Goal: Task Accomplishment & Management: Complete application form

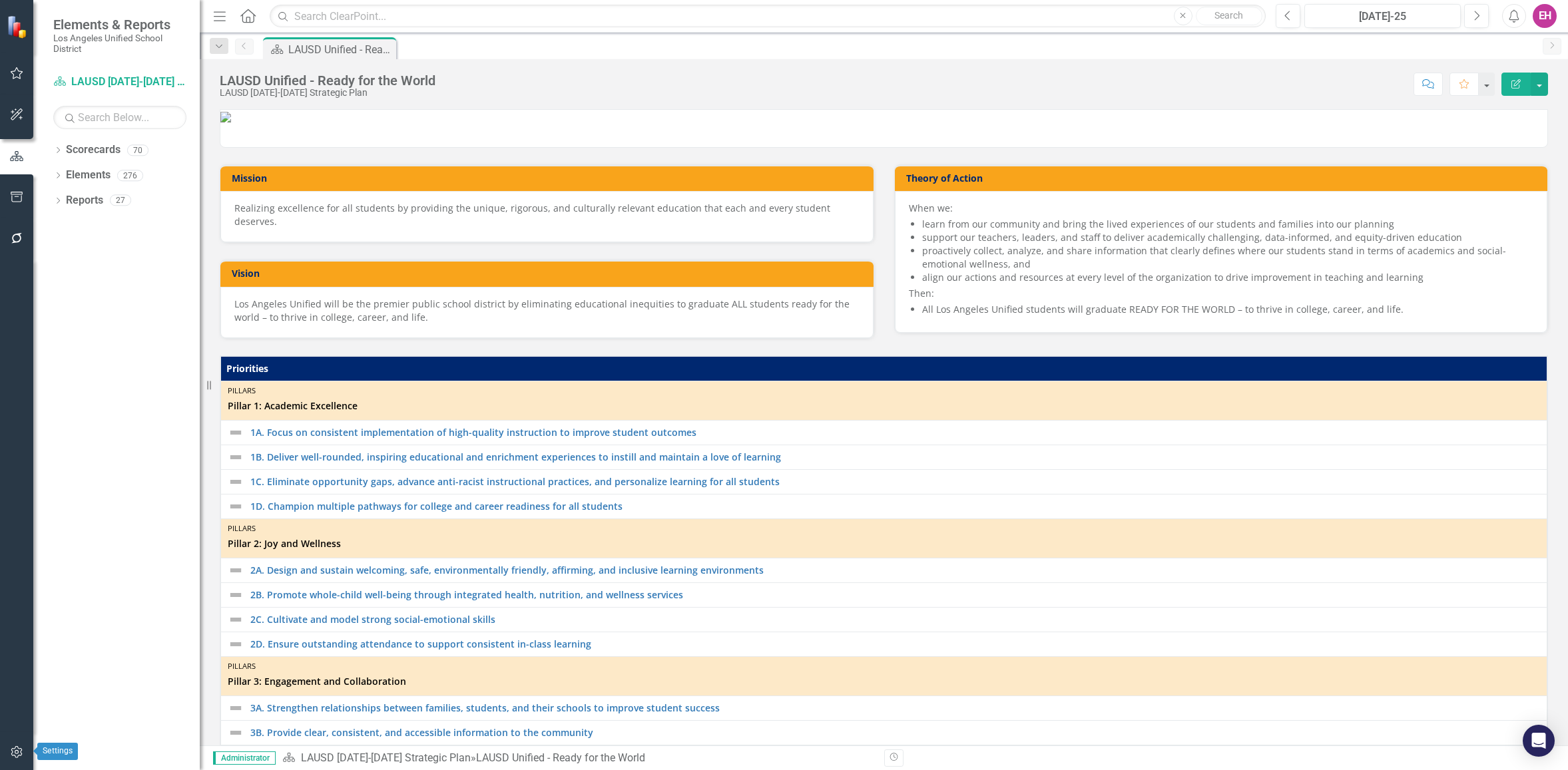
click at [14, 751] on icon "button" at bounding box center [17, 751] width 14 height 10
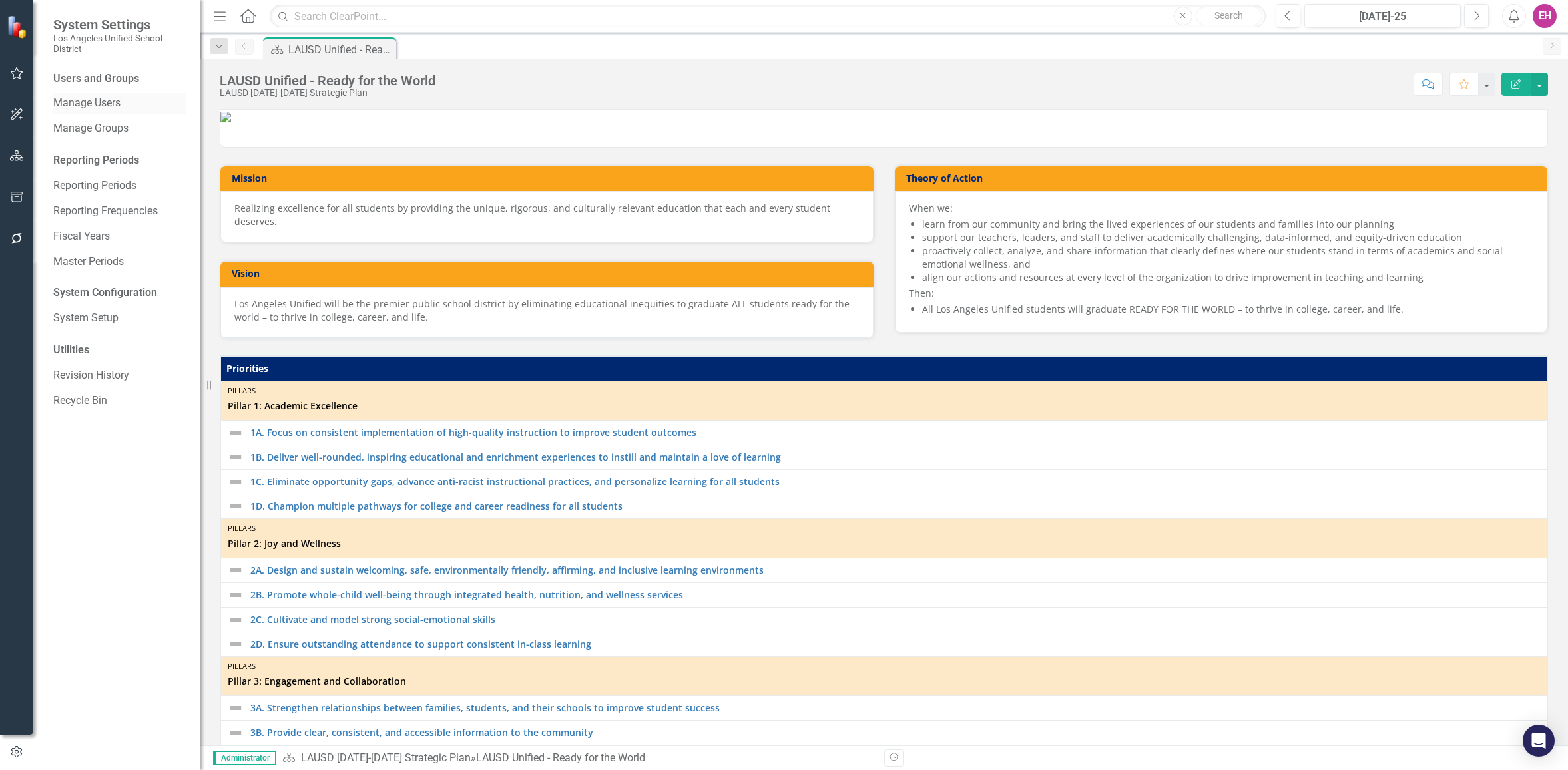
click at [93, 109] on link "Manage Users" at bounding box center [120, 103] width 134 height 16
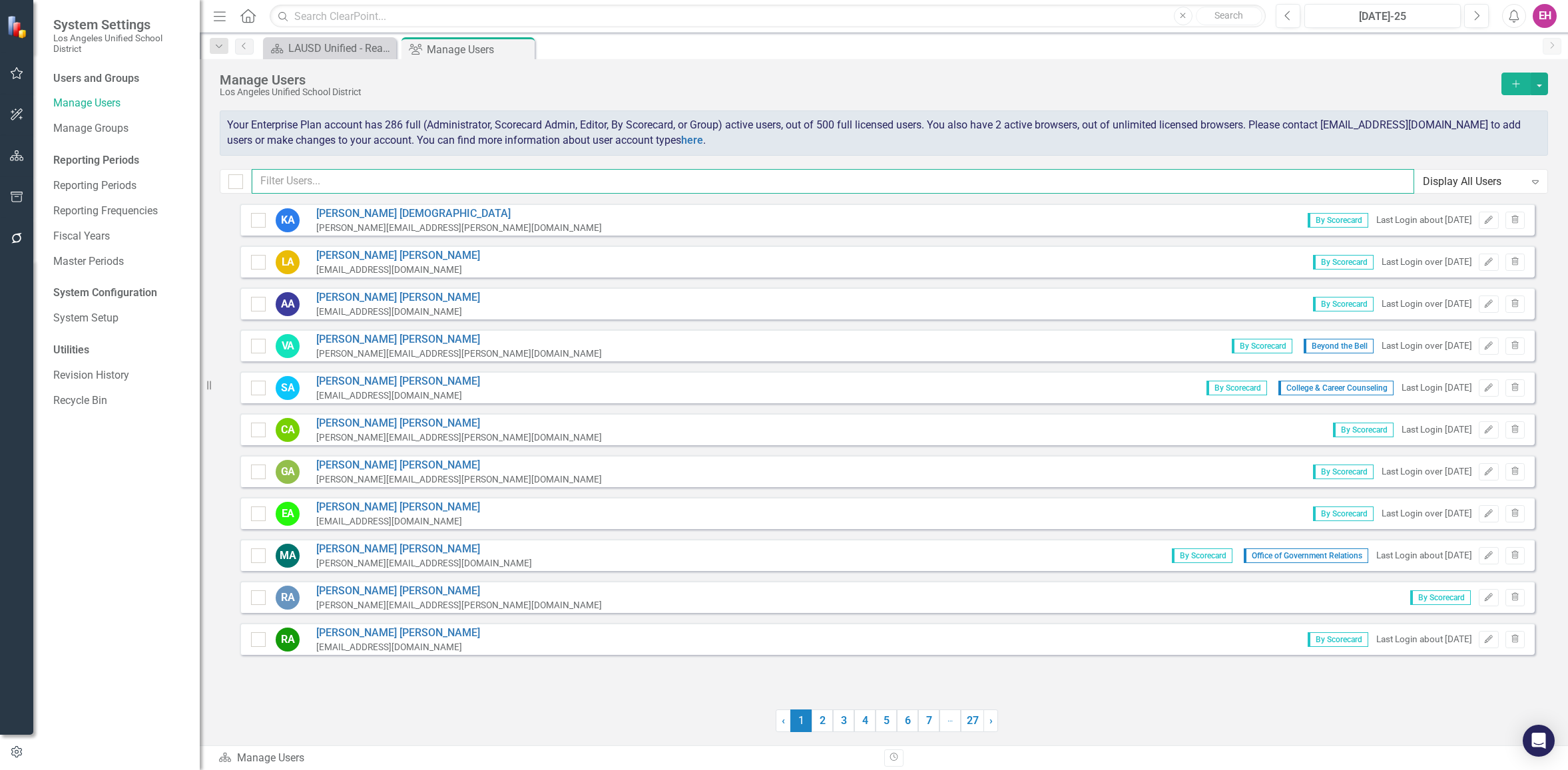
click at [277, 180] on input "text" at bounding box center [832, 181] width 1163 height 25
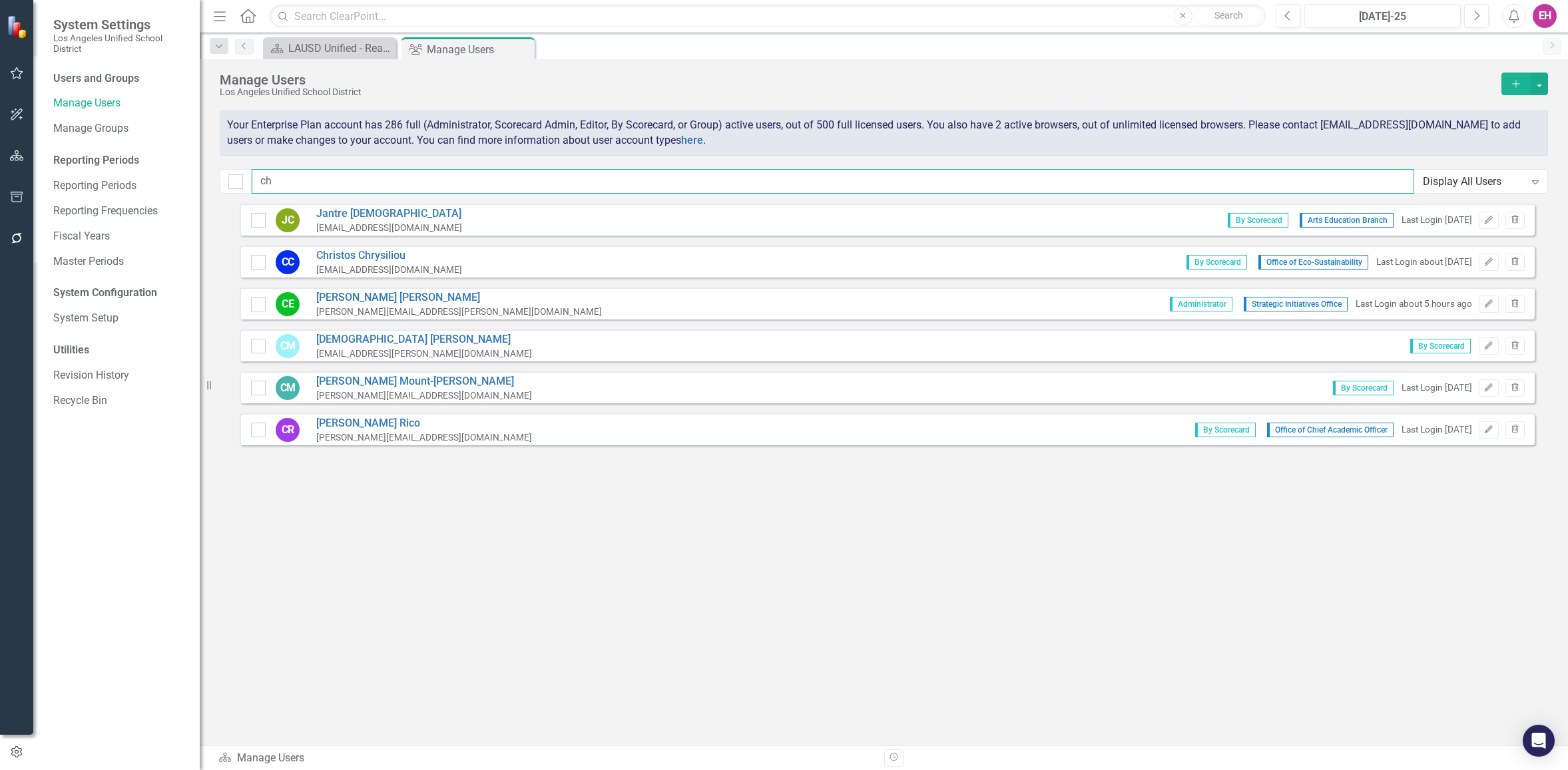
type input "c"
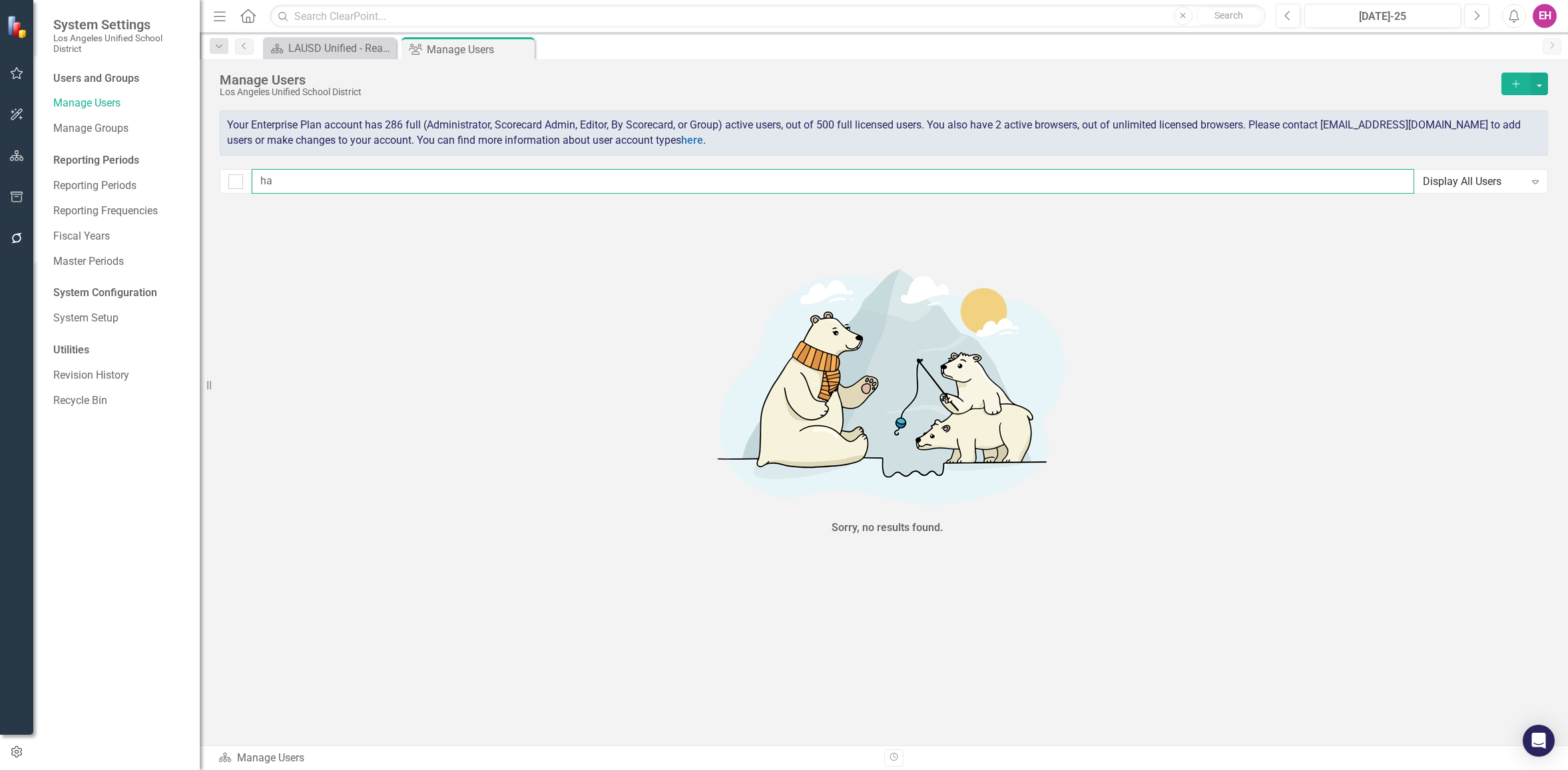
type input "h"
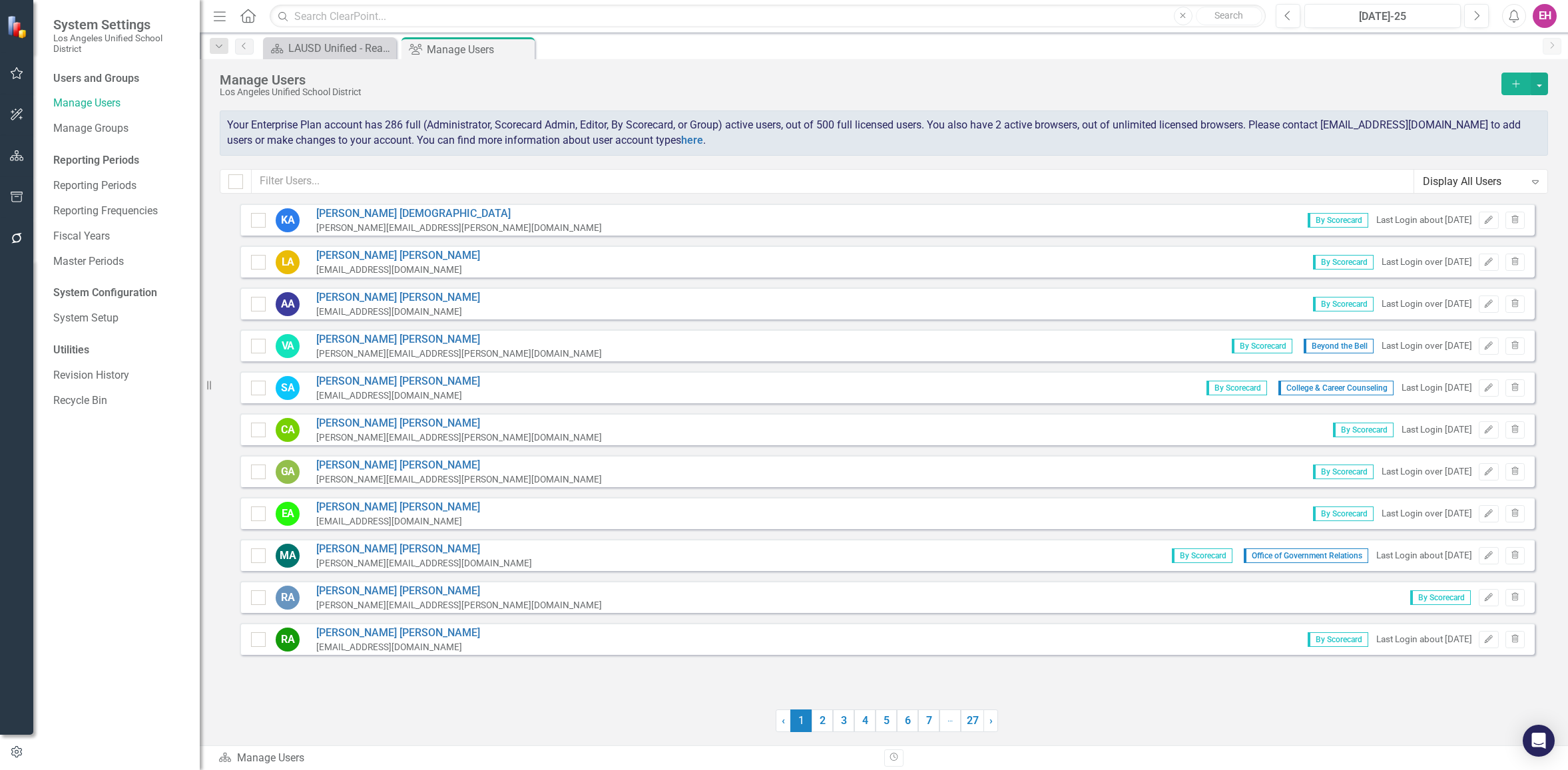
click at [1517, 82] on icon "Add" at bounding box center [1516, 83] width 12 height 9
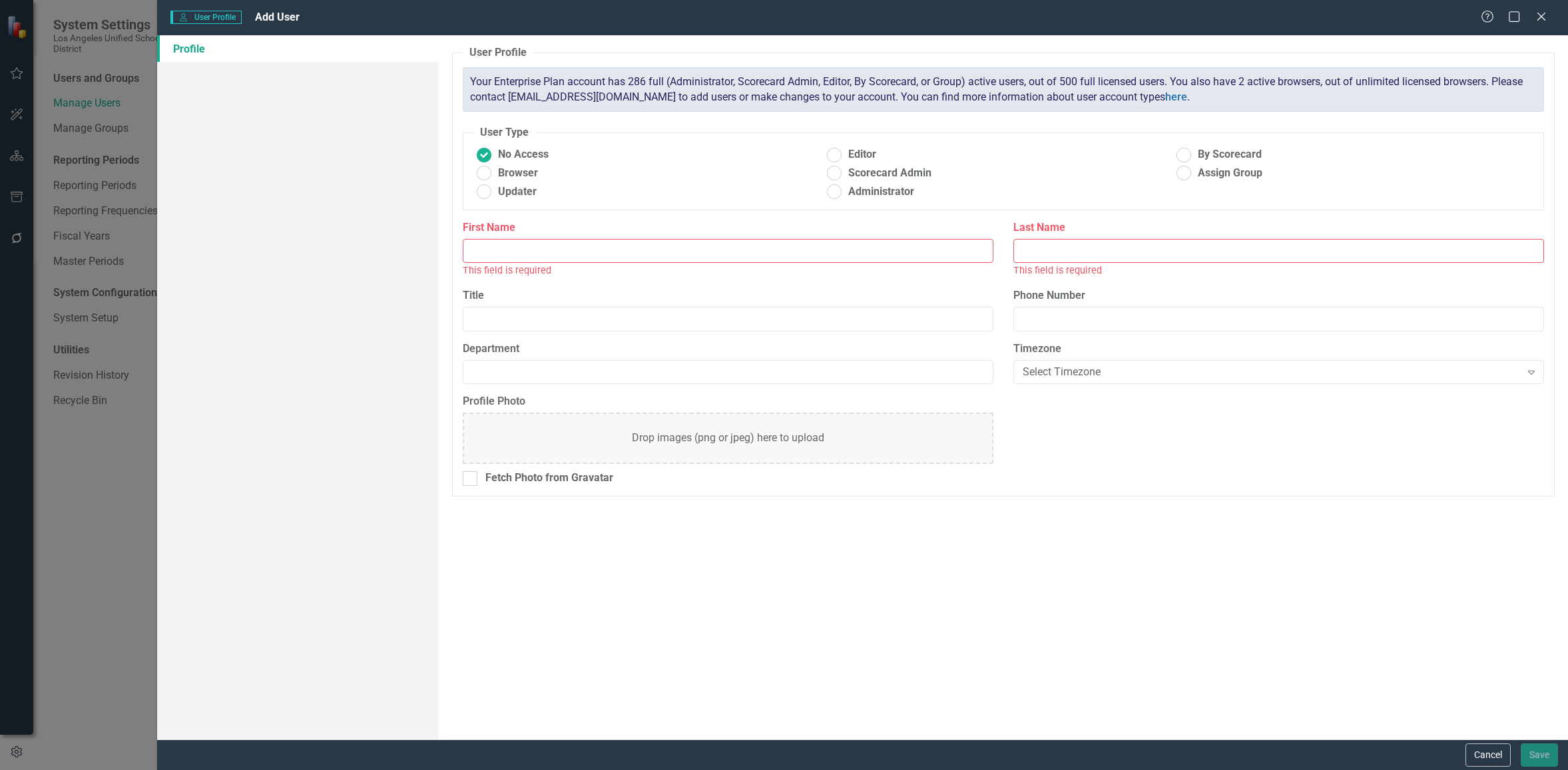
click at [640, 259] on input "First Name" at bounding box center [728, 251] width 531 height 25
type input "[PERSON_NAME]"
click at [1047, 247] on input "Last Name" at bounding box center [1279, 251] width 531 height 25
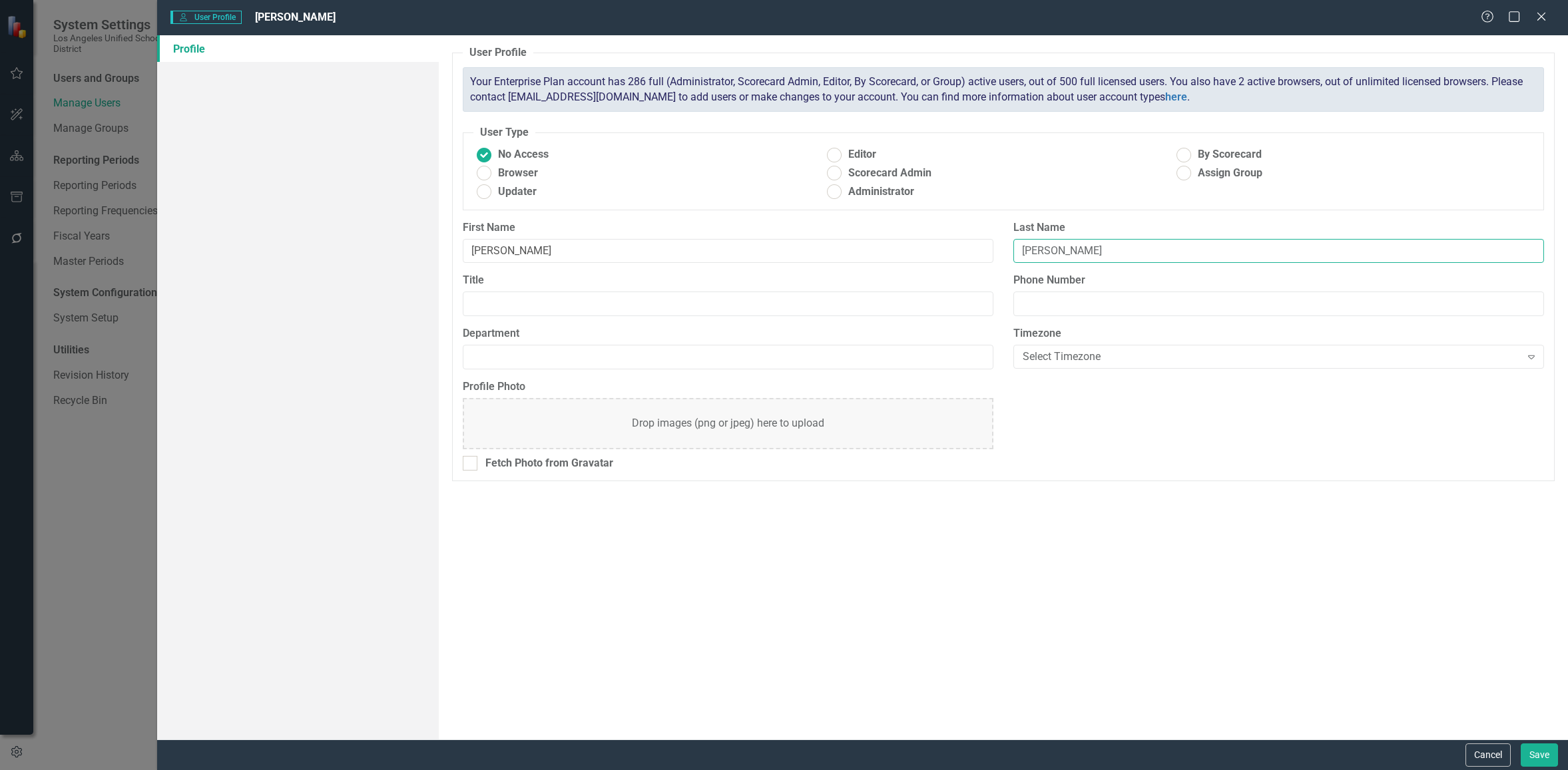
type input "[PERSON_NAME]"
click at [552, 308] on input "Title" at bounding box center [728, 303] width 531 height 25
type input "Senior Director of Communications"
click at [553, 359] on input "Department" at bounding box center [728, 357] width 531 height 25
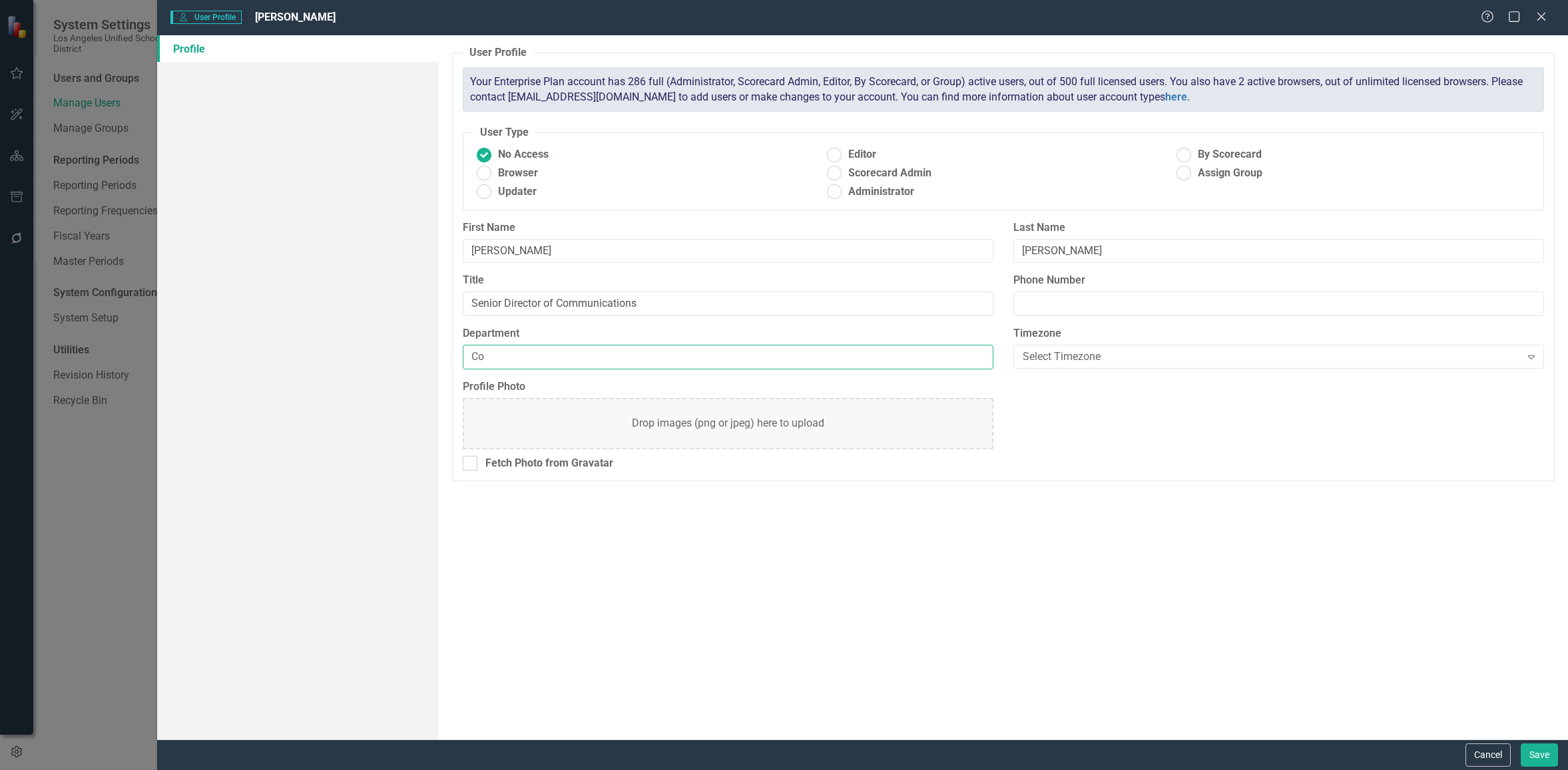
type input "C"
click at [1189, 152] on ins at bounding box center [1184, 155] width 20 height 20
click at [1189, 152] on input "By Scorecard" at bounding box center [1184, 155] width 20 height 20
radio input "true"
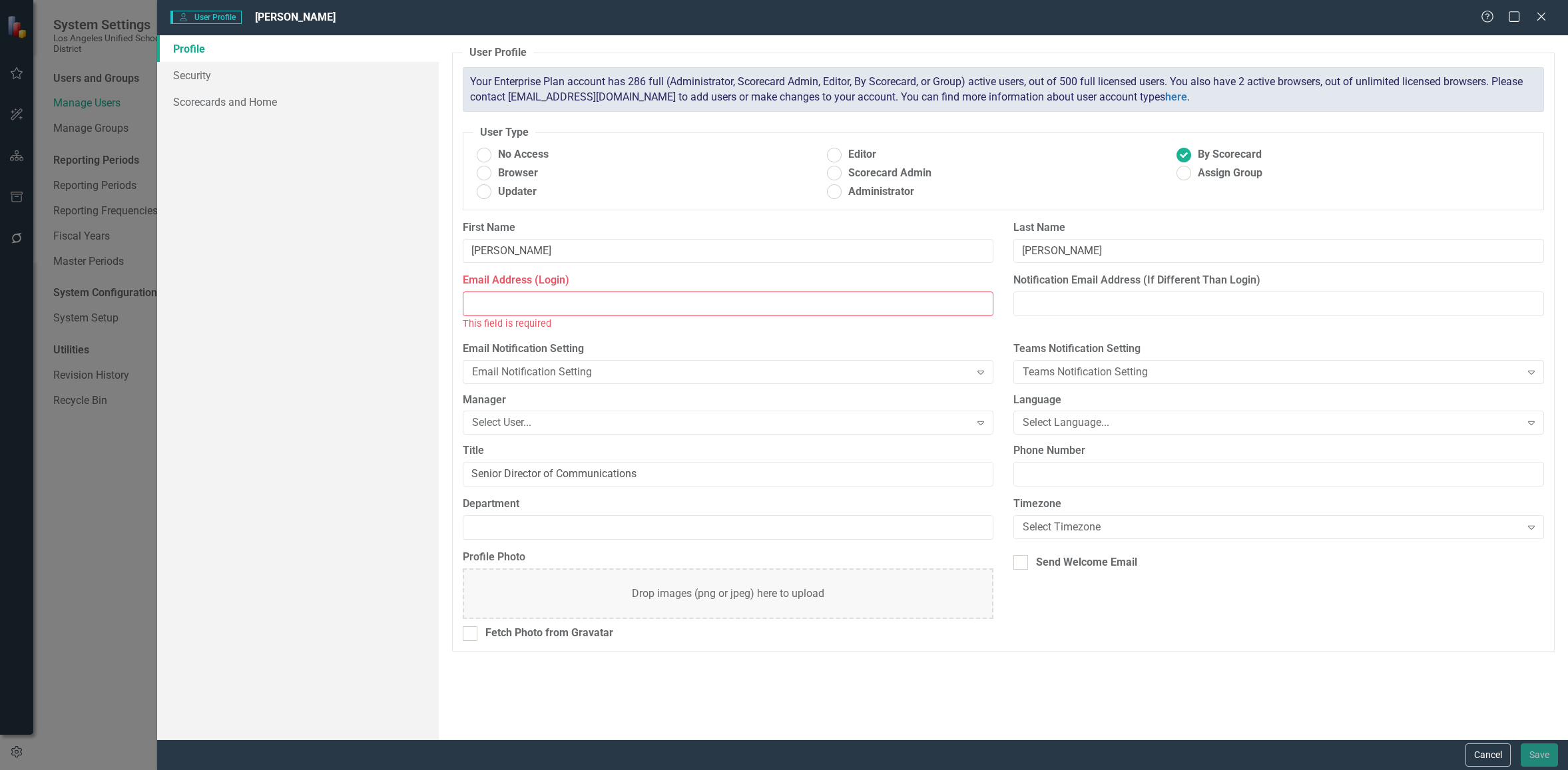
click at [585, 304] on input "Email Address (Login)" at bounding box center [728, 303] width 531 height 25
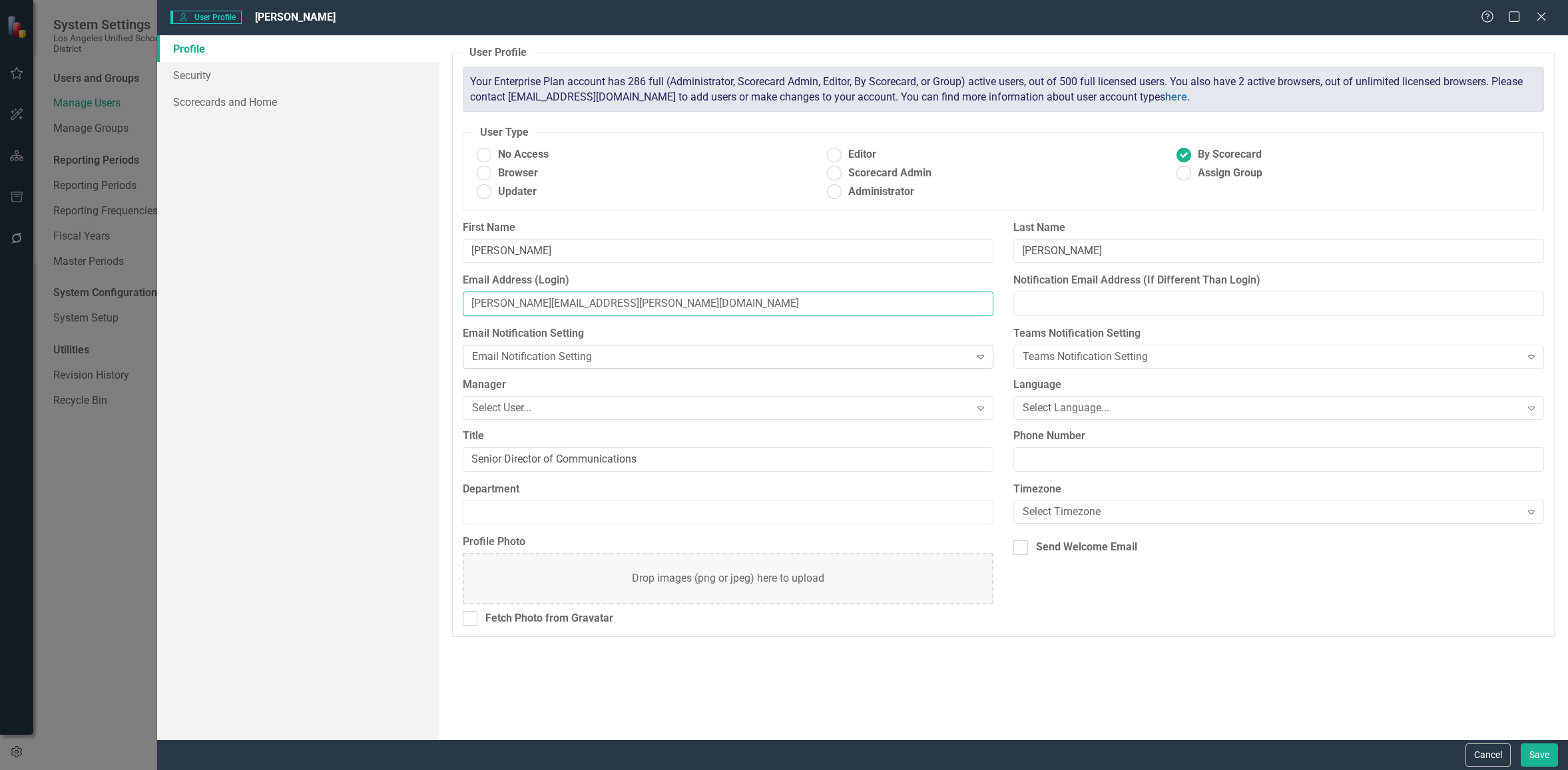
type input "[PERSON_NAME][EMAIL_ADDRESS][PERSON_NAME][DOMAIN_NAME]"
click at [674, 363] on div "Email Notification Setting" at bounding box center [721, 357] width 497 height 16
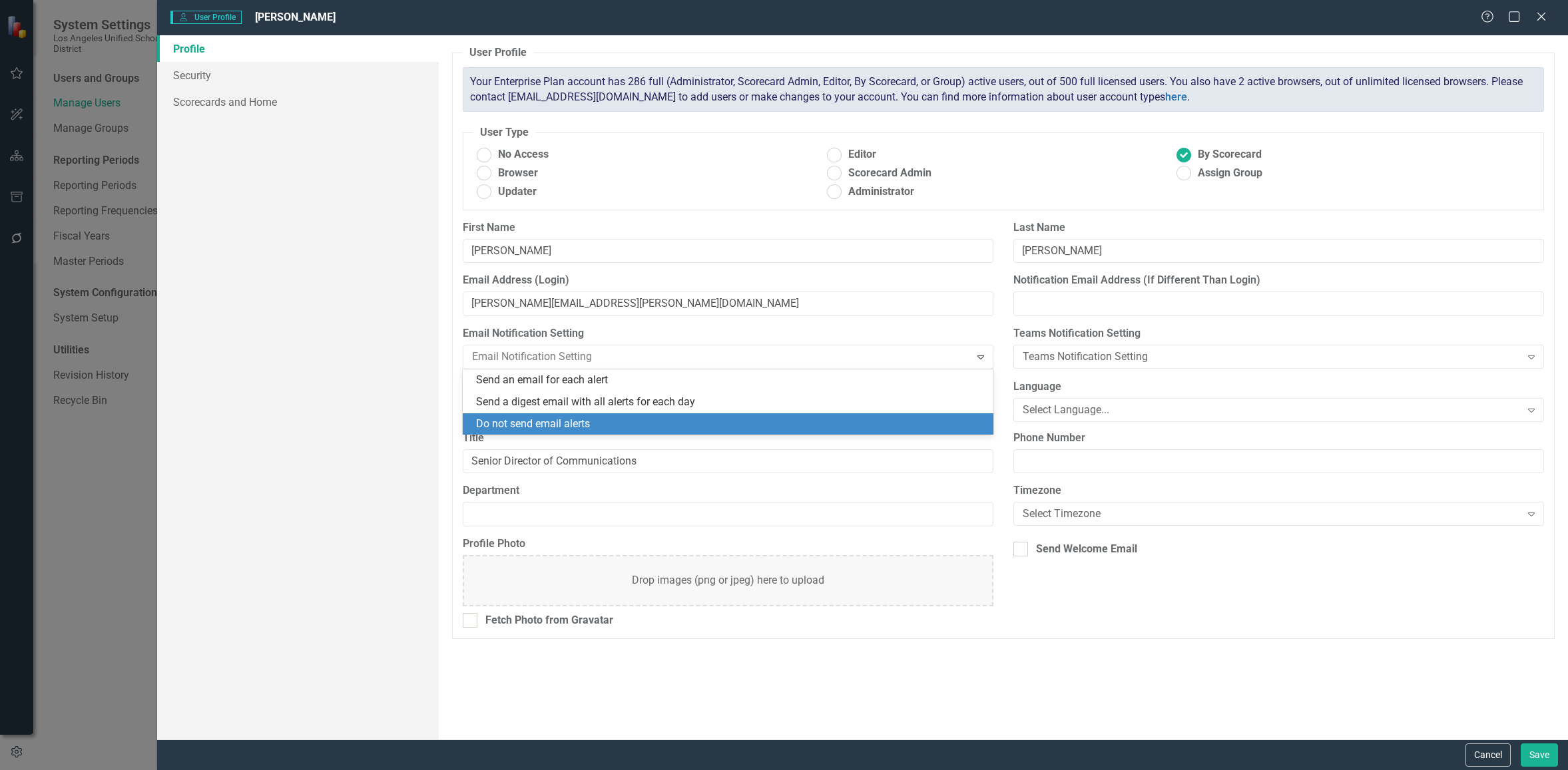
click at [590, 420] on div "Do not send email alerts" at bounding box center [730, 424] width 509 height 16
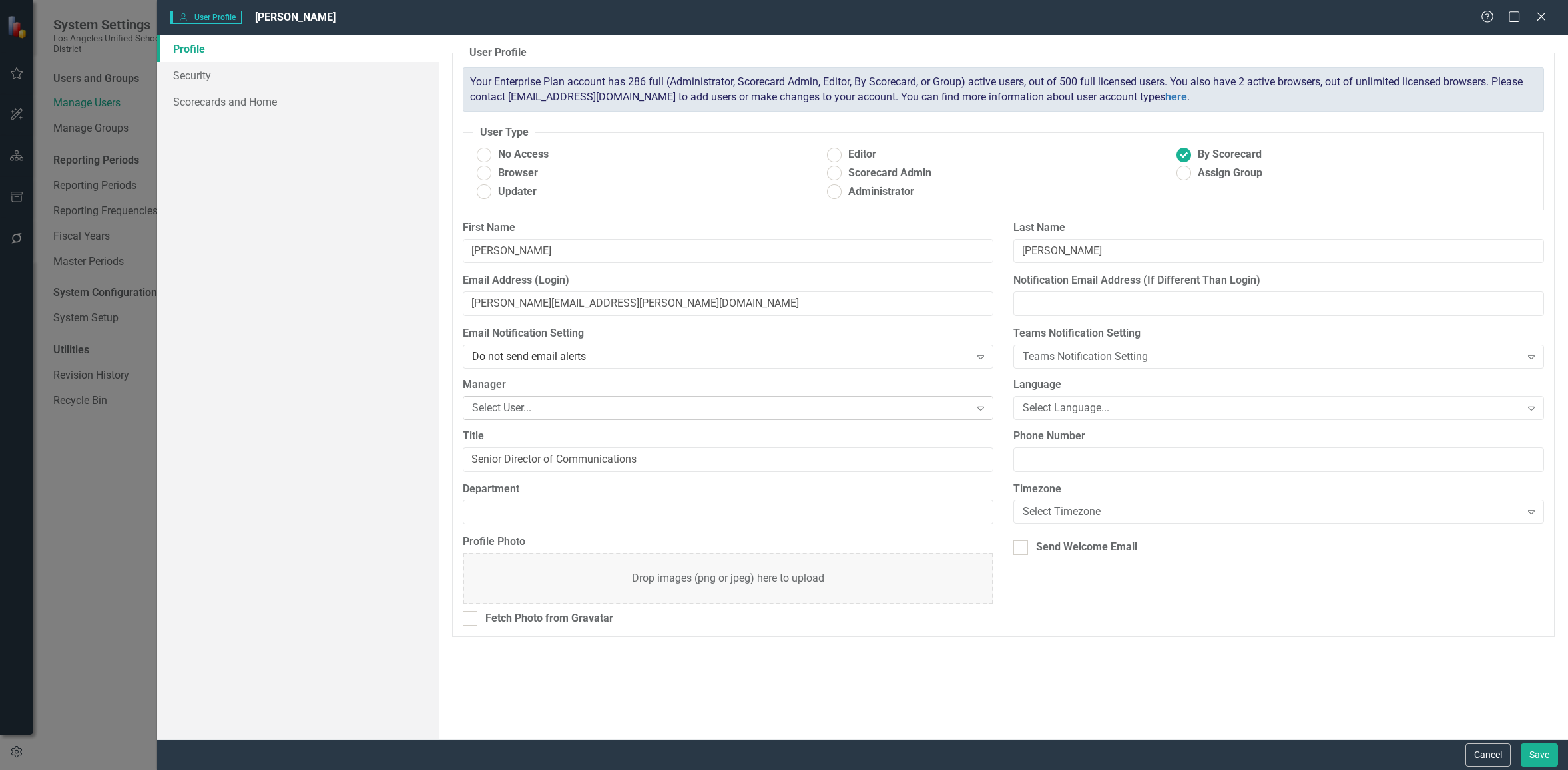
click at [699, 404] on div "Select User..." at bounding box center [721, 407] width 497 height 16
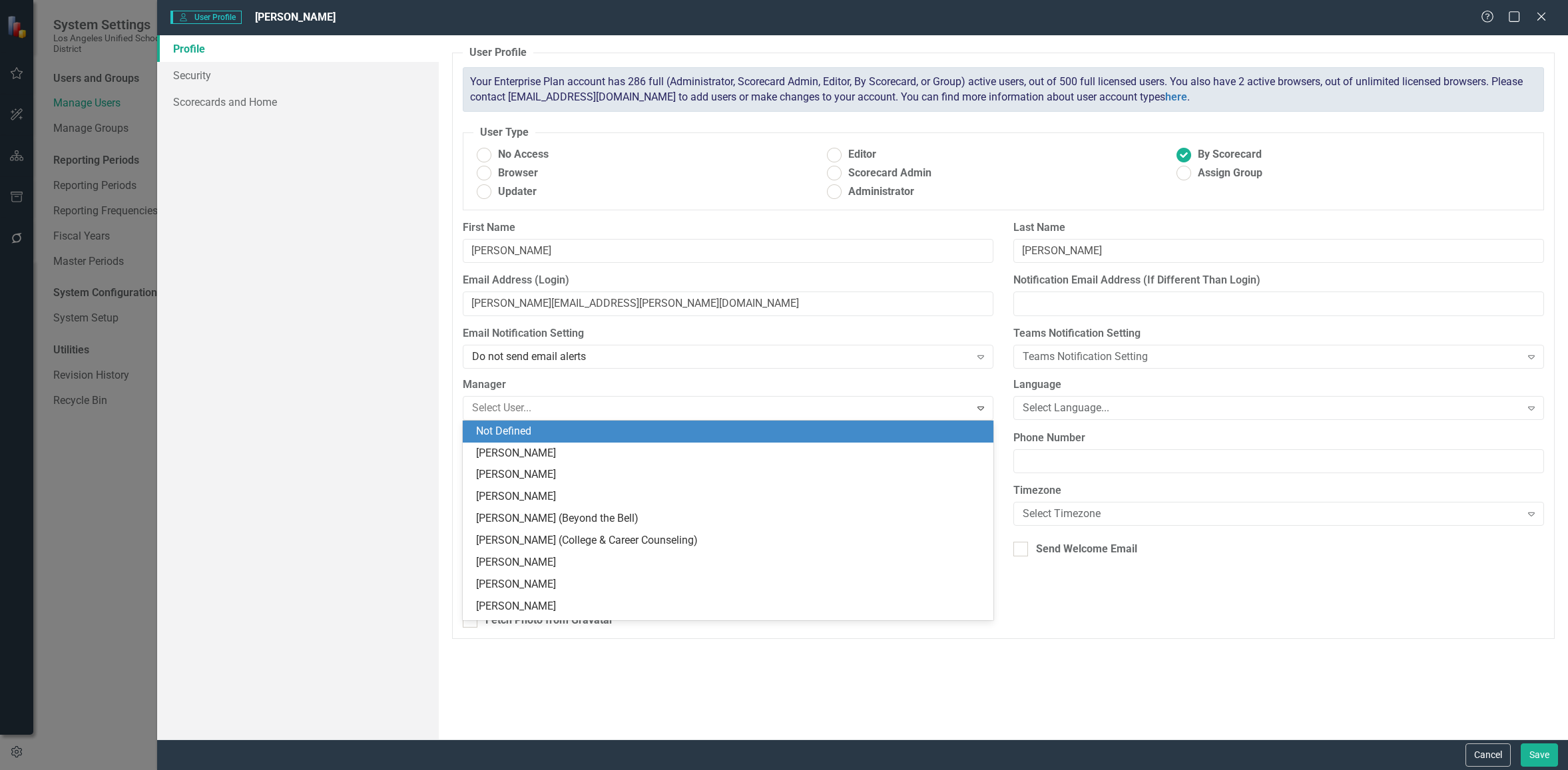
click at [421, 424] on div "Profile Security Scorecards and Home" at bounding box center [298, 387] width 282 height 704
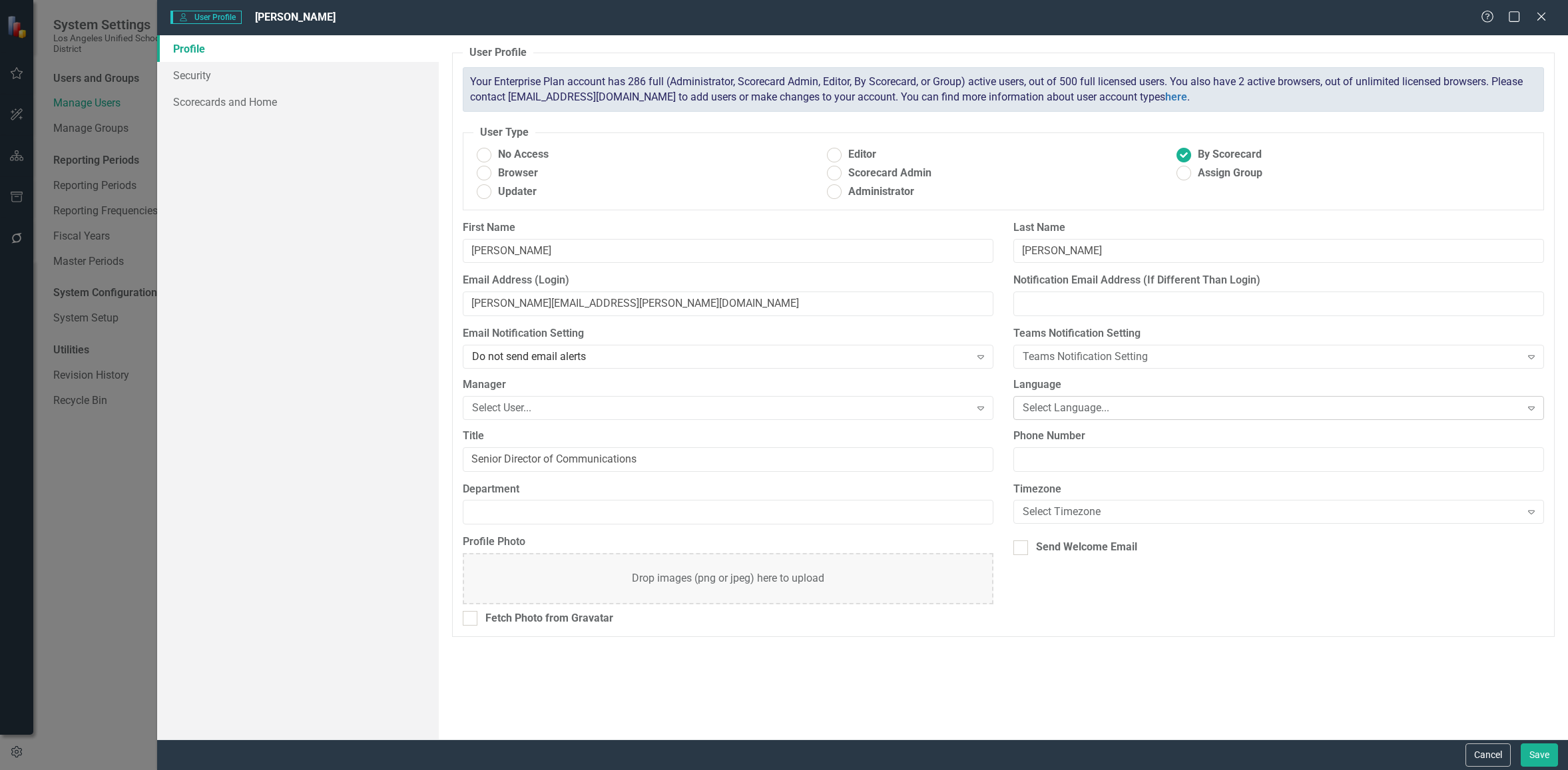
click at [1058, 408] on div "Select Language..." at bounding box center [1272, 407] width 497 height 16
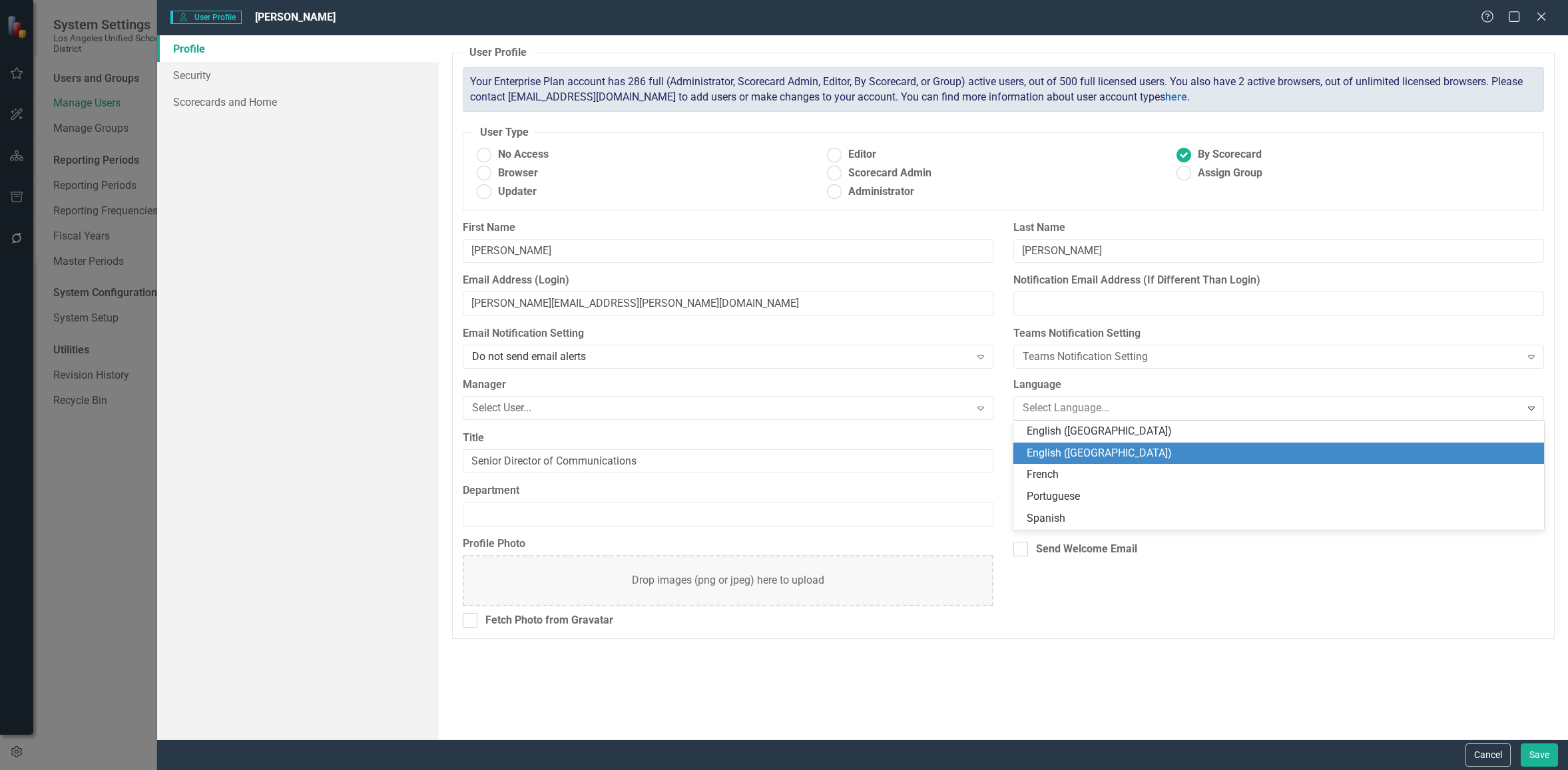
click at [1057, 450] on div "English ([GEOGRAPHIC_DATA])" at bounding box center [1281, 454] width 509 height 16
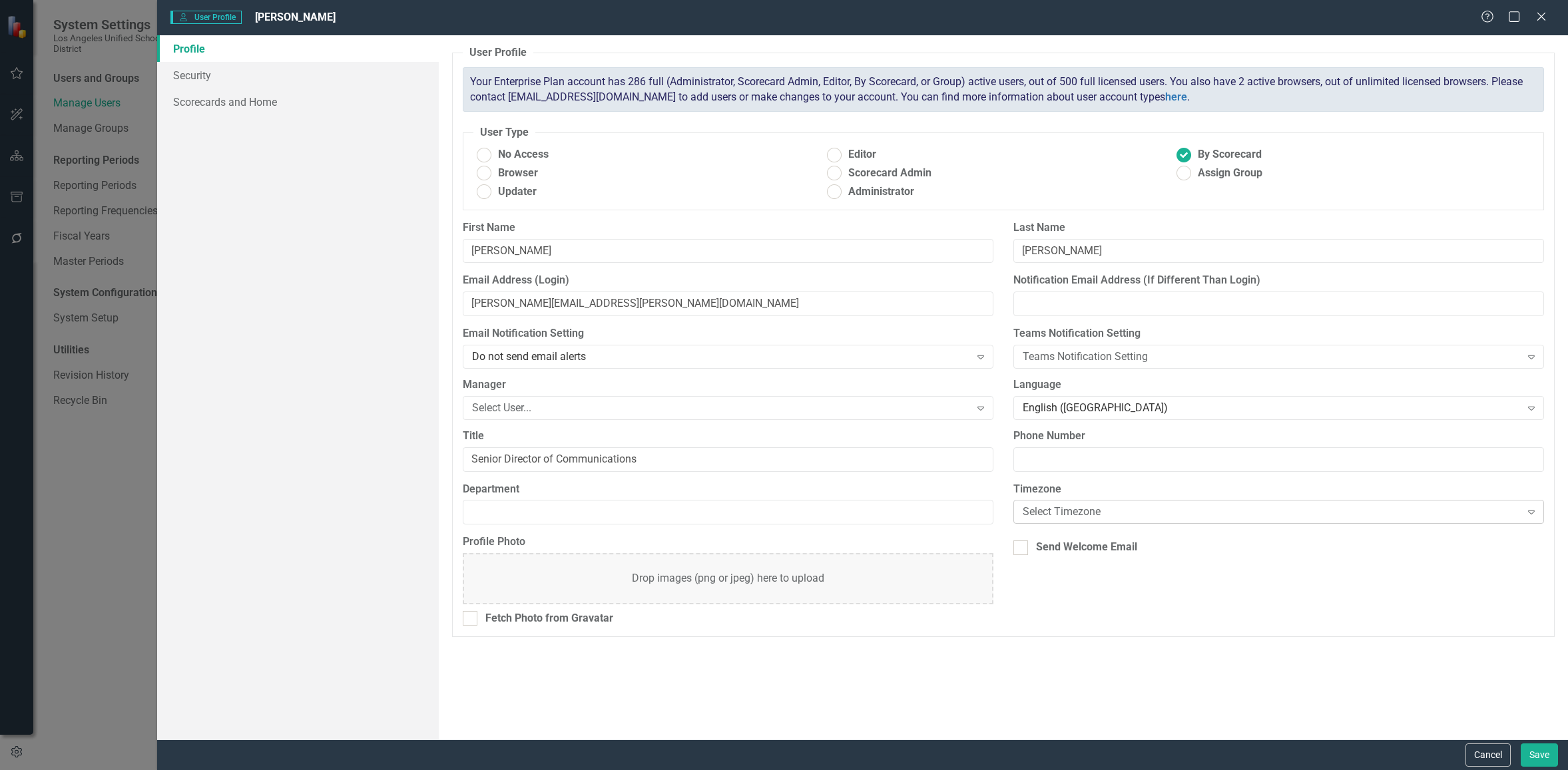
click at [1103, 509] on div "Select Timezone" at bounding box center [1272, 512] width 497 height 16
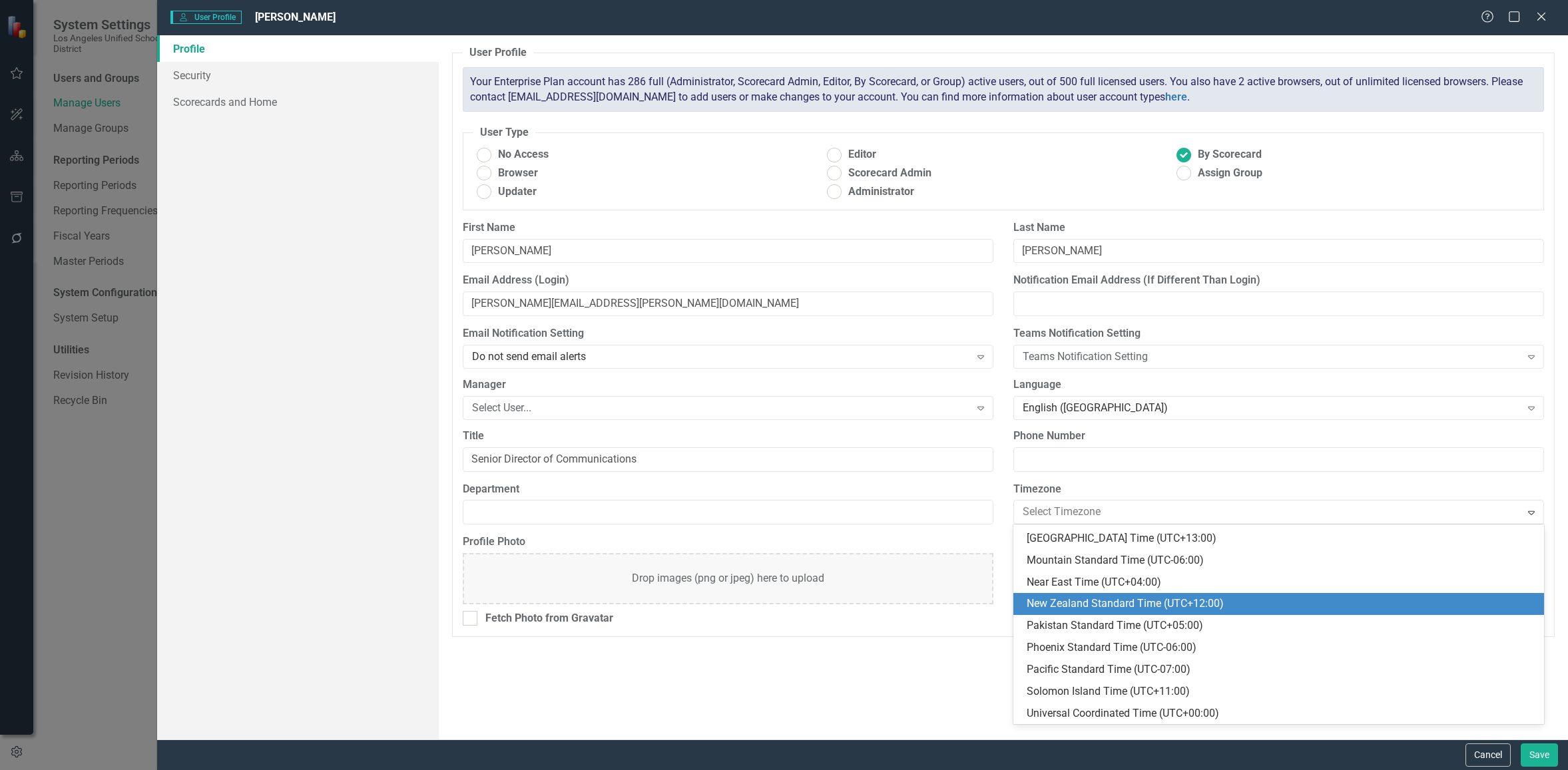
scroll to position [478, 0]
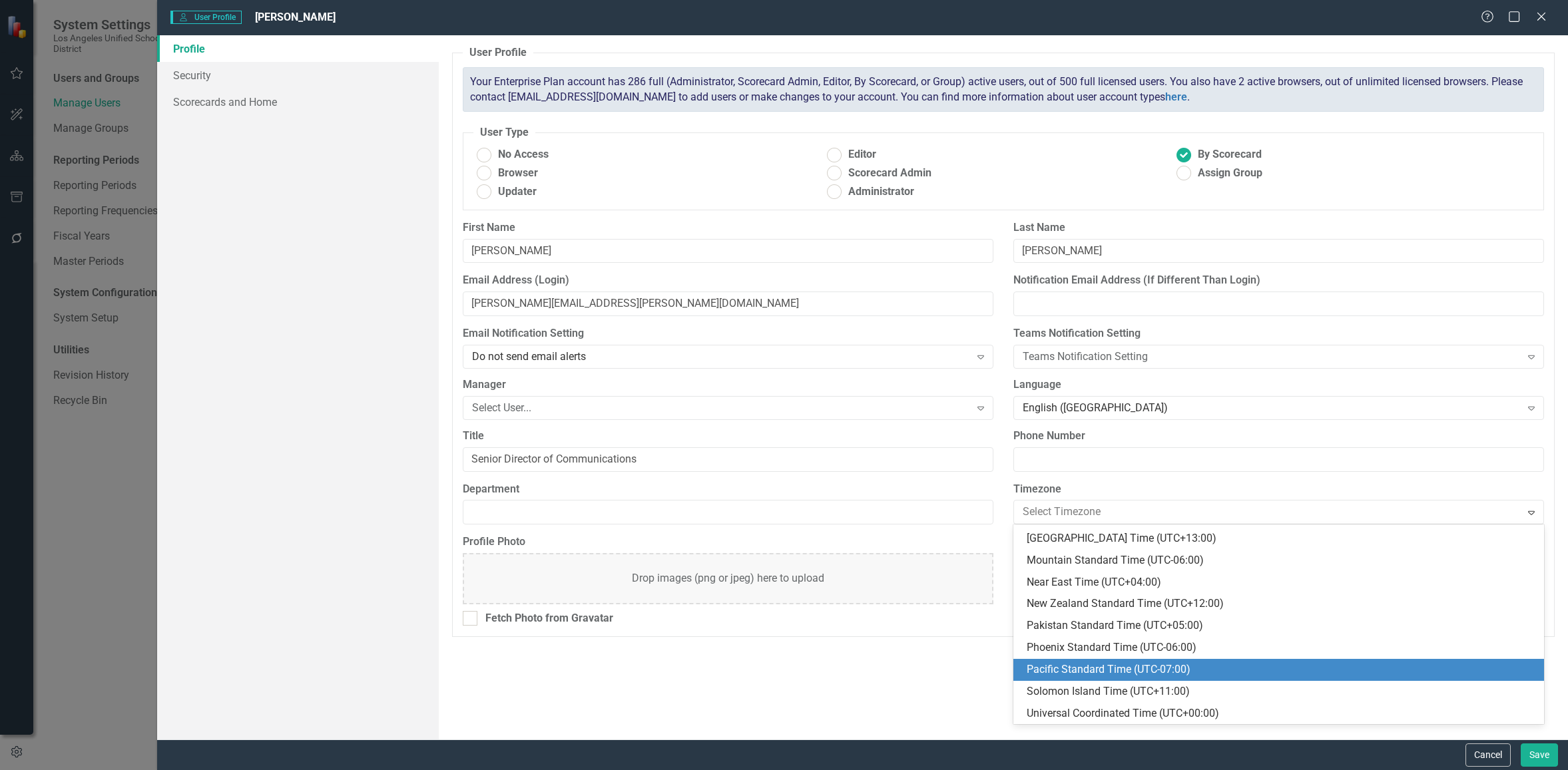
click at [1073, 675] on div "Pacific Standard Time (UTC-07:00)" at bounding box center [1281, 670] width 509 height 16
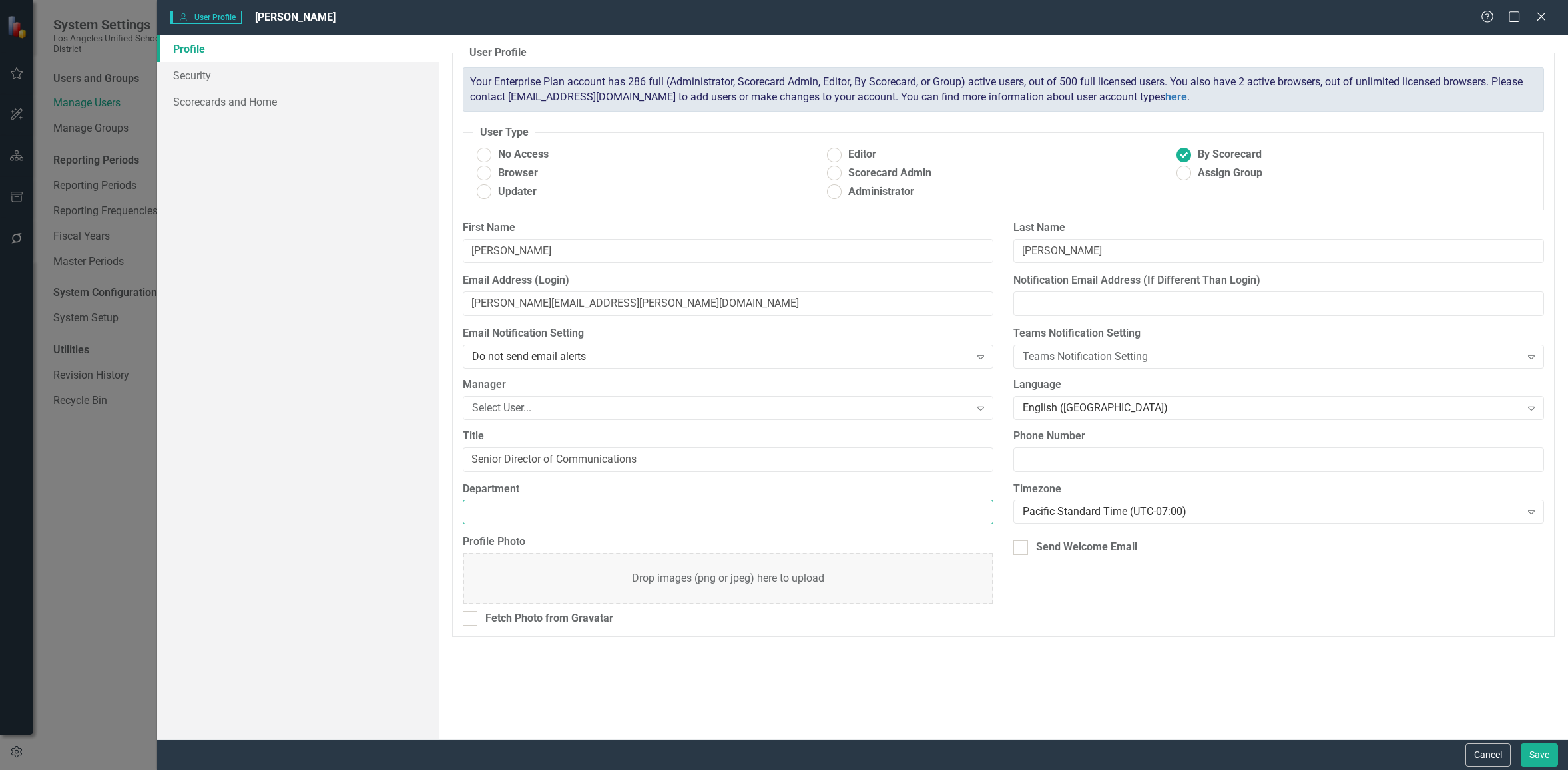
click at [645, 511] on input "Department" at bounding box center [728, 512] width 531 height 25
click at [225, 73] on link "Security" at bounding box center [298, 75] width 282 height 27
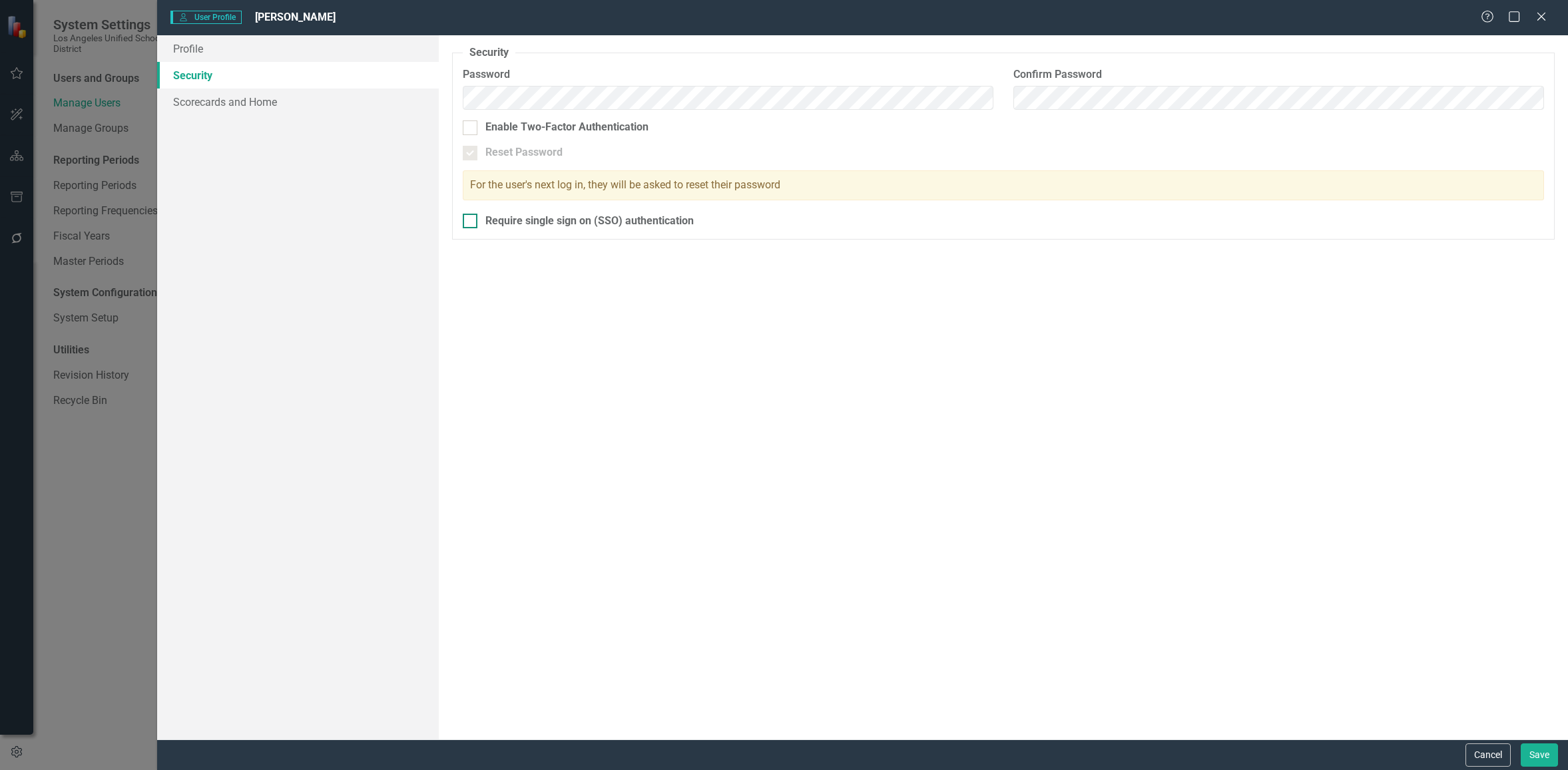
click at [473, 220] on div at bounding box center [470, 221] width 15 height 15
click at [471, 220] on input "Require single sign on (SSO) authentication" at bounding box center [467, 217] width 8 height 8
checkbox input "true"
click at [192, 100] on link "Scorecards and Home" at bounding box center [298, 101] width 282 height 27
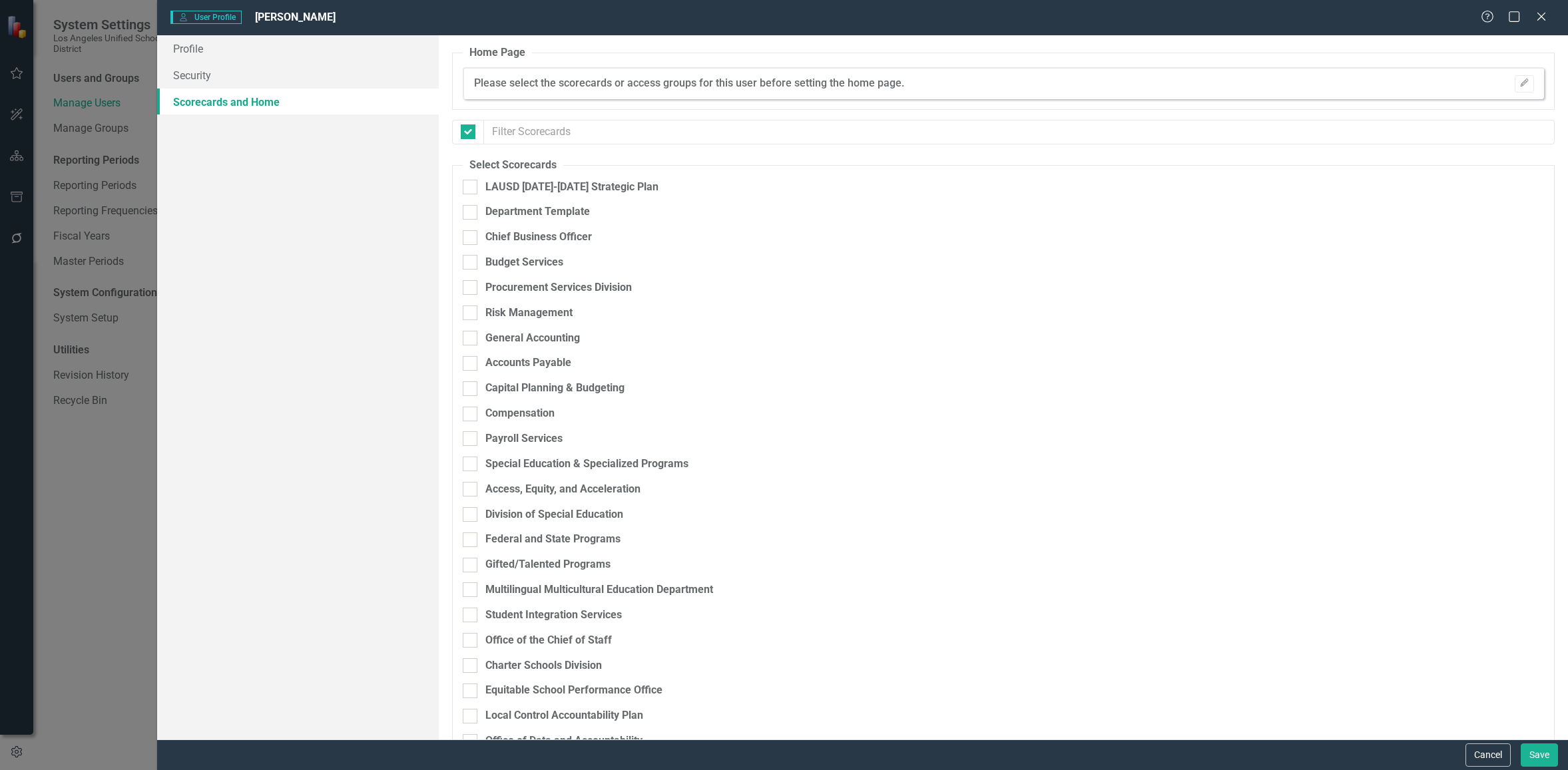
checkbox input "false"
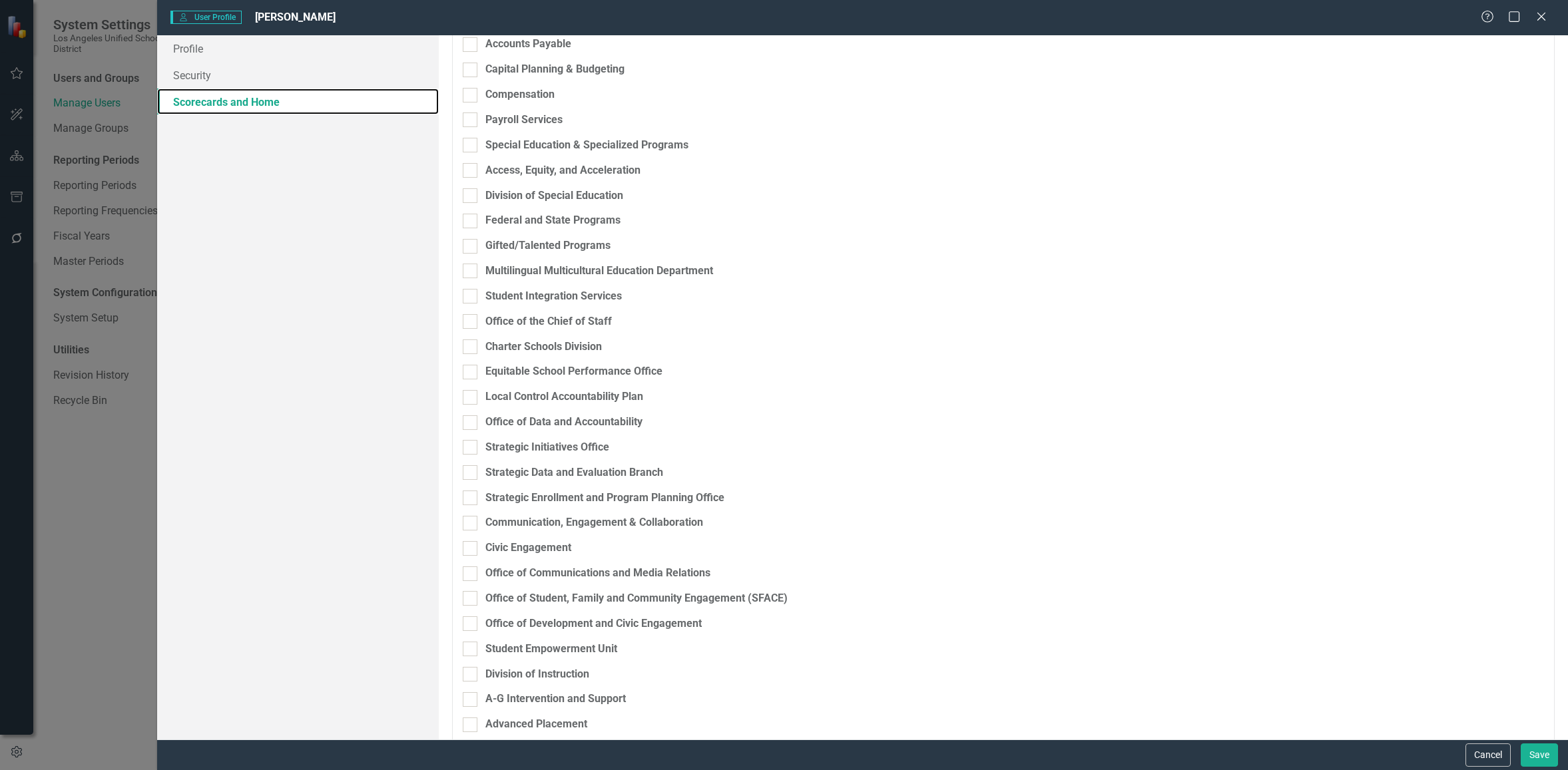
scroll to position [336, 0]
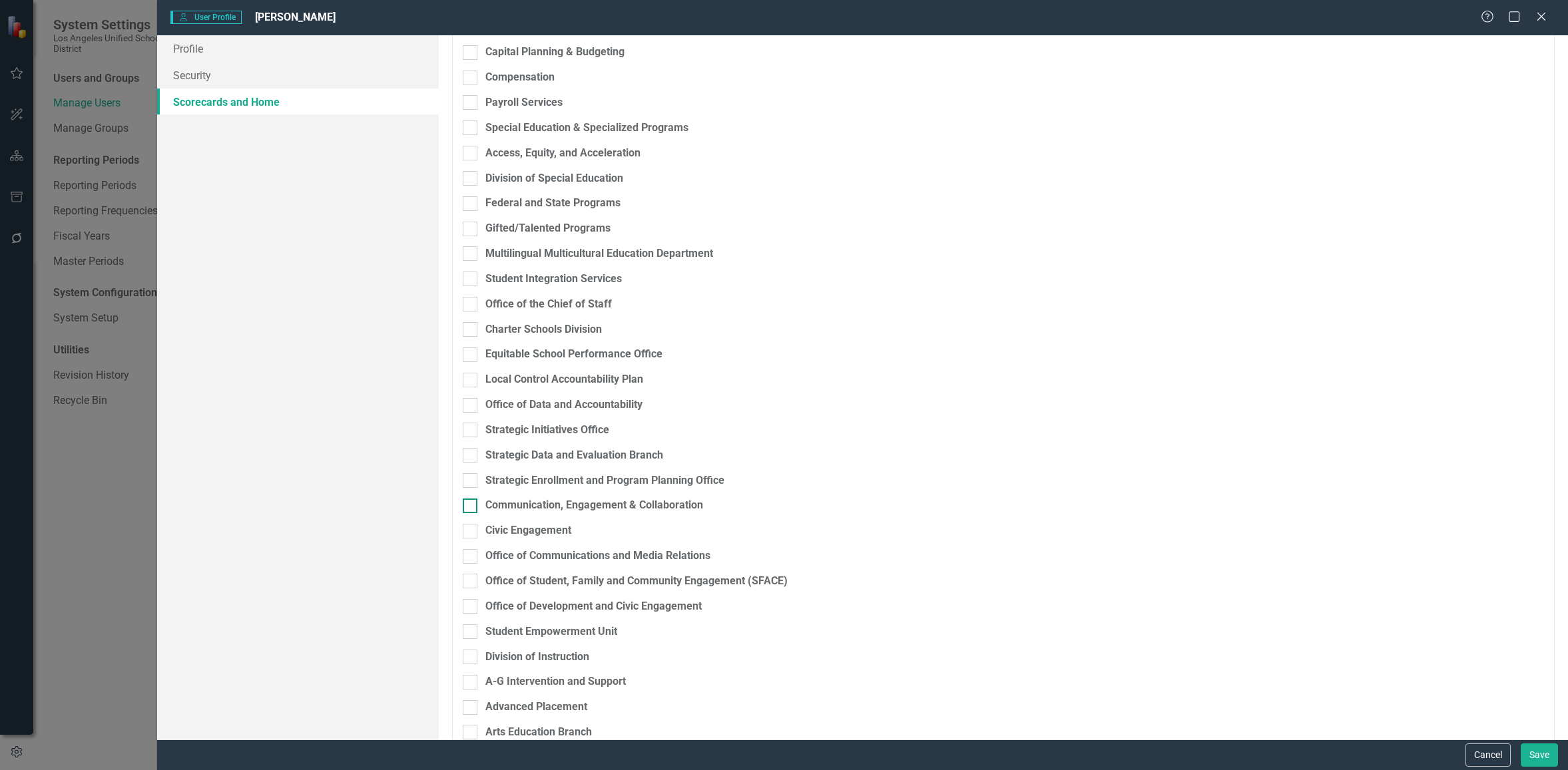
click at [470, 505] on input "Communication, Engagement & Collaboration" at bounding box center [467, 503] width 8 height 8
checkbox input "true"
click at [1528, 510] on icon at bounding box center [1531, 510] width 6 height 4
click at [1441, 576] on div "Editor" at bounding box center [1471, 577] width 112 height 16
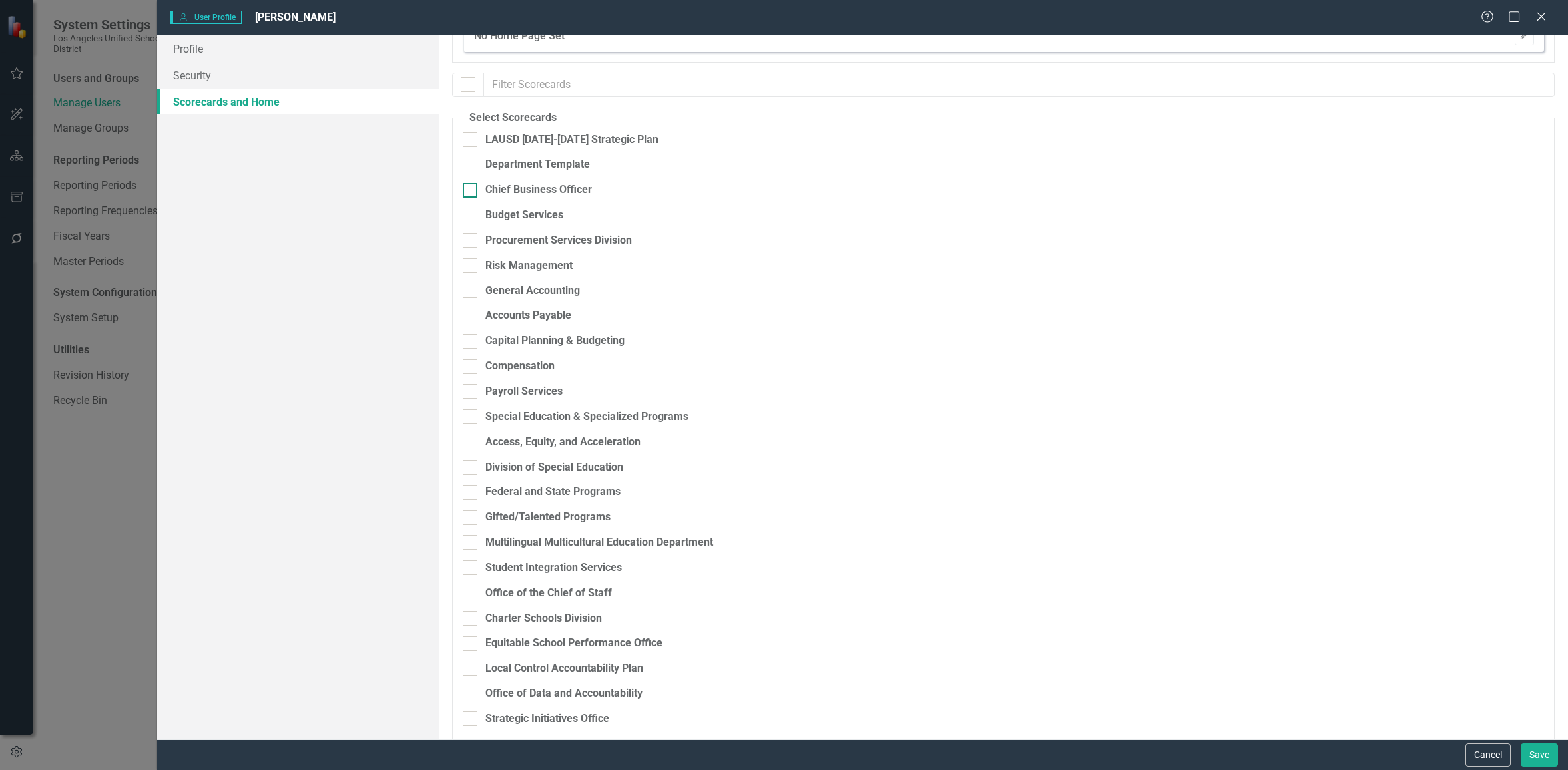
scroll to position [48, 0]
click at [476, 135] on div at bounding box center [470, 138] width 15 height 15
click at [471, 135] on input "LAUSD [DATE]-[DATE] Strategic Plan" at bounding box center [467, 135] width 8 height 8
checkbox input "true"
click at [478, 187] on div "Chief Business Officer" at bounding box center [933, 188] width 942 height 16
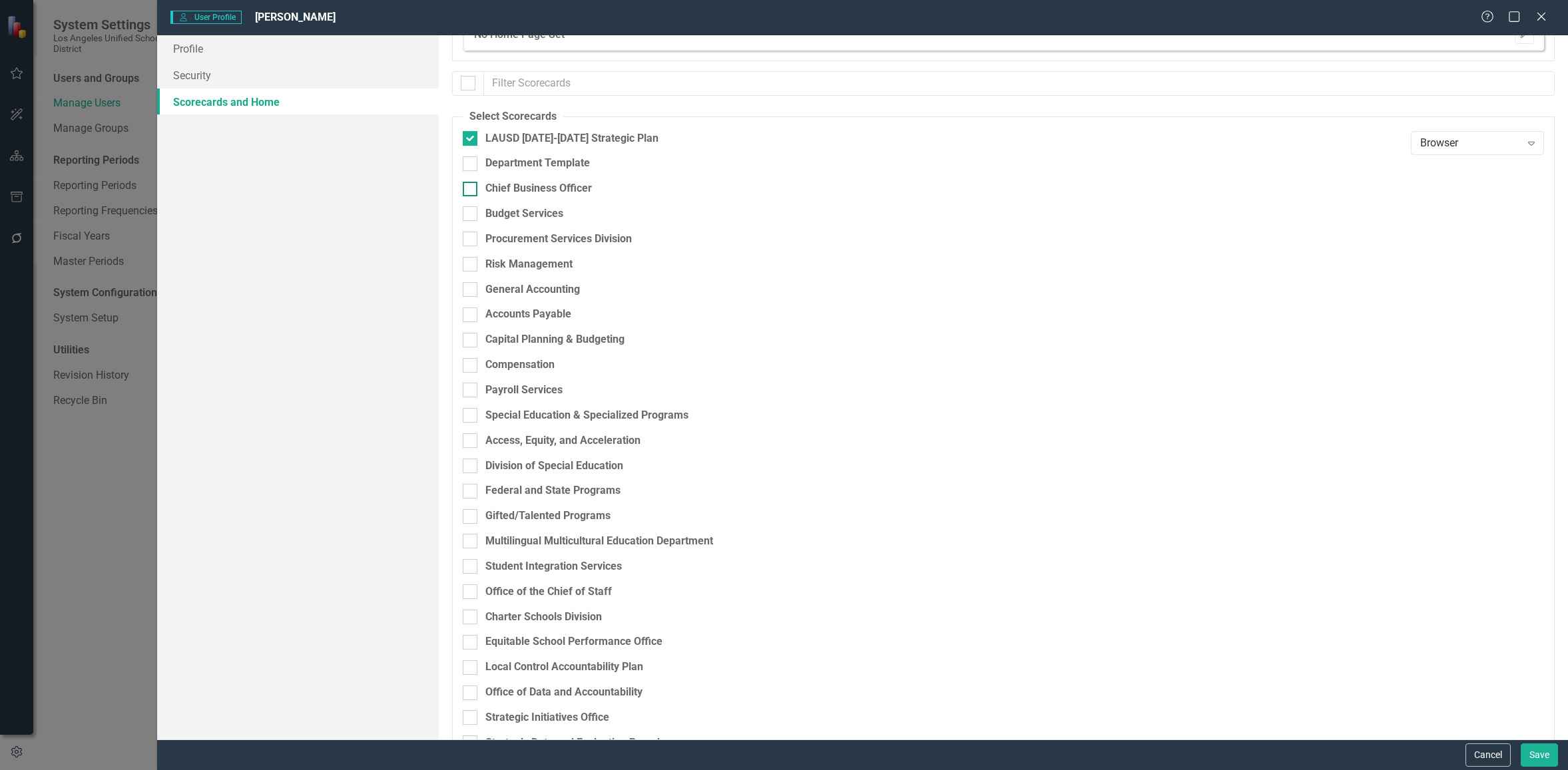
click at [471, 187] on input "Chief Business Officer" at bounding box center [467, 186] width 8 height 8
checkbox input "true"
click at [478, 212] on div "Budget Services" at bounding box center [933, 214] width 942 height 16
click at [471, 212] on input "Budget Services" at bounding box center [467, 211] width 8 height 8
checkbox input "true"
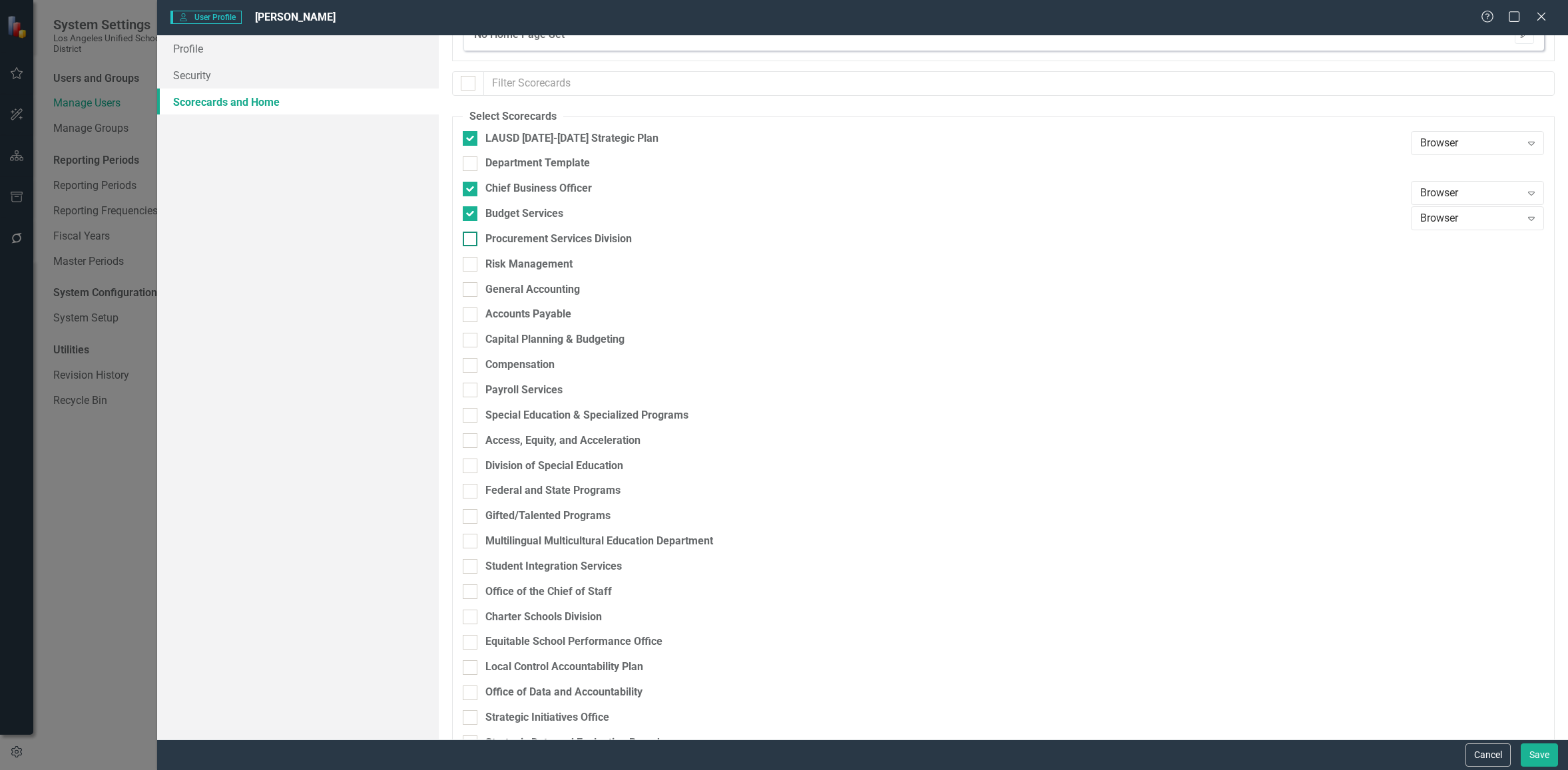
drag, startPoint x: 476, startPoint y: 239, endPoint x: 473, endPoint y: 259, distance: 20.2
click at [476, 241] on div at bounding box center [470, 239] width 15 height 15
click at [471, 240] on input "Procurement Services Division" at bounding box center [467, 236] width 8 height 8
checkbox input "true"
drag, startPoint x: 472, startPoint y: 263, endPoint x: 473, endPoint y: 283, distance: 20.0
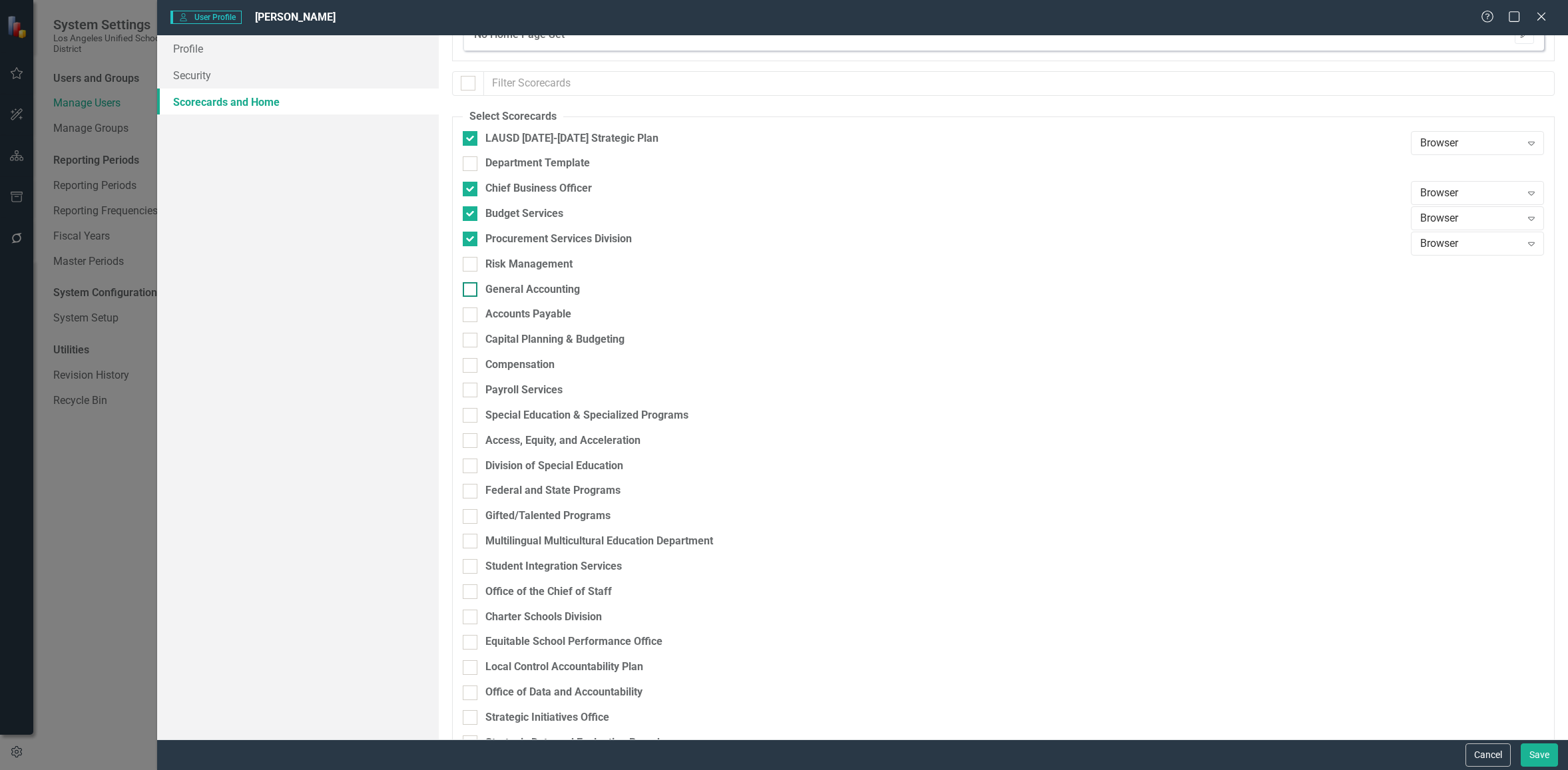
click at [471, 263] on div at bounding box center [470, 264] width 15 height 15
click at [471, 263] on input "Risk Management" at bounding box center [467, 261] width 8 height 8
checkbox input "true"
click at [473, 291] on div at bounding box center [470, 289] width 15 height 15
click at [471, 291] on input "General Accounting" at bounding box center [467, 286] width 8 height 8
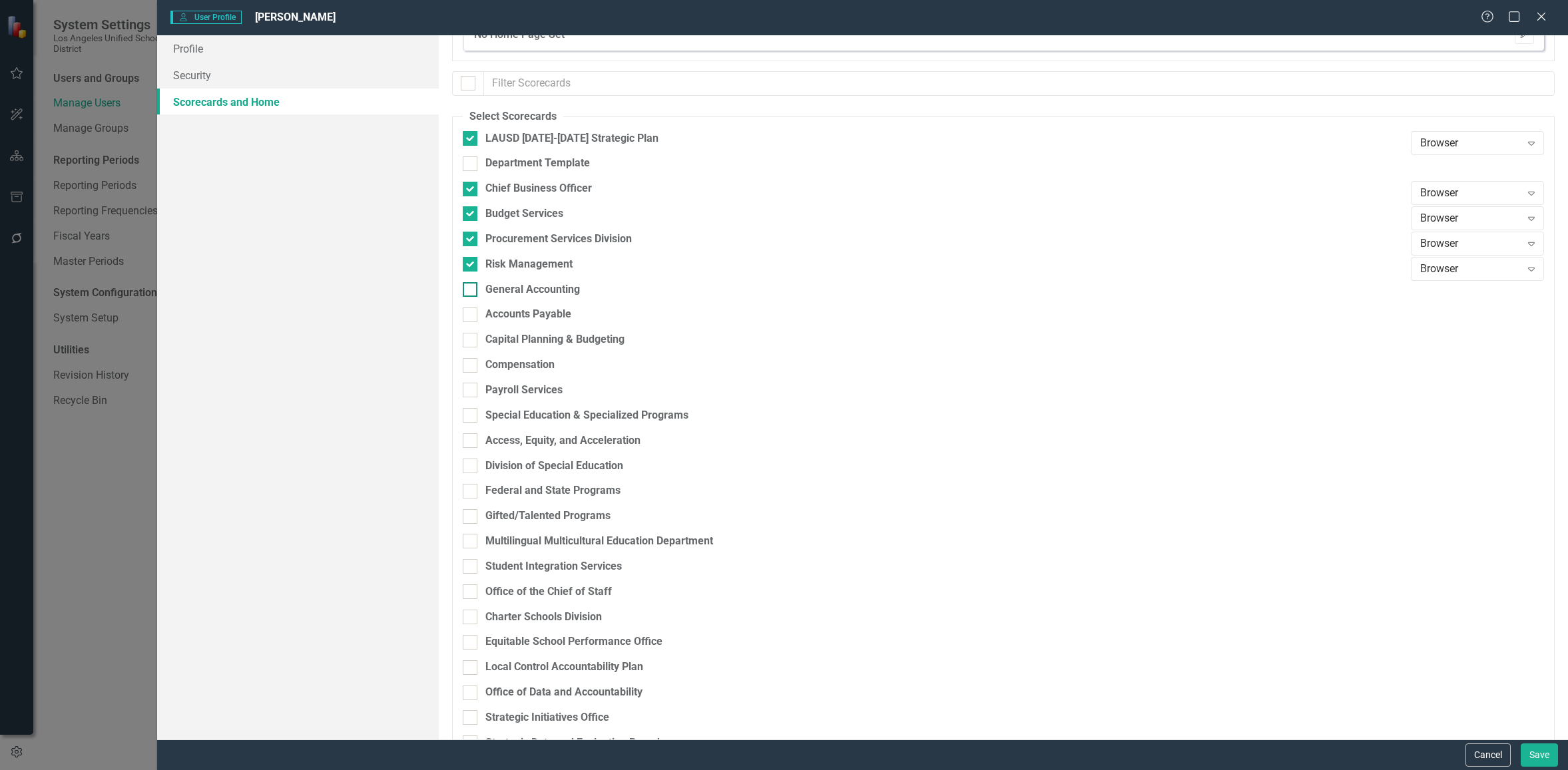
checkbox input "true"
click at [472, 313] on div at bounding box center [470, 315] width 15 height 15
click at [471, 313] on input "Accounts Payable" at bounding box center [467, 312] width 8 height 8
checkbox input "true"
click at [471, 343] on div at bounding box center [470, 340] width 15 height 15
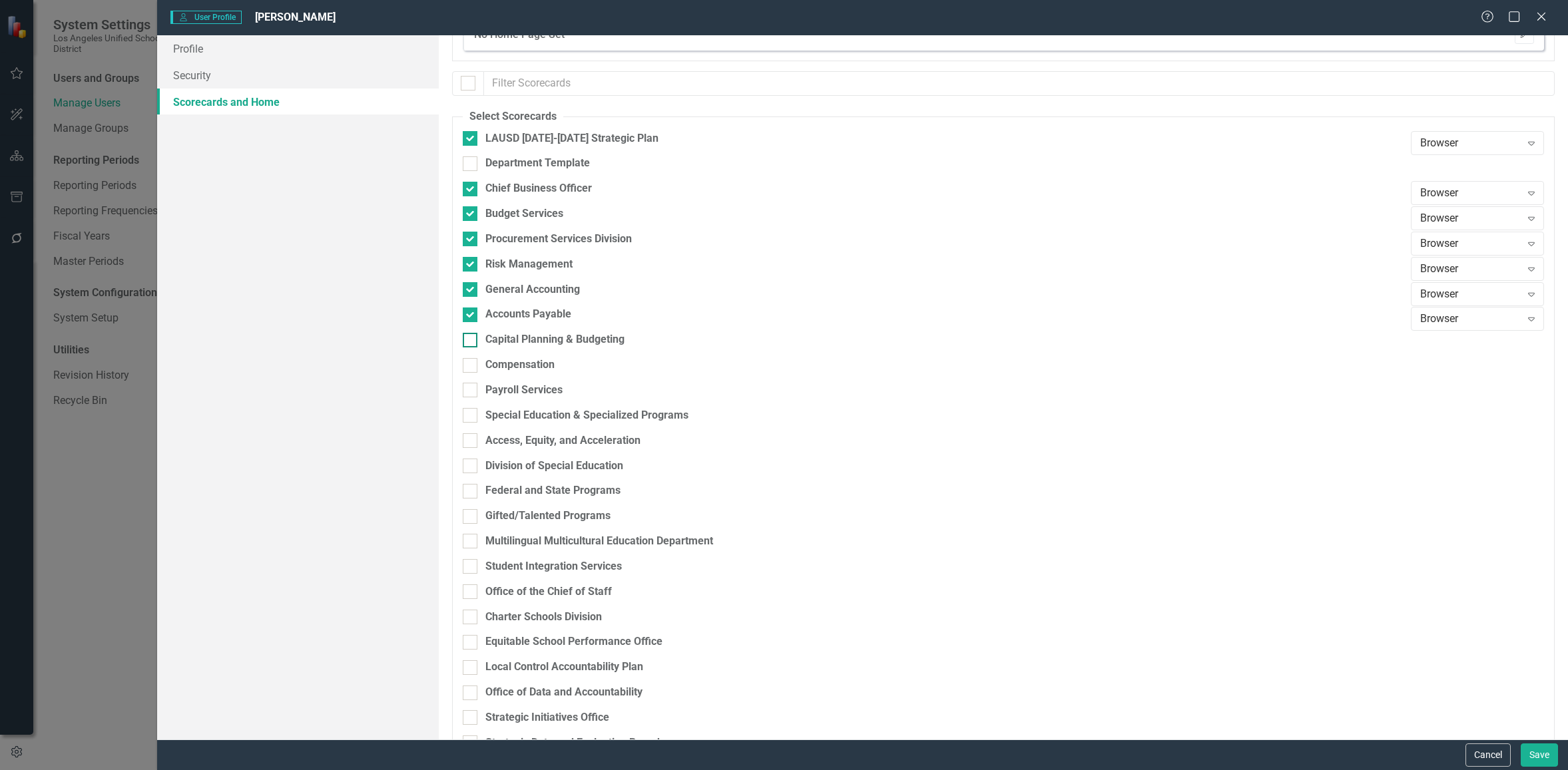
click at [471, 341] on input "Capital Planning & Budgeting" at bounding box center [467, 337] width 8 height 8
checkbox input "true"
click at [471, 359] on input "Compensation" at bounding box center [467, 362] width 8 height 8
checkbox input "true"
drag, startPoint x: 472, startPoint y: 386, endPoint x: 473, endPoint y: 395, distance: 9.1
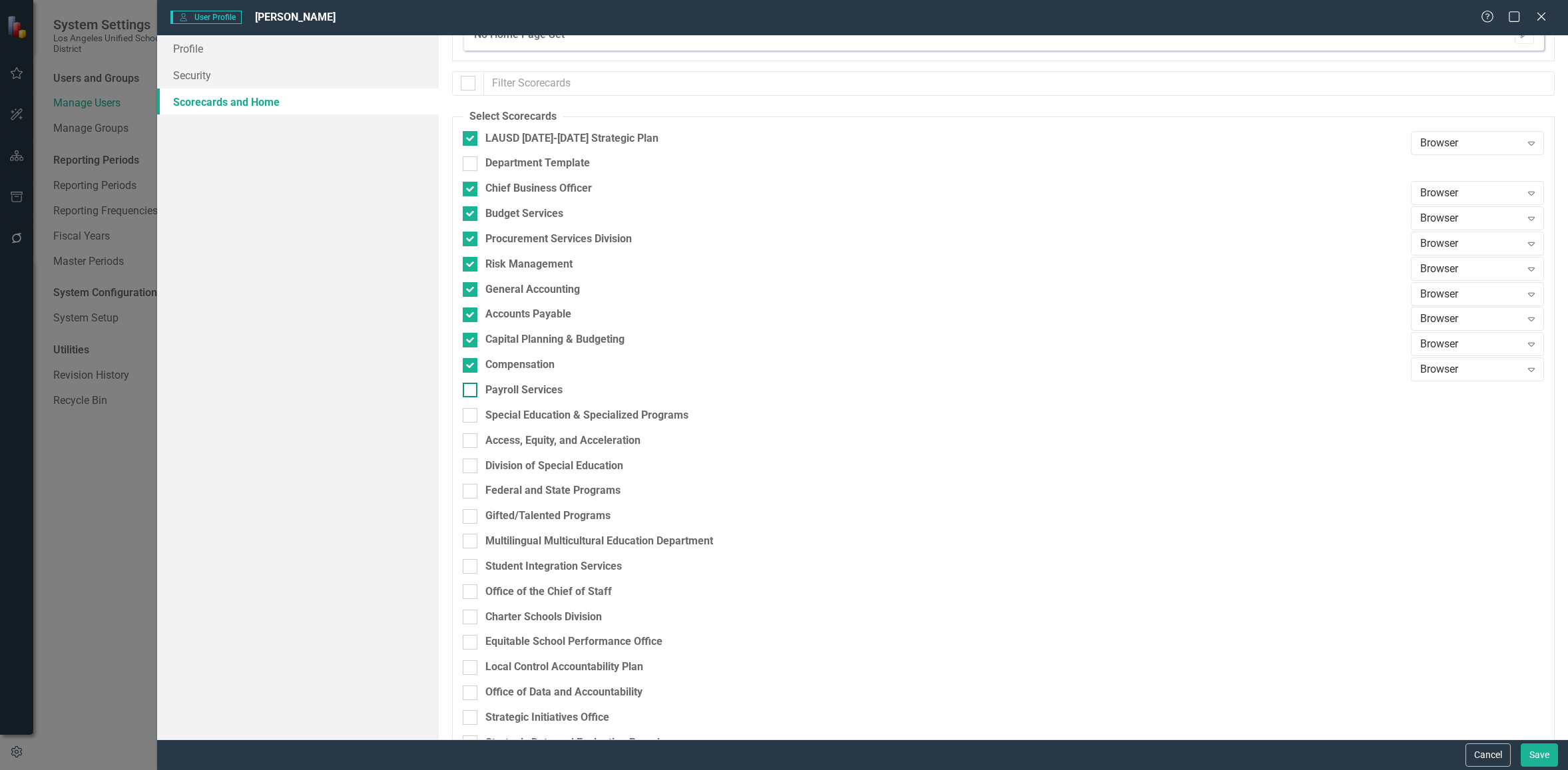
click at [472, 386] on div at bounding box center [470, 391] width 15 height 15
click at [471, 386] on input "Payroll Services" at bounding box center [467, 387] width 8 height 8
checkbox input "true"
drag, startPoint x: 473, startPoint y: 414, endPoint x: 478, endPoint y: 430, distance: 16.8
click at [474, 415] on div at bounding box center [470, 416] width 15 height 15
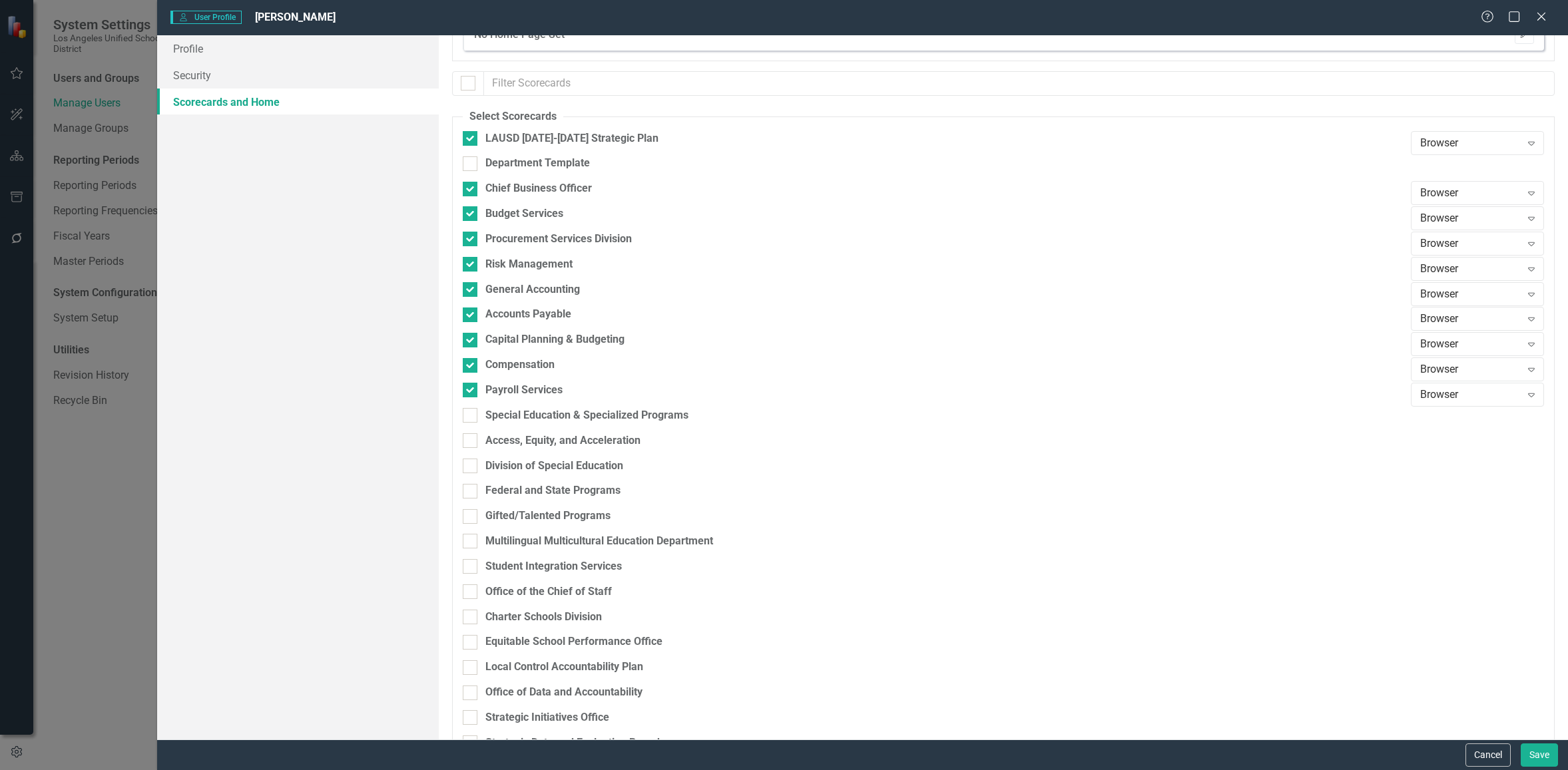
click at [471, 415] on input "Special Education & Specialized Programs" at bounding box center [467, 412] width 8 height 8
checkbox input "true"
click at [477, 440] on div at bounding box center [470, 441] width 15 height 15
click at [471, 440] on input "Access, Equity, and Acceleration" at bounding box center [467, 437] width 8 height 8
checkbox input "true"
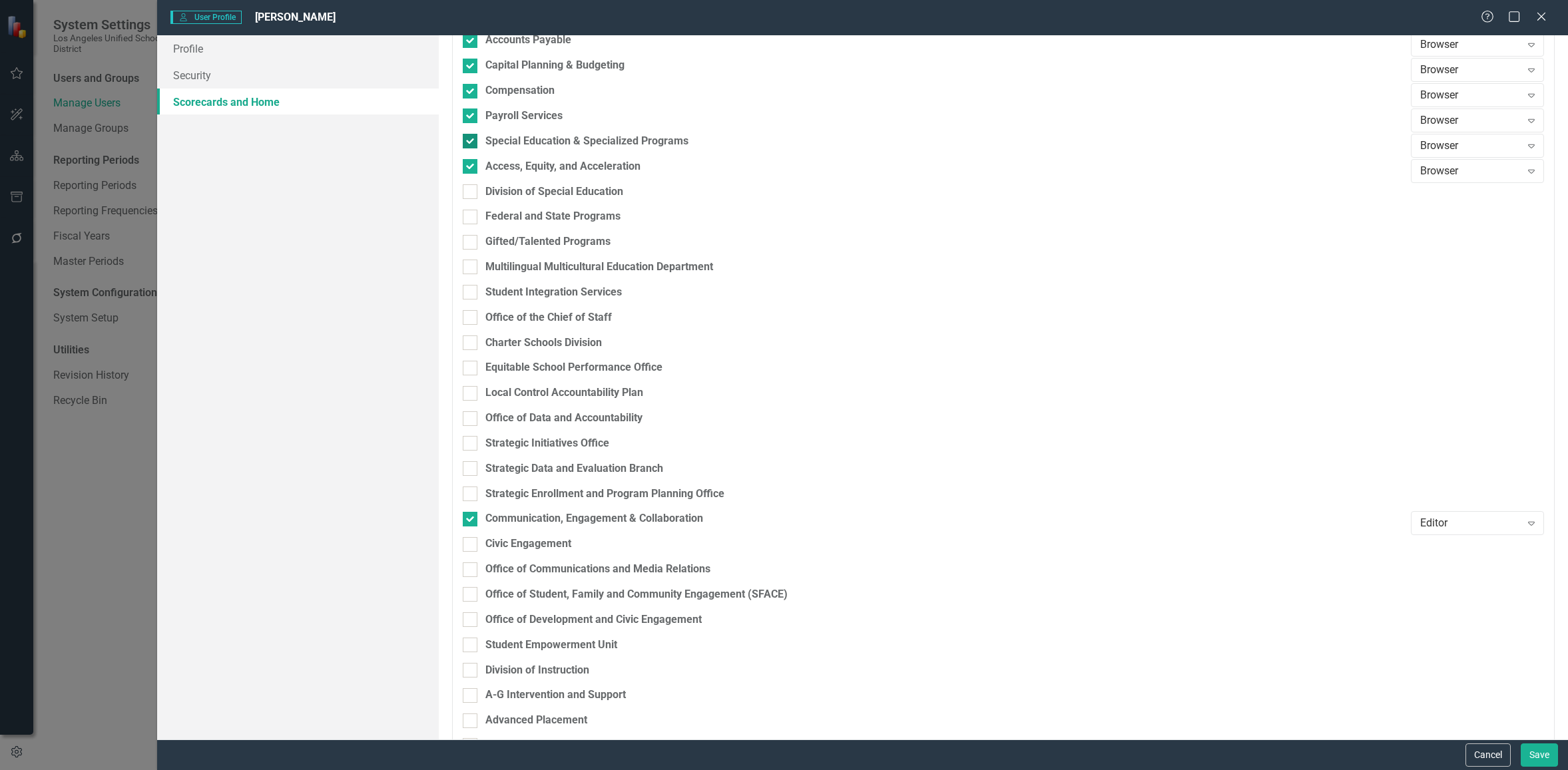
scroll to position [353, 0]
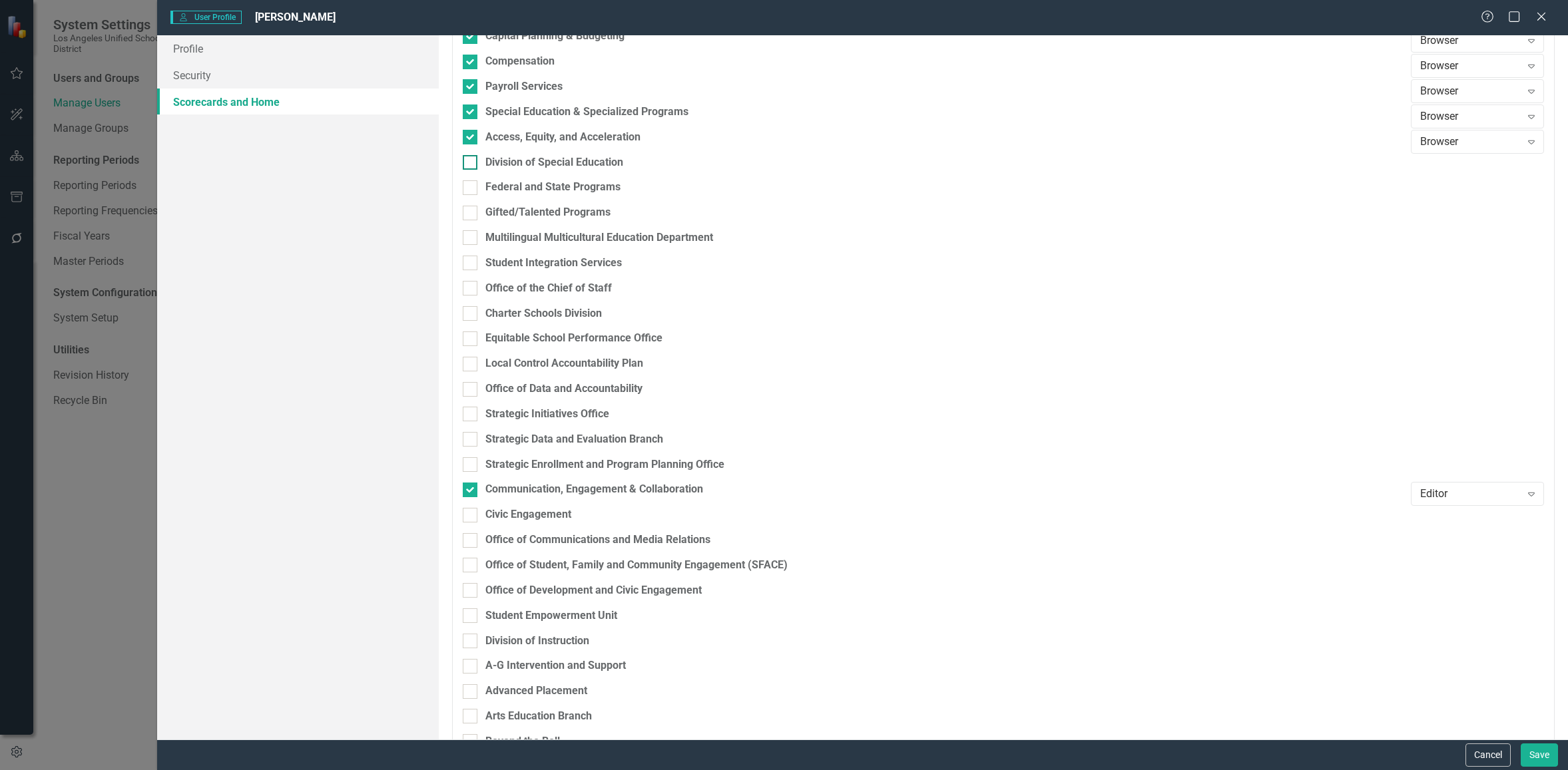
click at [476, 160] on div at bounding box center [470, 162] width 15 height 15
click at [471, 160] on input "Division of Special Education" at bounding box center [467, 159] width 8 height 8
checkbox input "true"
click at [476, 190] on div at bounding box center [470, 188] width 15 height 15
click at [471, 189] on input "Federal and State Programs" at bounding box center [467, 185] width 8 height 8
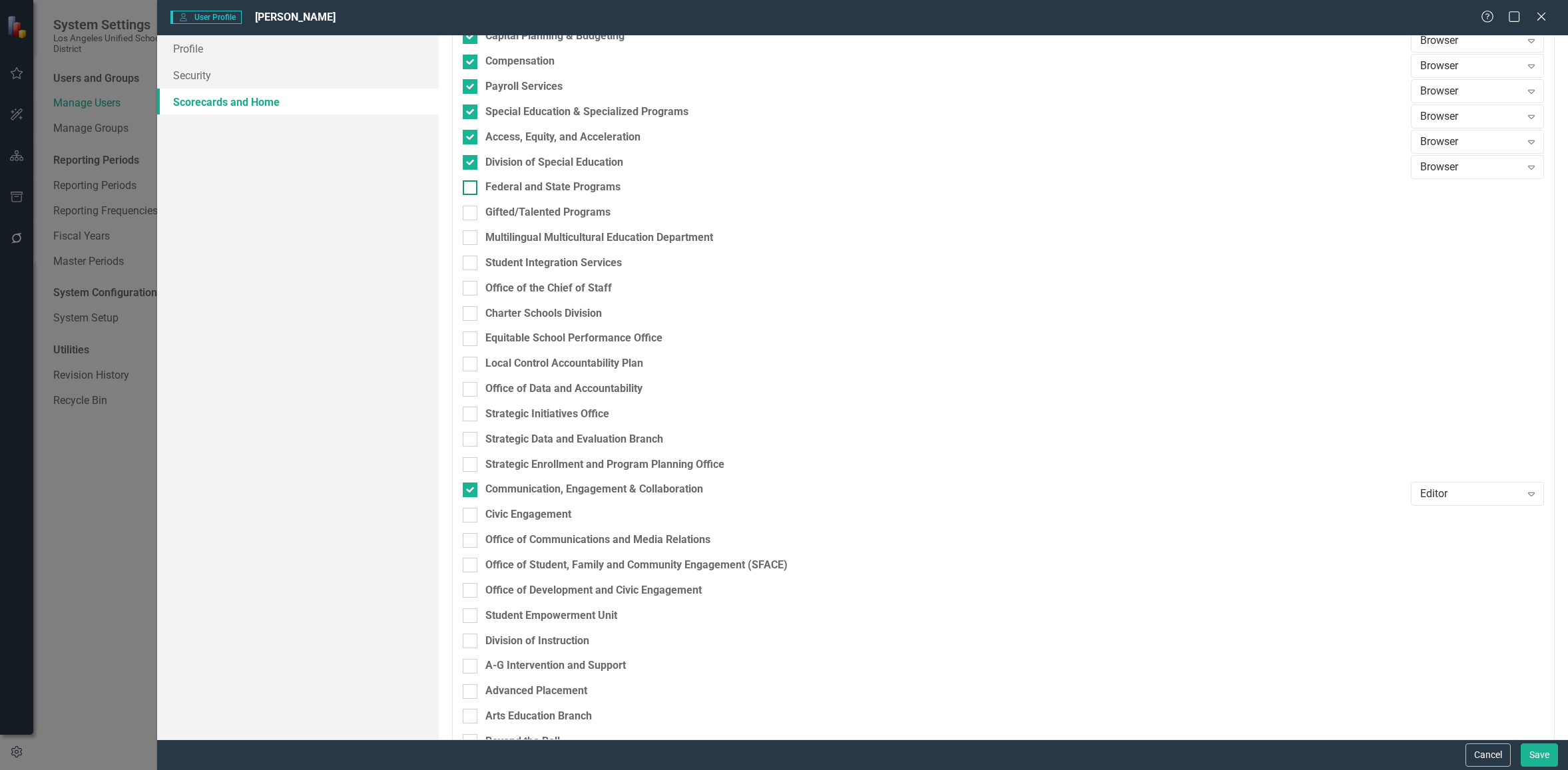
checkbox input "true"
click at [474, 209] on div at bounding box center [470, 213] width 15 height 15
click at [471, 209] on input "Gifted/Talented Programs" at bounding box center [467, 210] width 8 height 8
checkbox input "true"
drag, startPoint x: 472, startPoint y: 236, endPoint x: 477, endPoint y: 256, distance: 20.6
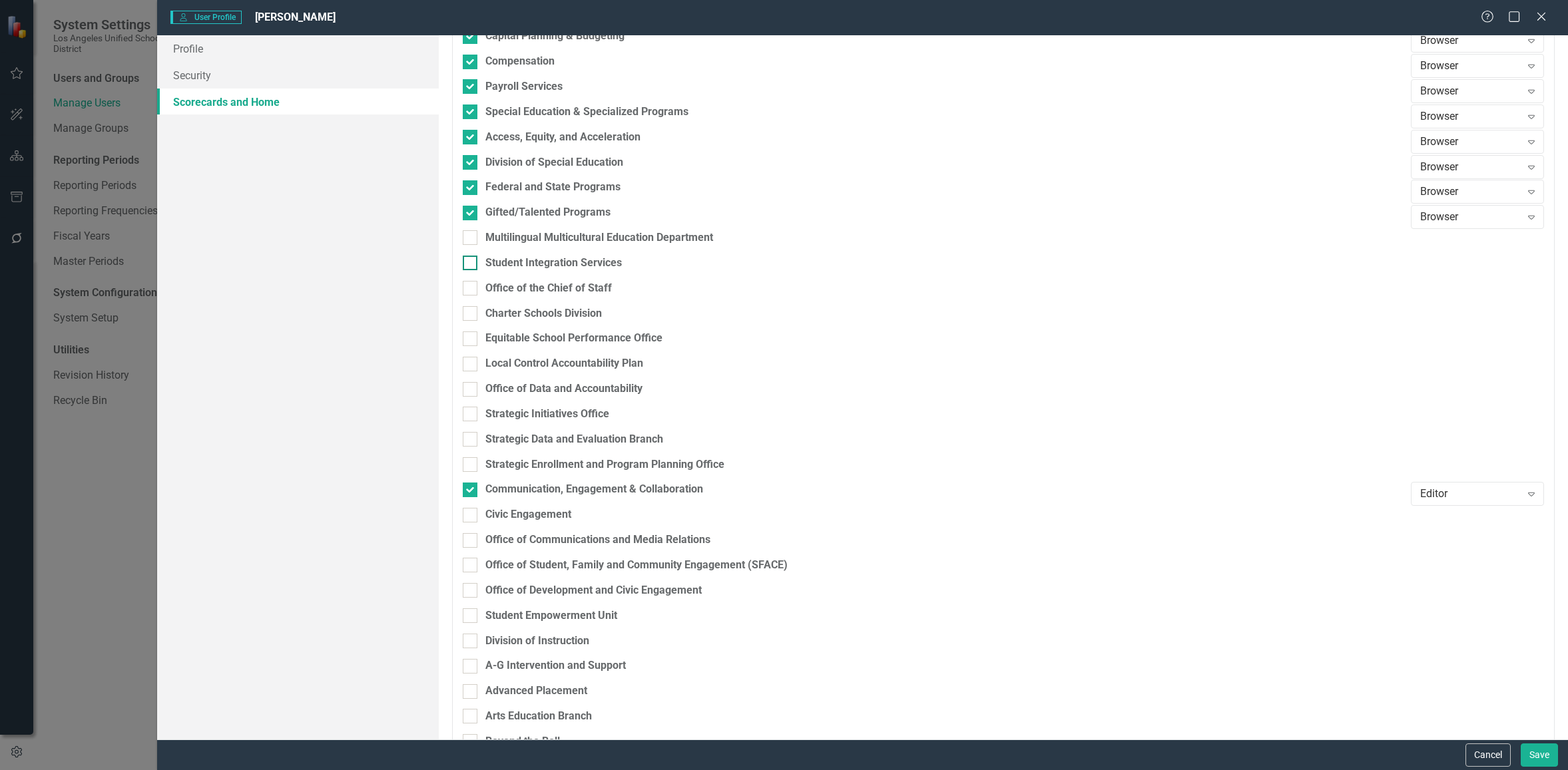
click at [472, 236] on div at bounding box center [470, 237] width 15 height 15
click at [471, 236] on input "Multilingual Multicultural Education Department" at bounding box center [467, 234] width 8 height 8
checkbox input "true"
drag, startPoint x: 476, startPoint y: 259, endPoint x: 479, endPoint y: 271, distance: 12.4
click at [476, 259] on div at bounding box center [470, 263] width 15 height 15
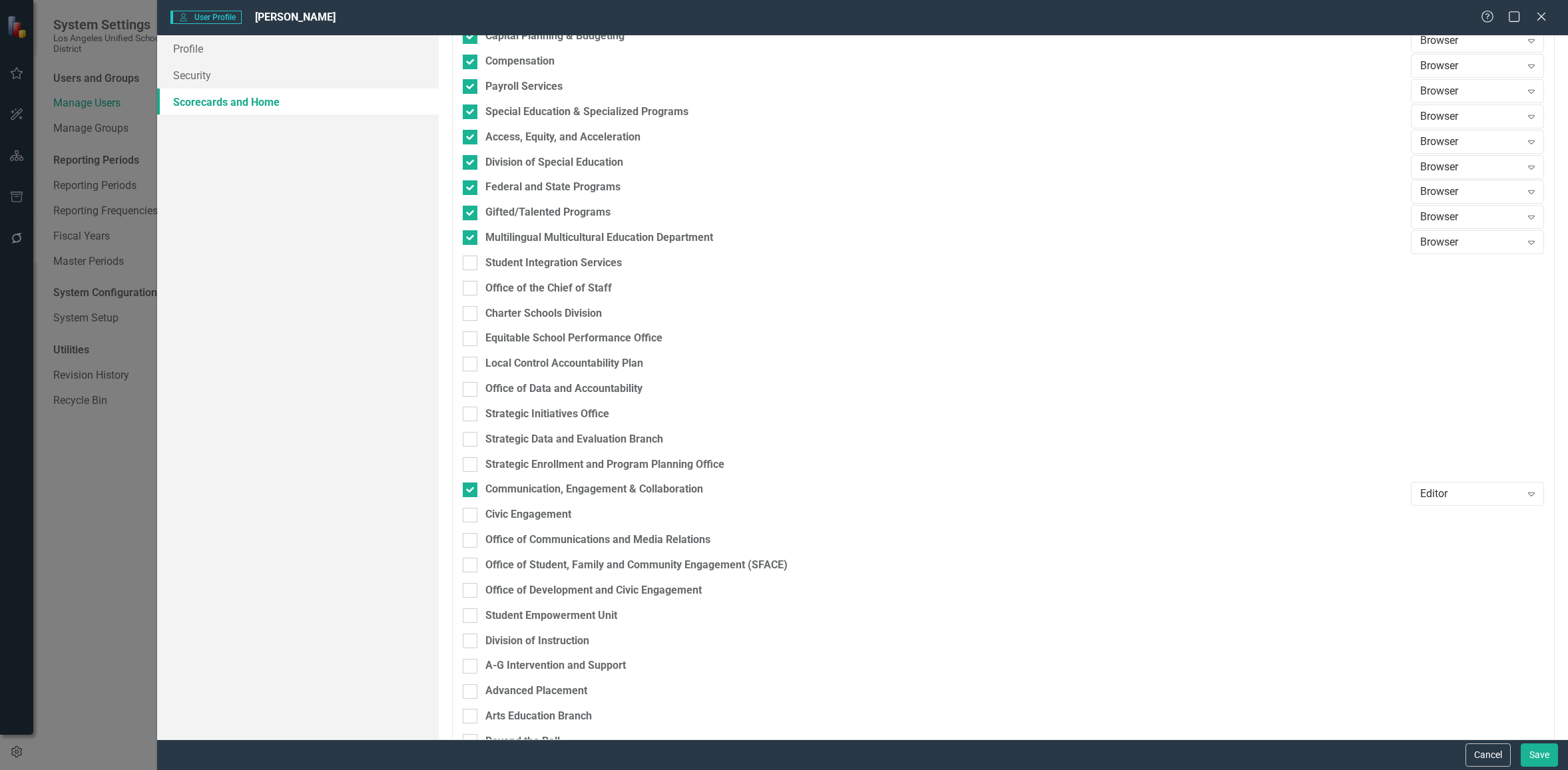
click at [471, 259] on input "Student Integration Services" at bounding box center [467, 260] width 8 height 8
checkbox input "true"
click at [476, 288] on div at bounding box center [470, 289] width 15 height 15
click at [471, 288] on input "Office of the Chief of Staff" at bounding box center [467, 285] width 8 height 8
checkbox input "true"
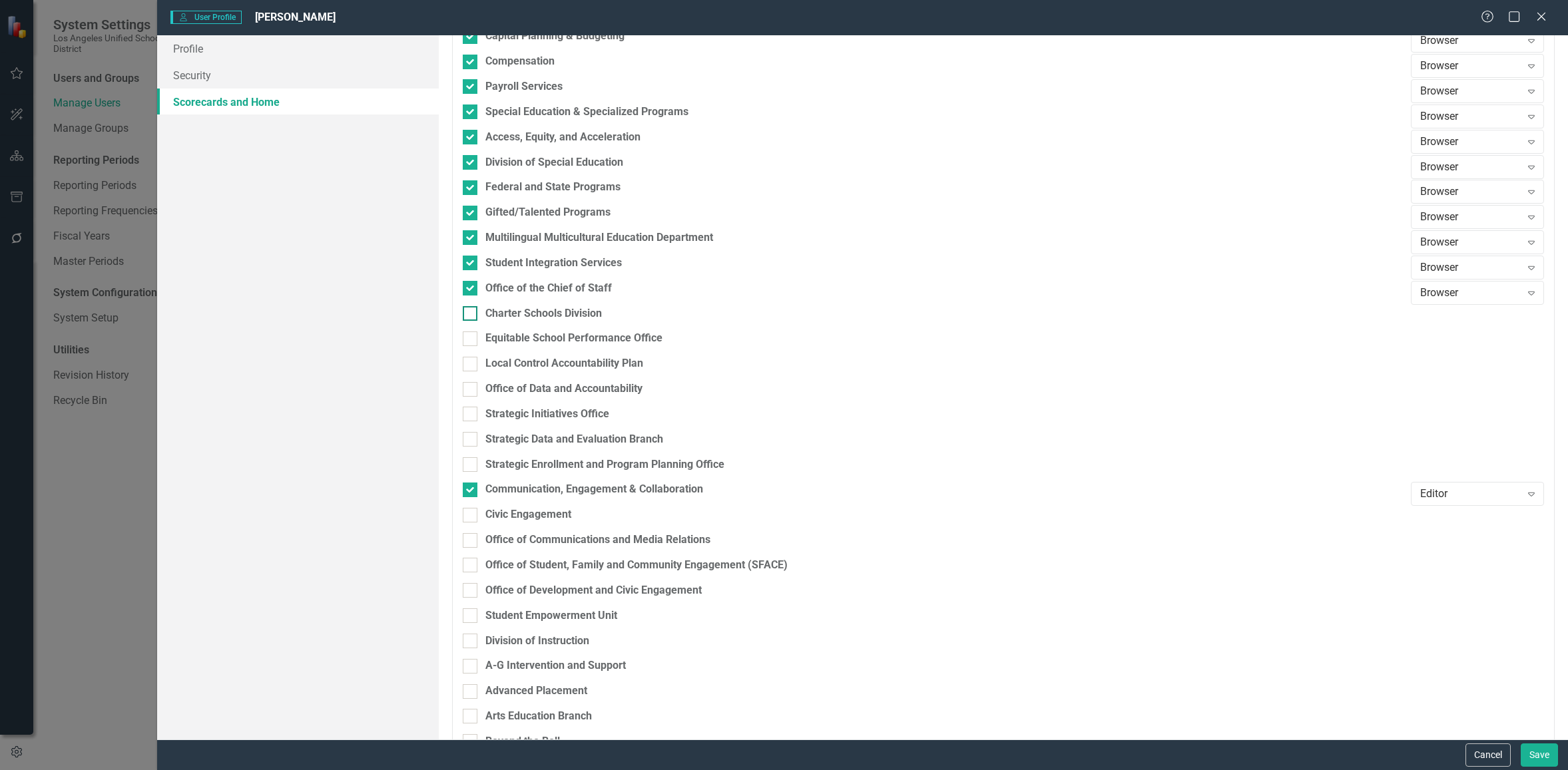
click at [477, 314] on div at bounding box center [470, 314] width 15 height 15
click at [471, 314] on input "Charter Schools Division" at bounding box center [467, 310] width 8 height 8
checkbox input "true"
click at [470, 340] on input "Equitable School Performance Office" at bounding box center [467, 335] width 8 height 8
checkbox input "true"
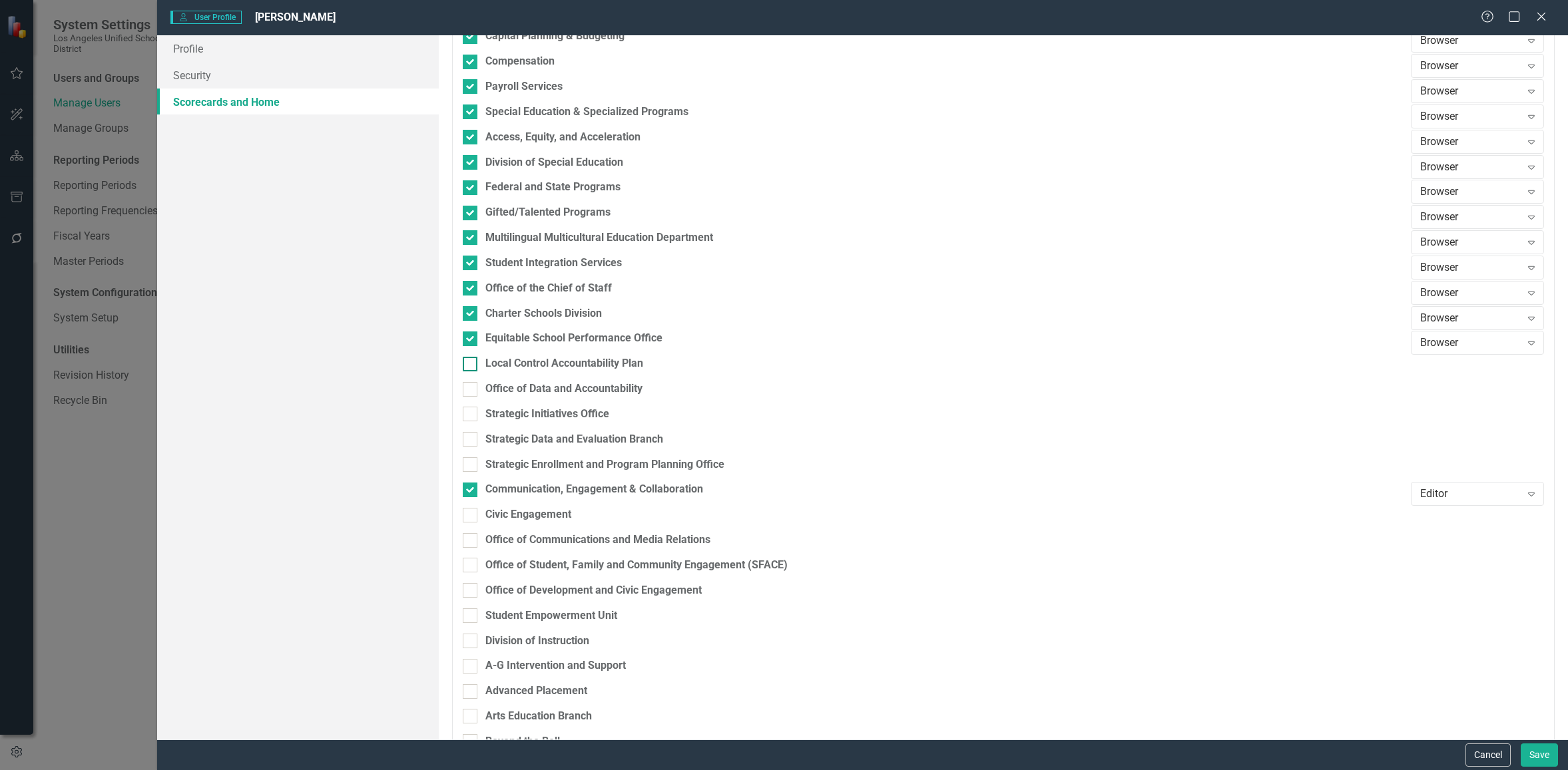
click at [479, 364] on div "Local Control Accountability Plan" at bounding box center [933, 364] width 942 height 16
click at [471, 364] on input "Local Control Accountability Plan" at bounding box center [467, 361] width 8 height 8
checkbox input "true"
click at [472, 383] on div at bounding box center [470, 390] width 15 height 15
click at [471, 383] on input "Office of Data and Accountability" at bounding box center [467, 386] width 8 height 8
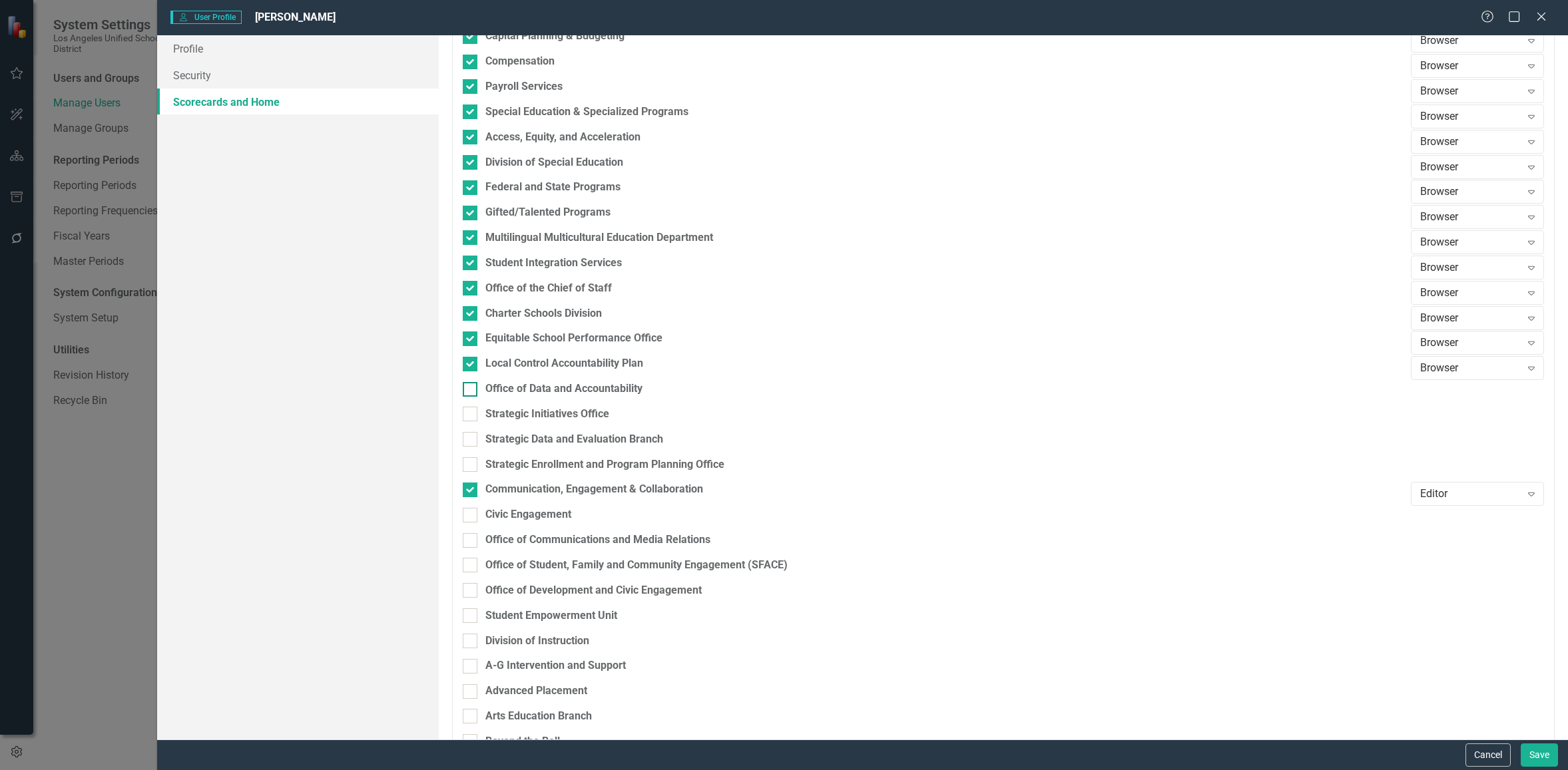
checkbox input "true"
drag, startPoint x: 471, startPoint y: 416, endPoint x: 474, endPoint y: 439, distance: 23.2
click at [471, 416] on div at bounding box center [470, 415] width 15 height 15
click at [471, 416] on input "Strategic Initiatives Office" at bounding box center [467, 411] width 8 height 8
checkbox input "true"
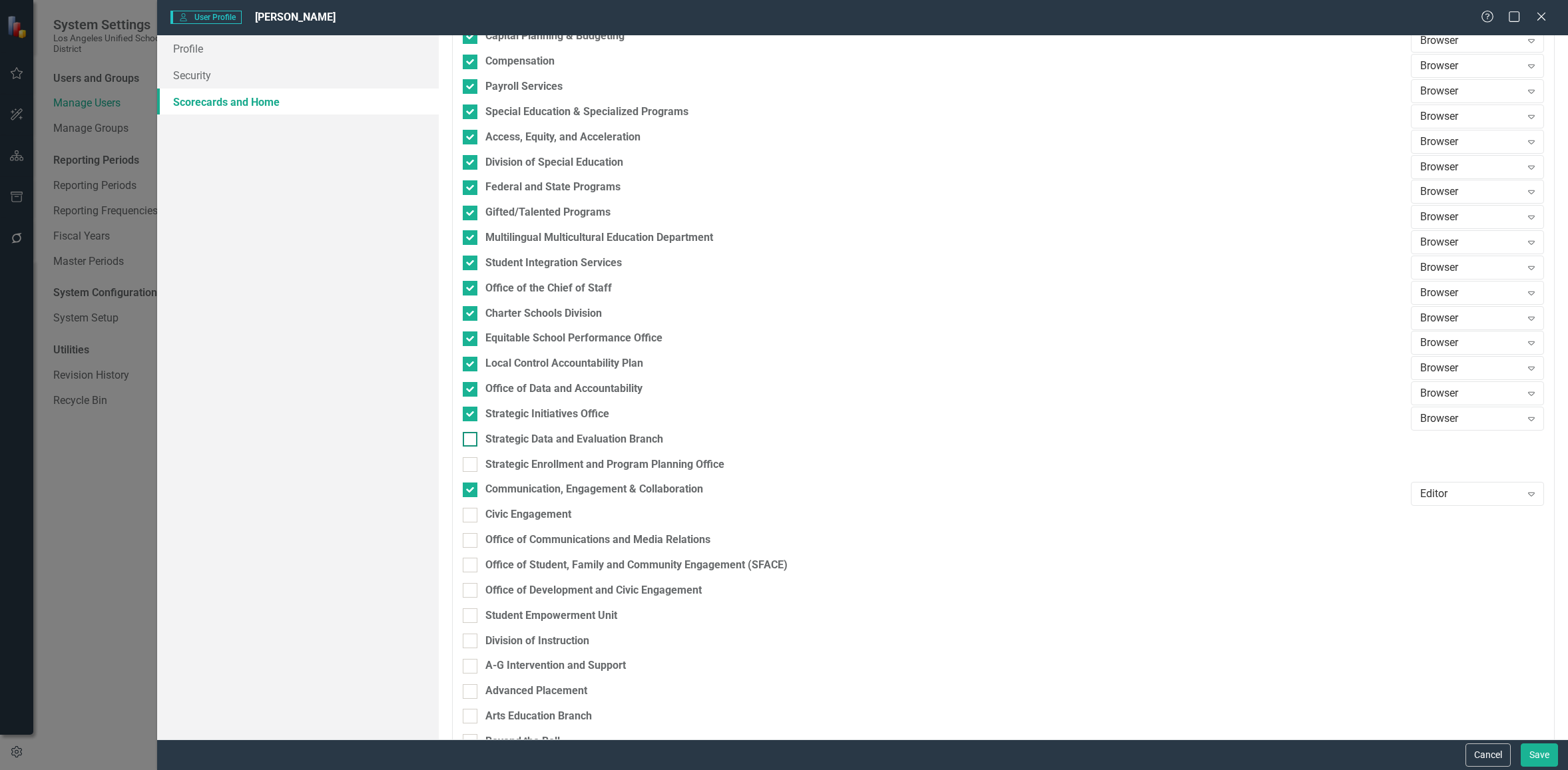
click at [472, 442] on div at bounding box center [470, 440] width 15 height 15
click at [471, 441] on input "Strategic Data and Evaluation Branch" at bounding box center [467, 436] width 8 height 8
checkbox input "true"
click at [469, 464] on input "Strategic Enrollment and Program Planning Office" at bounding box center [467, 461] width 8 height 8
checkbox input "true"
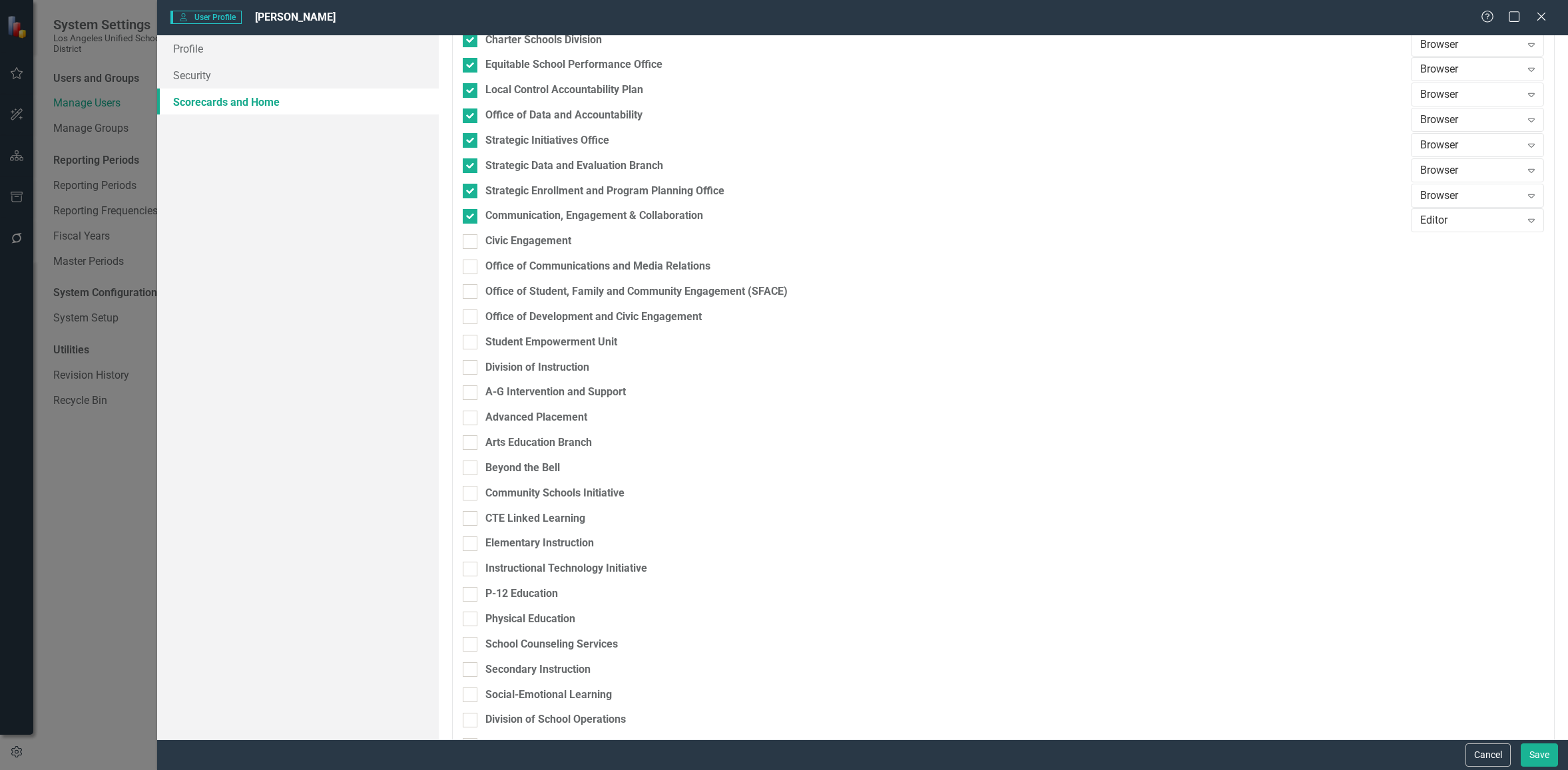
scroll to position [648, 0]
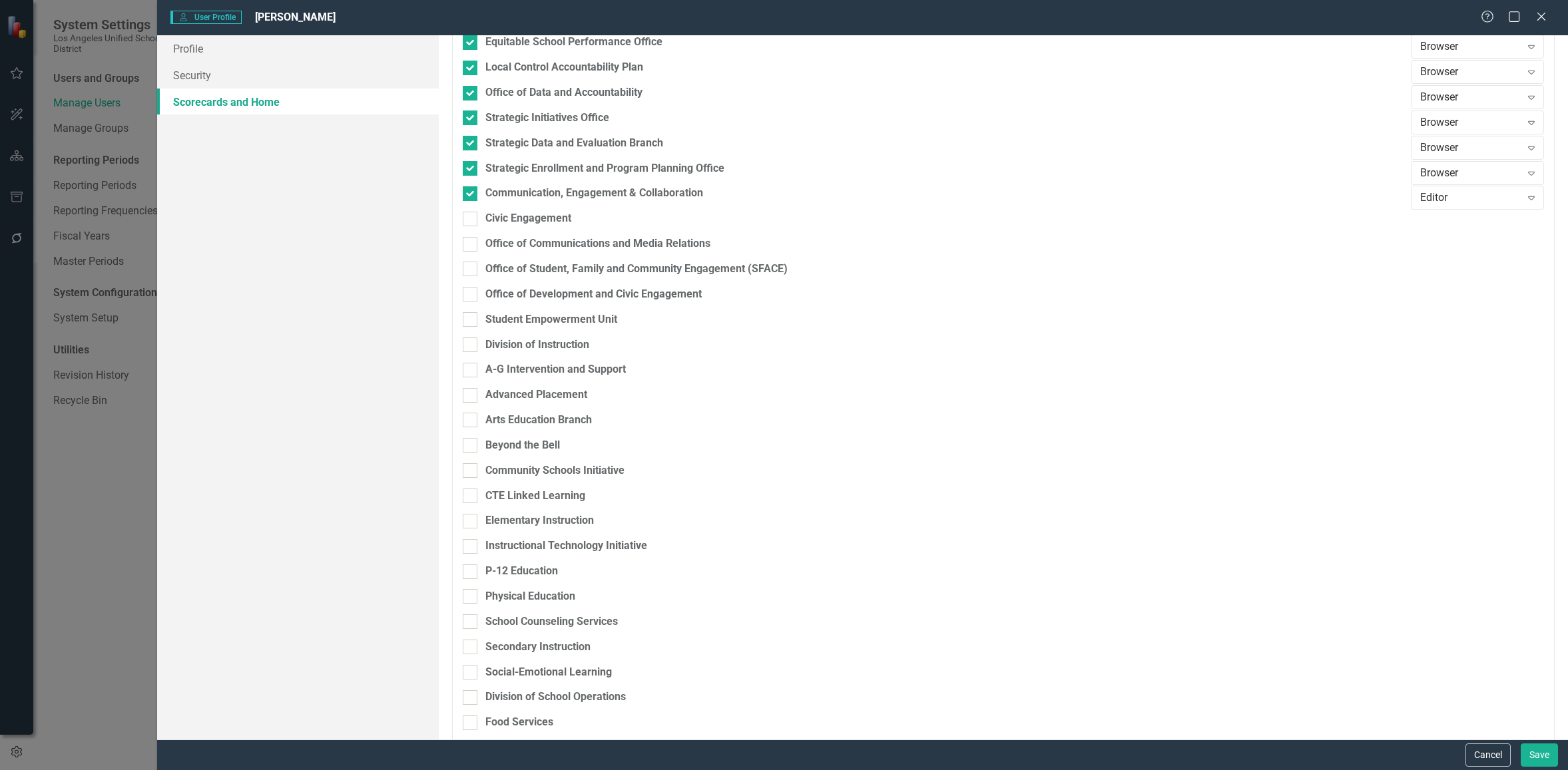
drag, startPoint x: 476, startPoint y: 221, endPoint x: 479, endPoint y: 233, distance: 12.4
click at [476, 221] on div at bounding box center [470, 219] width 15 height 15
click at [471, 221] on input "Civic Engagement" at bounding box center [467, 215] width 8 height 8
checkbox input "true"
click at [476, 240] on div at bounding box center [470, 245] width 15 height 15
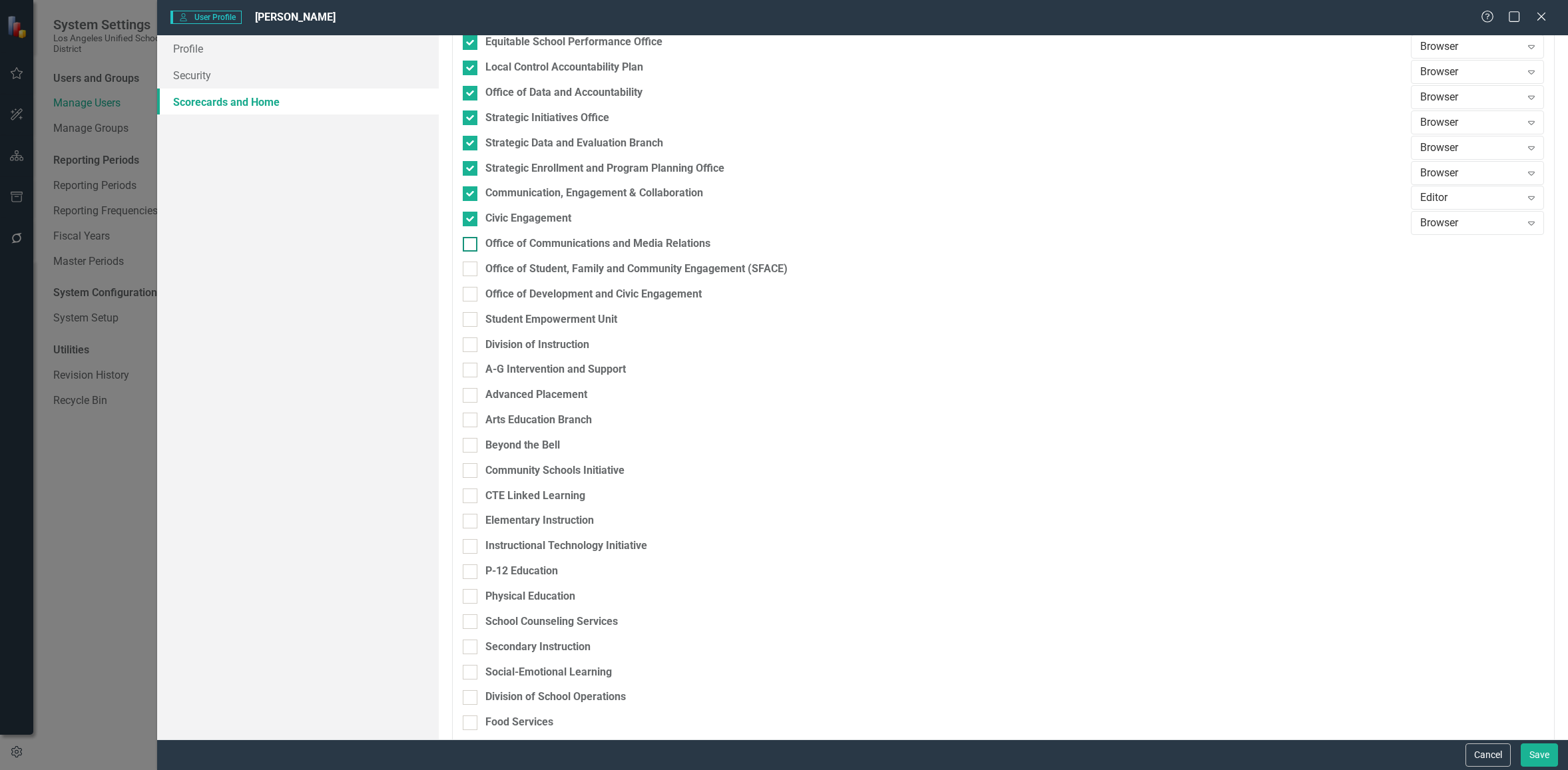
click at [471, 240] on input "Office of Communications and Media Relations" at bounding box center [467, 241] width 8 height 8
checkbox input "true"
click at [470, 271] on div at bounding box center [470, 269] width 15 height 15
click at [470, 270] on input "Office of Student, Family and Community Engagement (SFACE)" at bounding box center [467, 265] width 8 height 8
checkbox input "true"
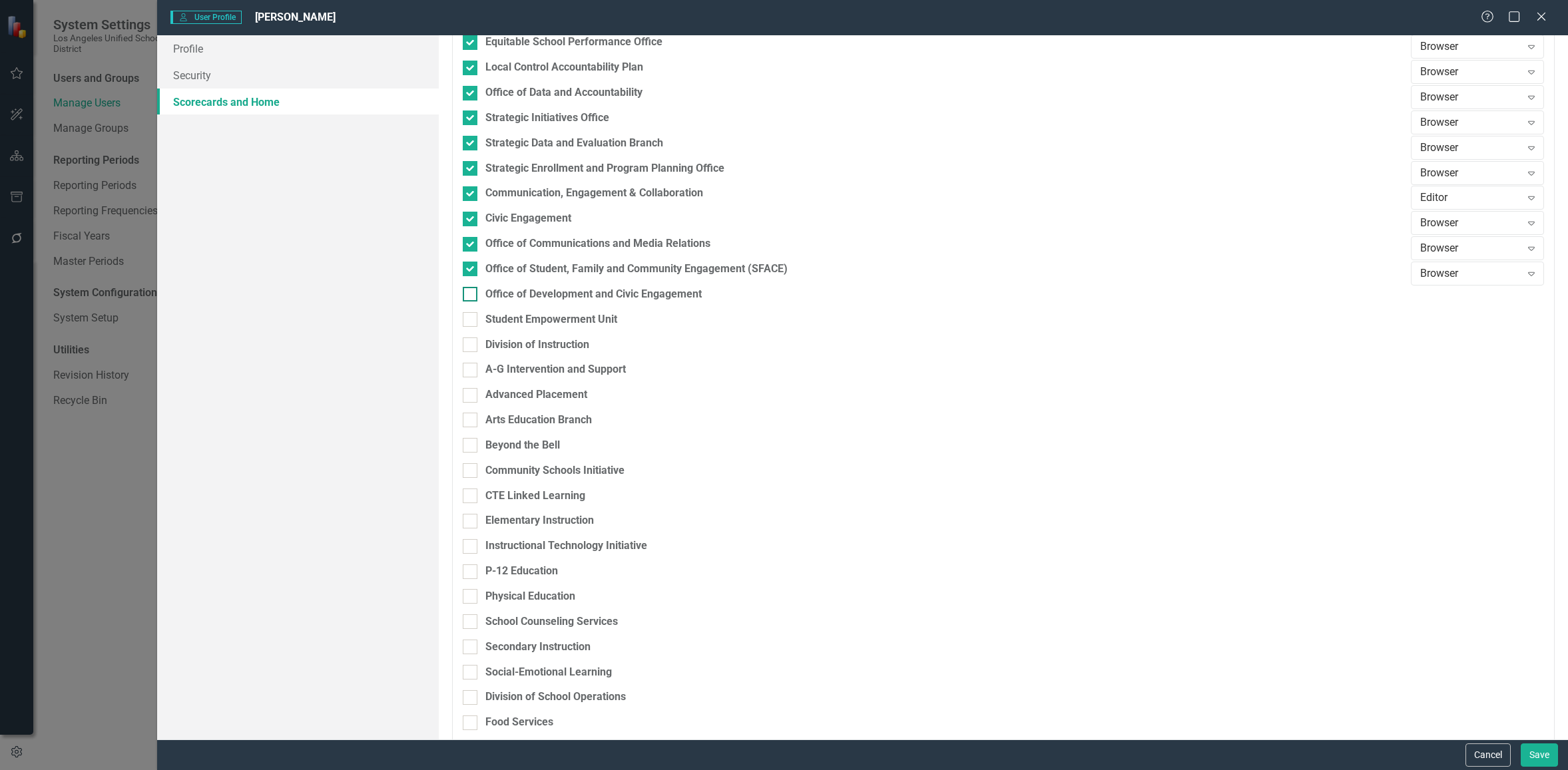
click at [473, 299] on div at bounding box center [470, 294] width 15 height 15
click at [471, 296] on input "Office of Development and Civic Engagement" at bounding box center [467, 290] width 8 height 8
checkbox input "true"
click at [472, 320] on div at bounding box center [470, 320] width 15 height 15
click at [471, 320] on input "Student Empowerment Unit" at bounding box center [467, 316] width 8 height 8
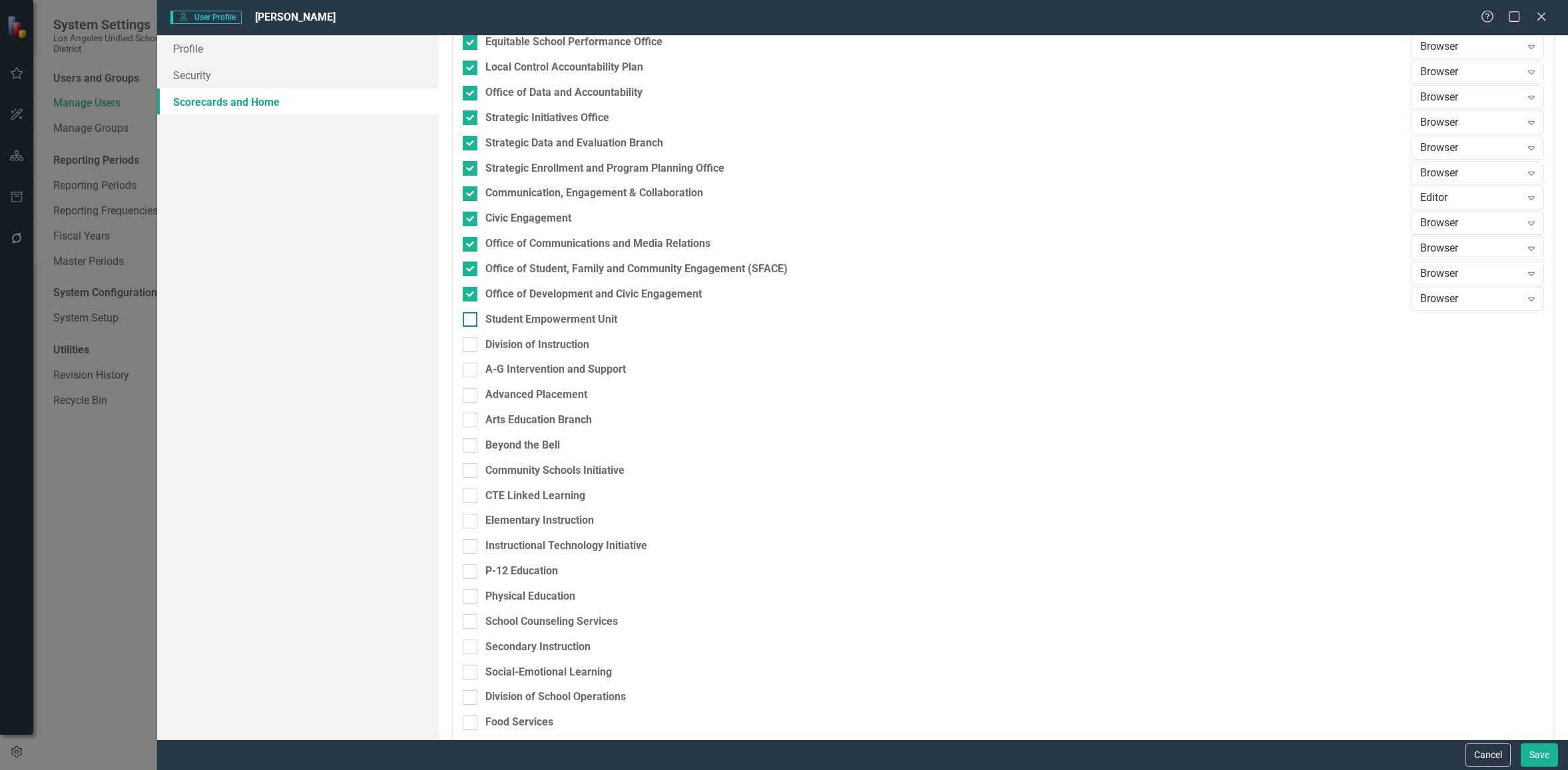
checkbox input "true"
click at [475, 346] on div at bounding box center [470, 345] width 15 height 15
click at [471, 346] on input "Division of Instruction" at bounding box center [467, 341] width 8 height 8
checkbox input "true"
click at [474, 375] on div at bounding box center [470, 370] width 15 height 15
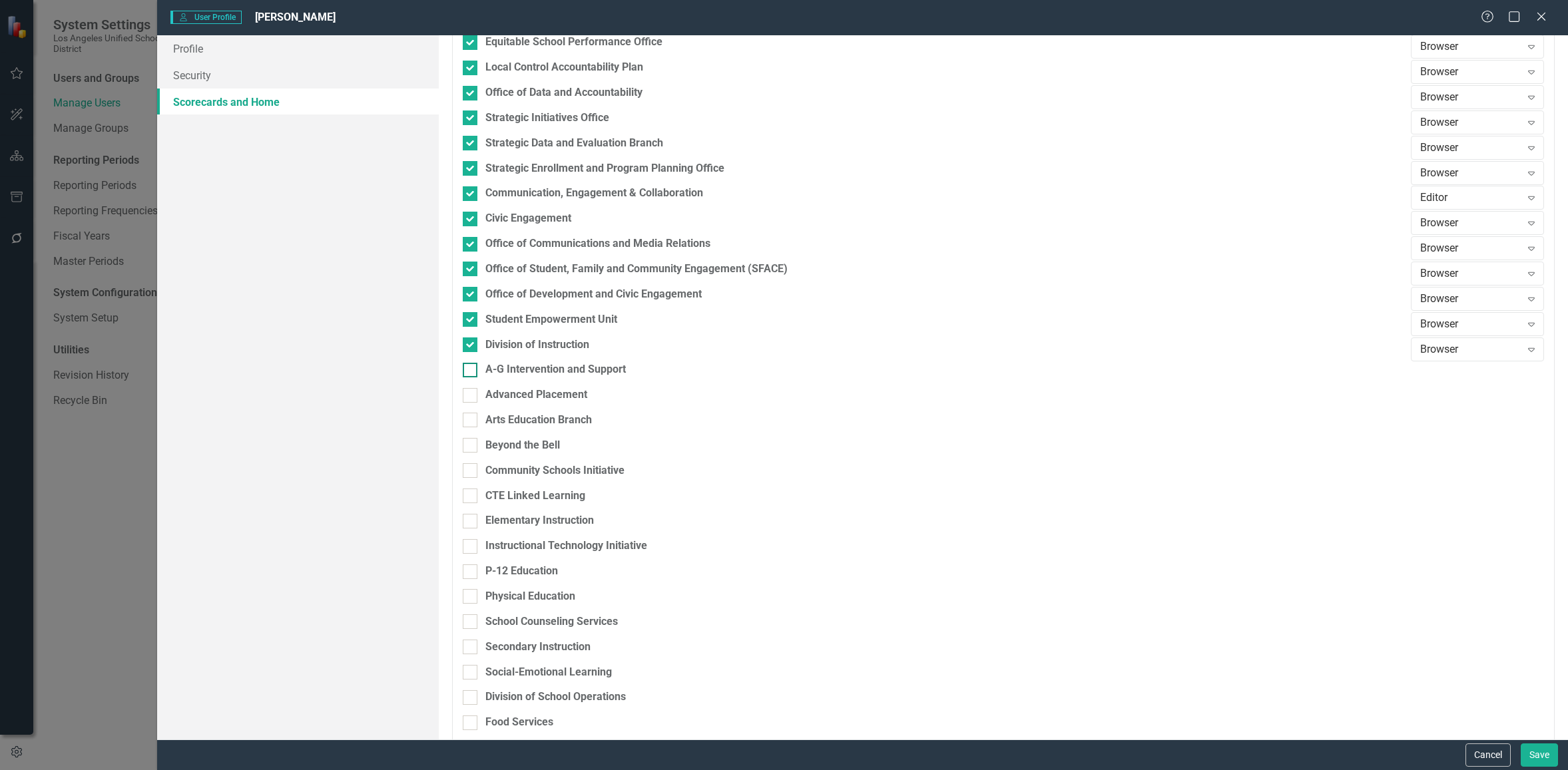
click at [471, 372] on input "A-G Intervention and Support" at bounding box center [467, 366] width 8 height 8
checkbox input "true"
drag, startPoint x: 471, startPoint y: 391, endPoint x: 480, endPoint y: 401, distance: 13.5
click at [471, 391] on div at bounding box center [470, 395] width 15 height 15
click at [471, 391] on input "Advanced Placement" at bounding box center [467, 391] width 8 height 8
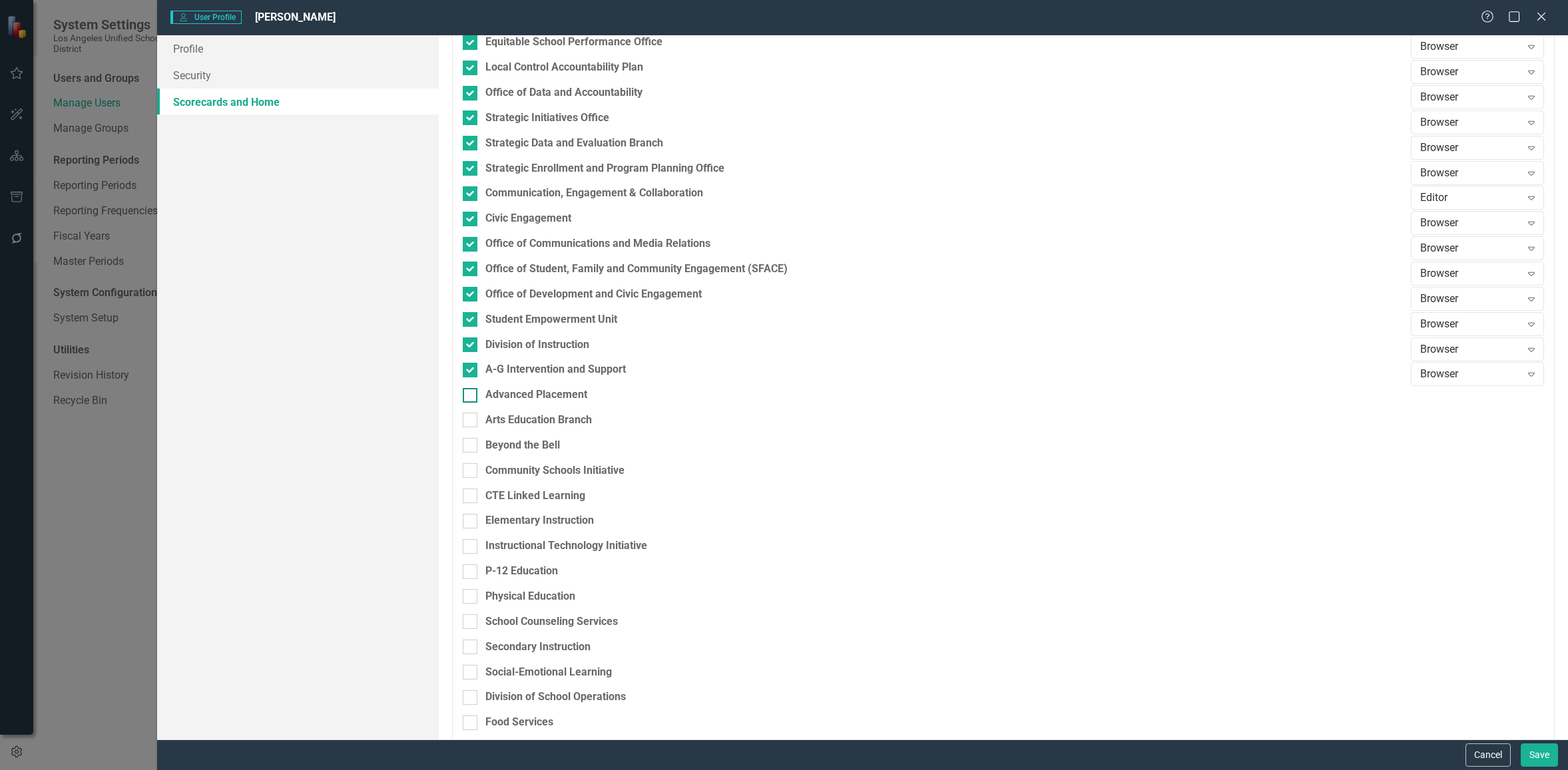
checkbox input "true"
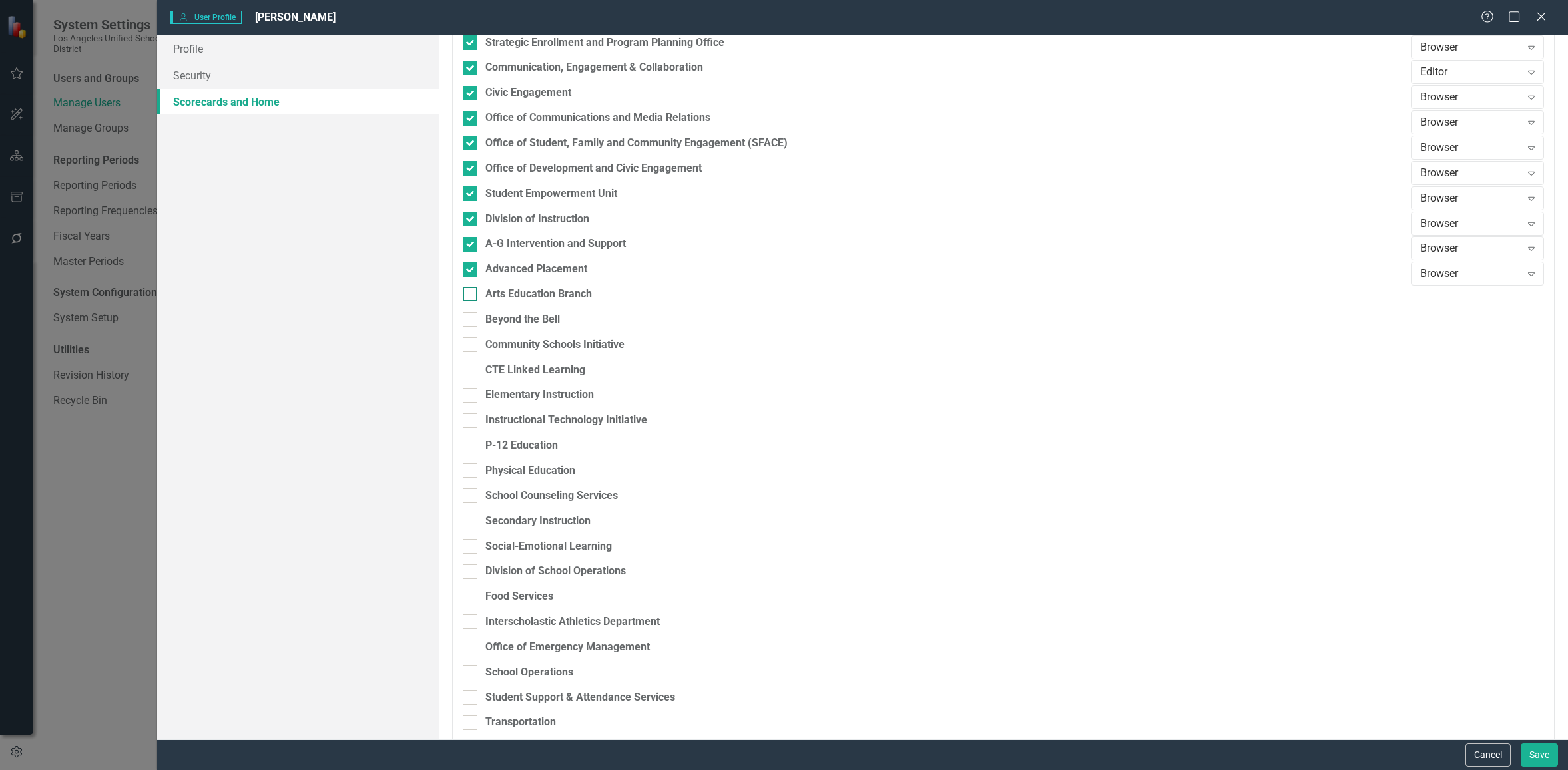
scroll to position [776, 0]
click at [476, 291] on div at bounding box center [470, 292] width 15 height 15
click at [471, 291] on input "Arts Education Branch" at bounding box center [467, 289] width 8 height 8
checkbox input "true"
click at [477, 315] on div at bounding box center [470, 317] width 15 height 15
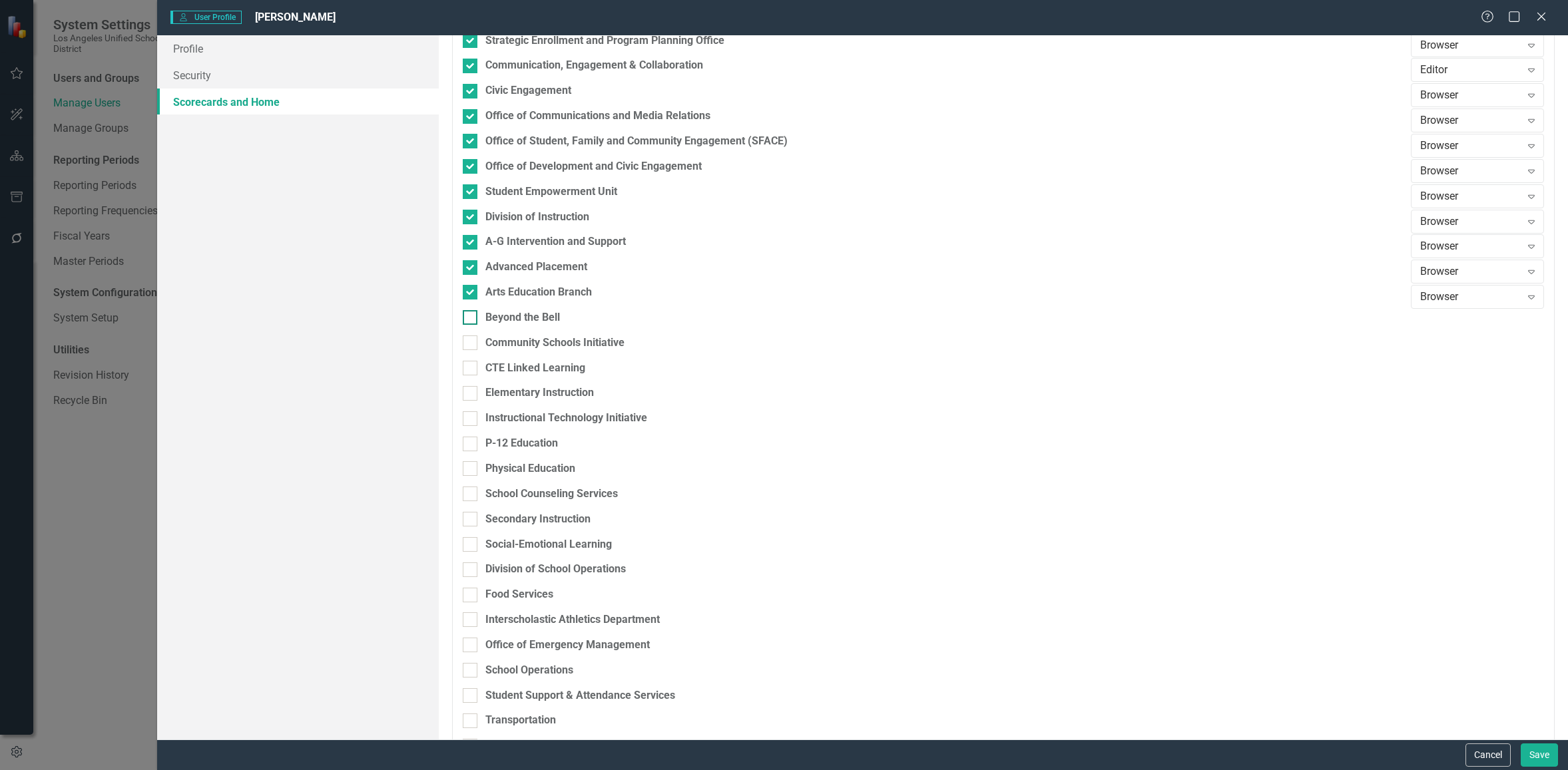
click at [471, 315] on input "Beyond the Bell" at bounding box center [467, 314] width 8 height 8
checkbox input "true"
click at [474, 345] on div at bounding box center [470, 343] width 15 height 15
click at [471, 344] on input "Community Schools Initiative" at bounding box center [467, 340] width 8 height 8
checkbox input "true"
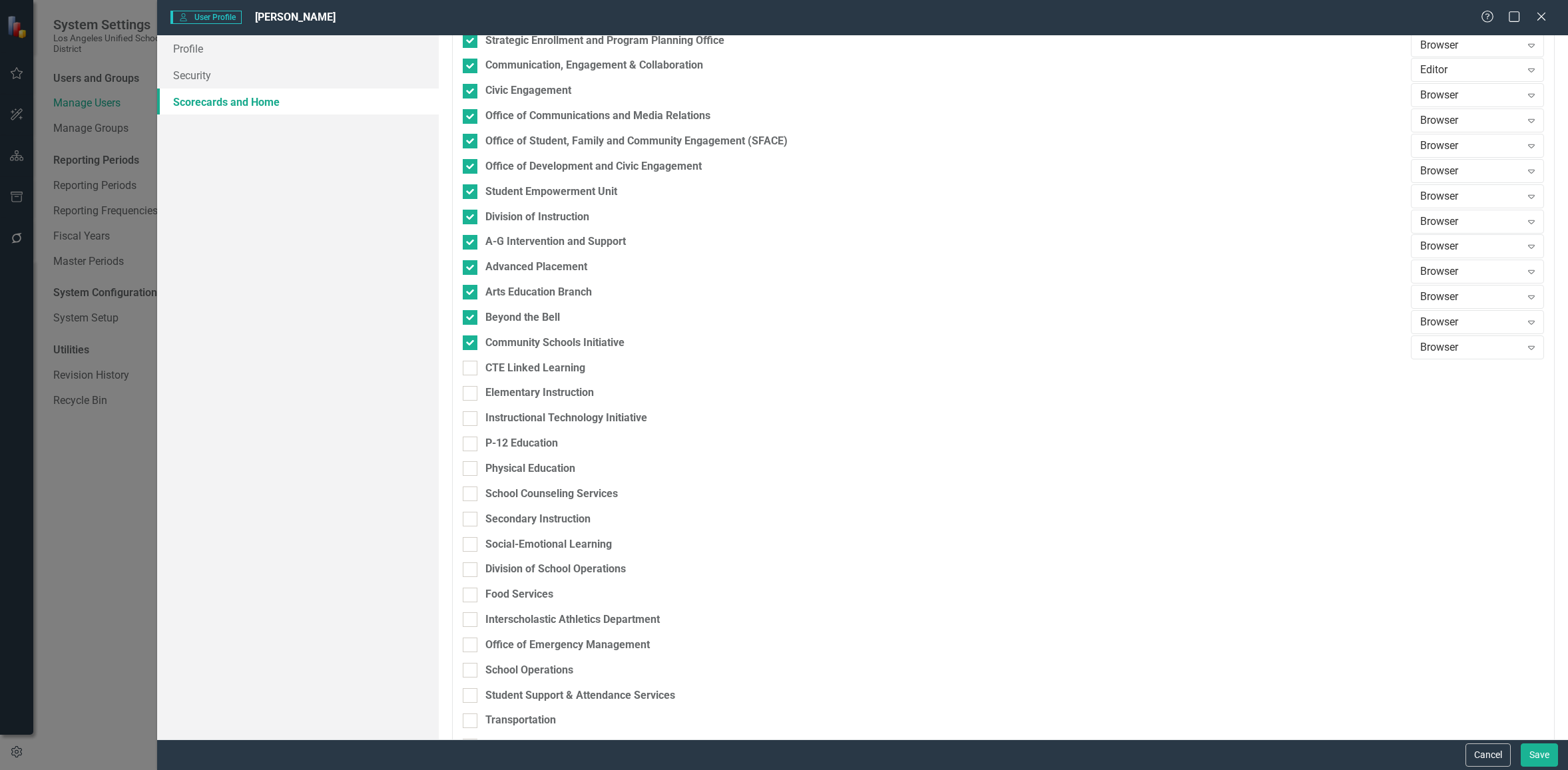
drag, startPoint x: 470, startPoint y: 366, endPoint x: 473, endPoint y: 379, distance: 13.3
click at [470, 366] on input "CTE Linked Learning" at bounding box center [467, 365] width 8 height 8
checkbox input "true"
click at [476, 390] on div at bounding box center [470, 393] width 15 height 15
click at [471, 390] on input "Elementary Instruction" at bounding box center [467, 390] width 8 height 8
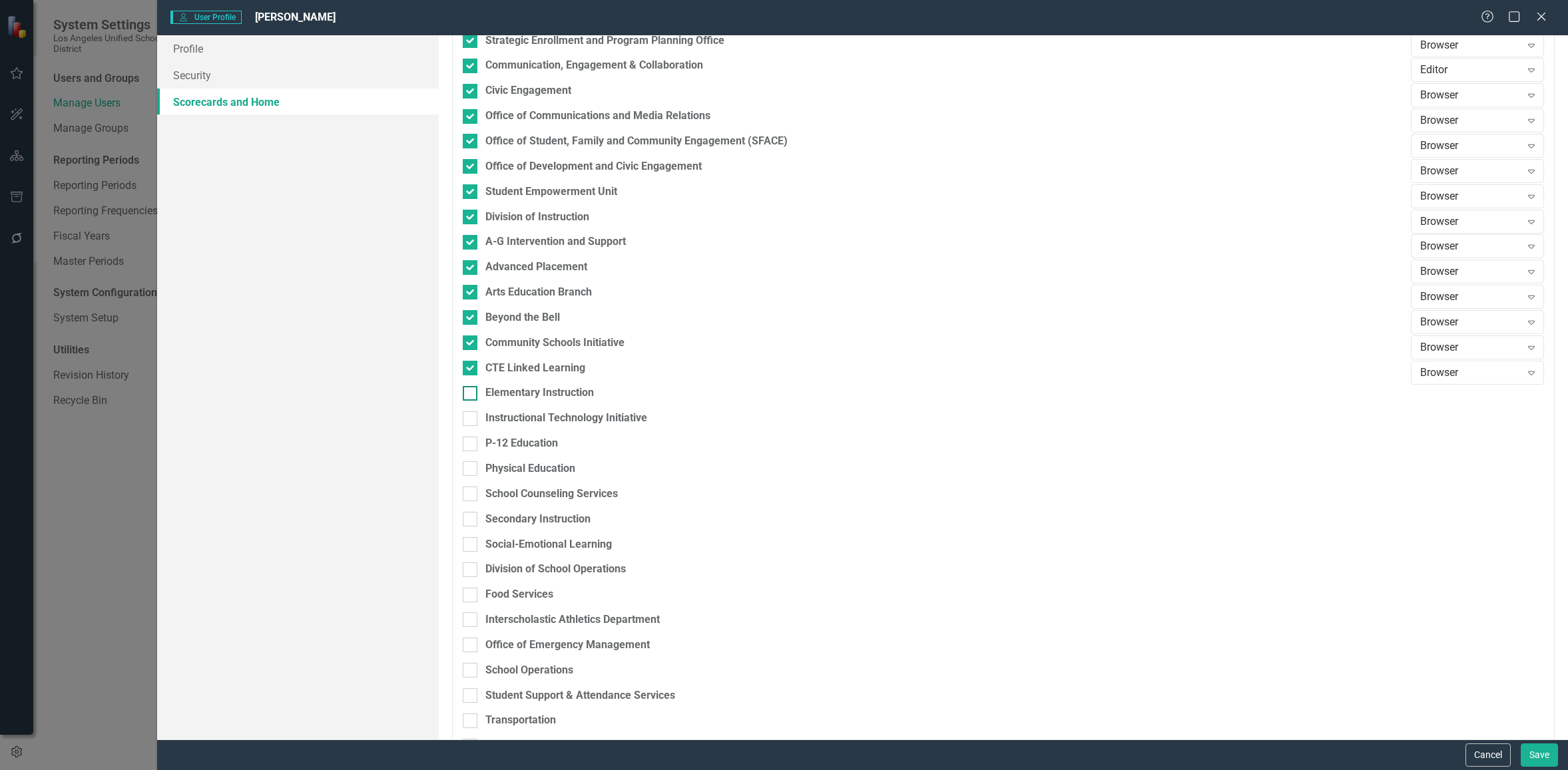
checkbox input "true"
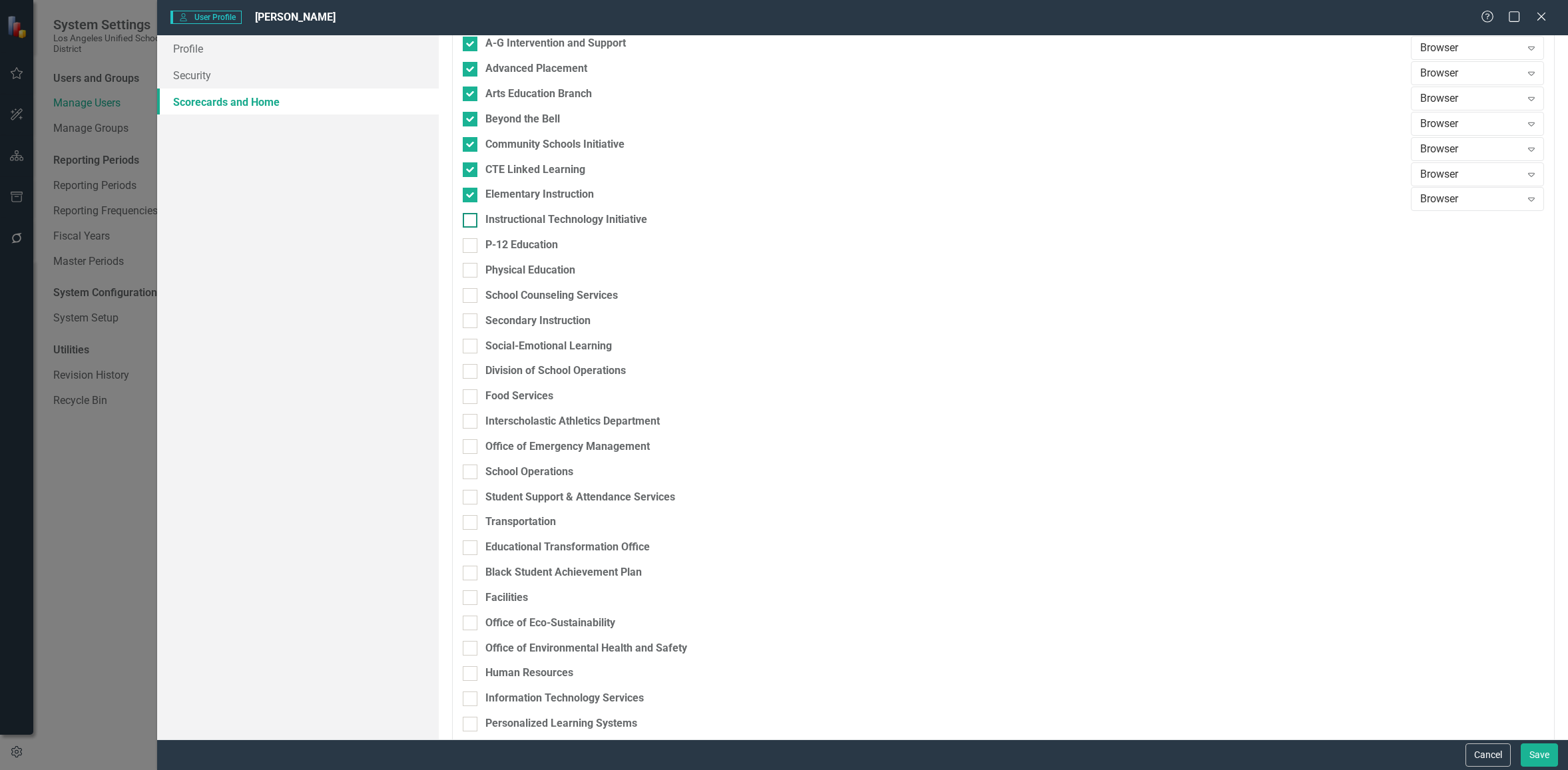
scroll to position [981, 0]
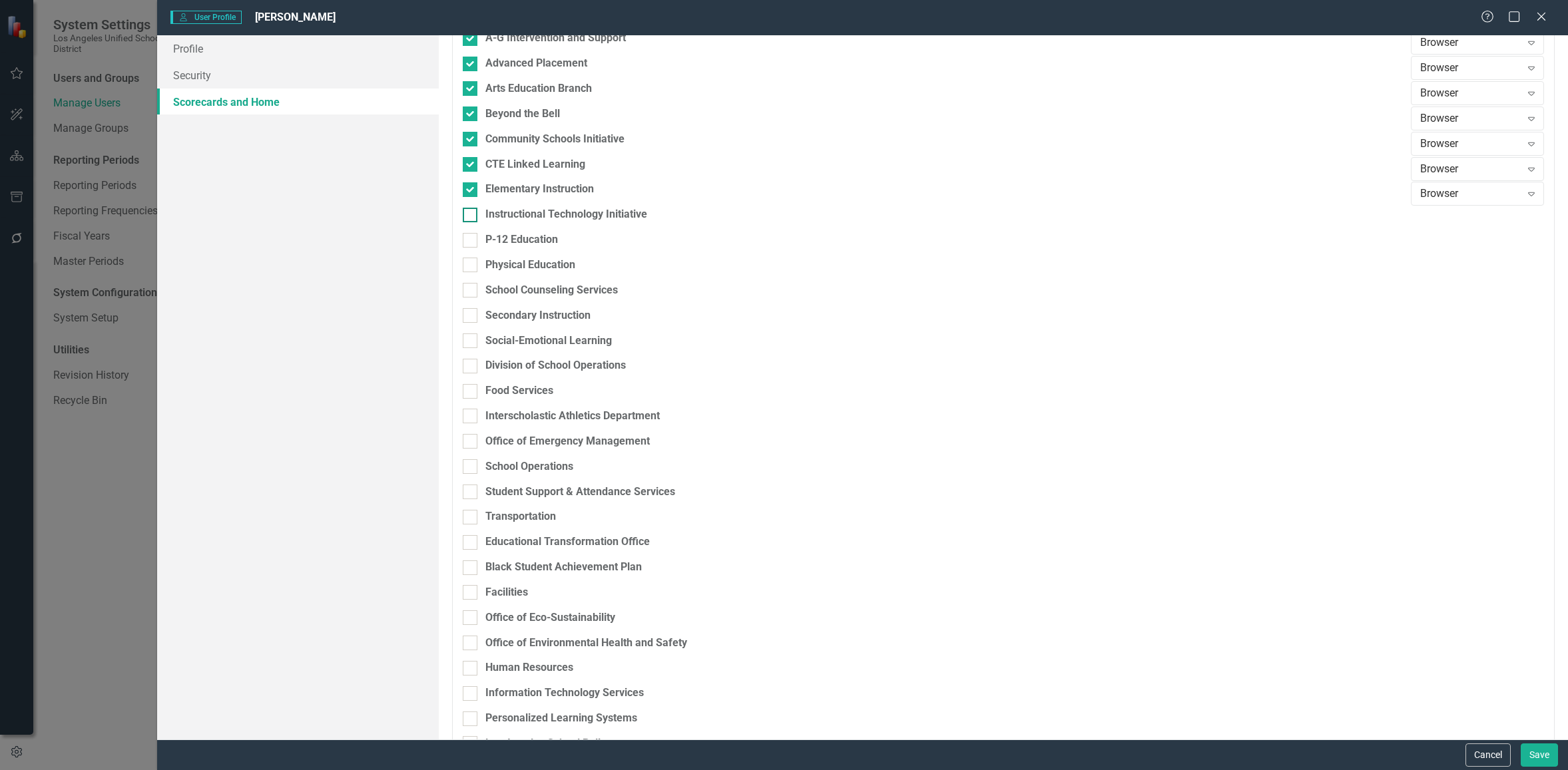
click at [469, 214] on input "Instructional Technology Initiative" at bounding box center [467, 212] width 8 height 8
checkbox input "true"
click at [472, 242] on div at bounding box center [470, 240] width 15 height 15
click at [471, 242] on input "P-12 Education" at bounding box center [467, 237] width 8 height 8
checkbox input "true"
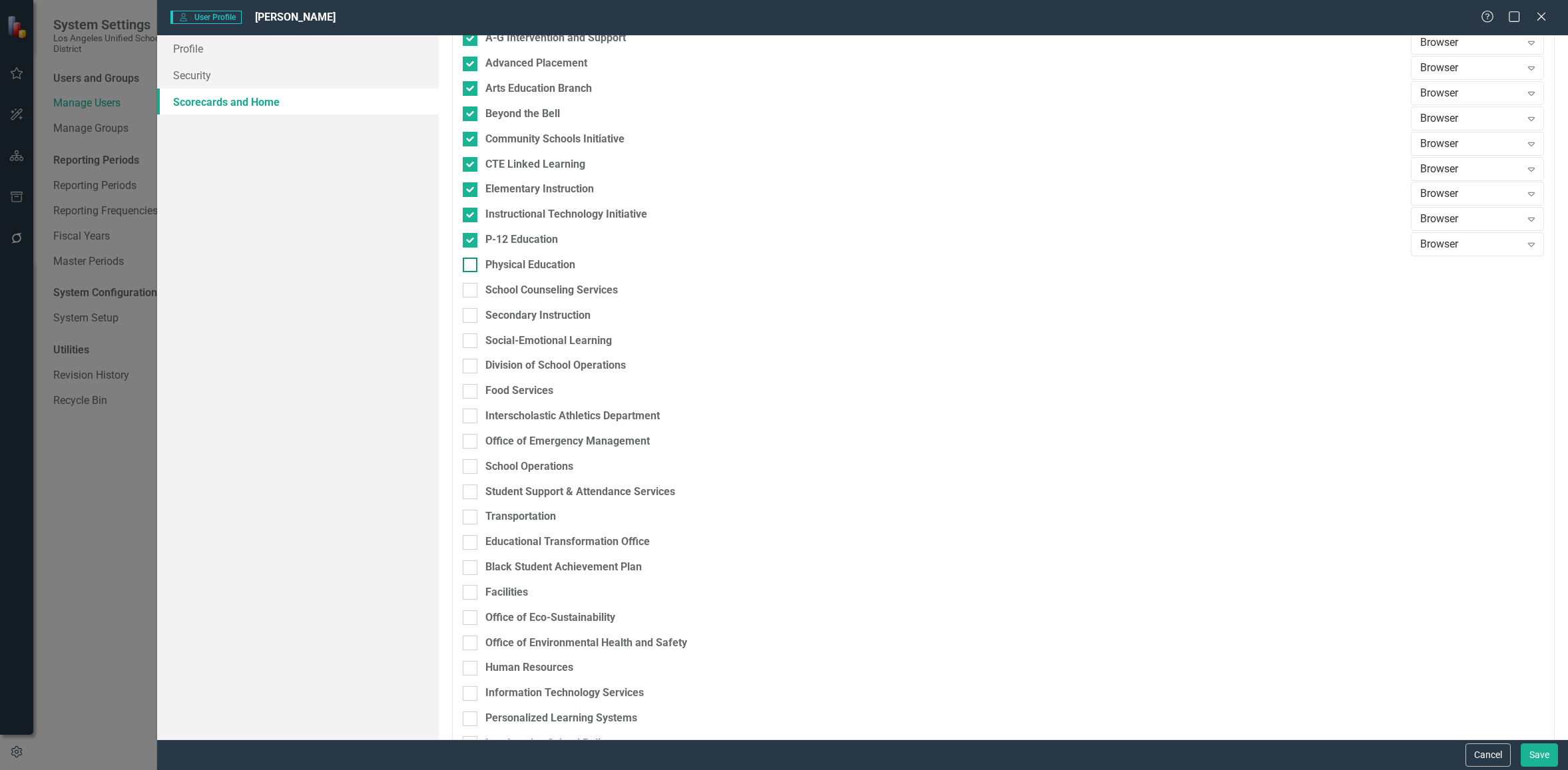
click at [472, 266] on div at bounding box center [470, 265] width 15 height 15
click at [471, 266] on input "Physical Education" at bounding box center [467, 262] width 8 height 8
checkbox input "true"
drag, startPoint x: 477, startPoint y: 293, endPoint x: 479, endPoint y: 307, distance: 14.1
click at [477, 293] on div at bounding box center [470, 290] width 15 height 15
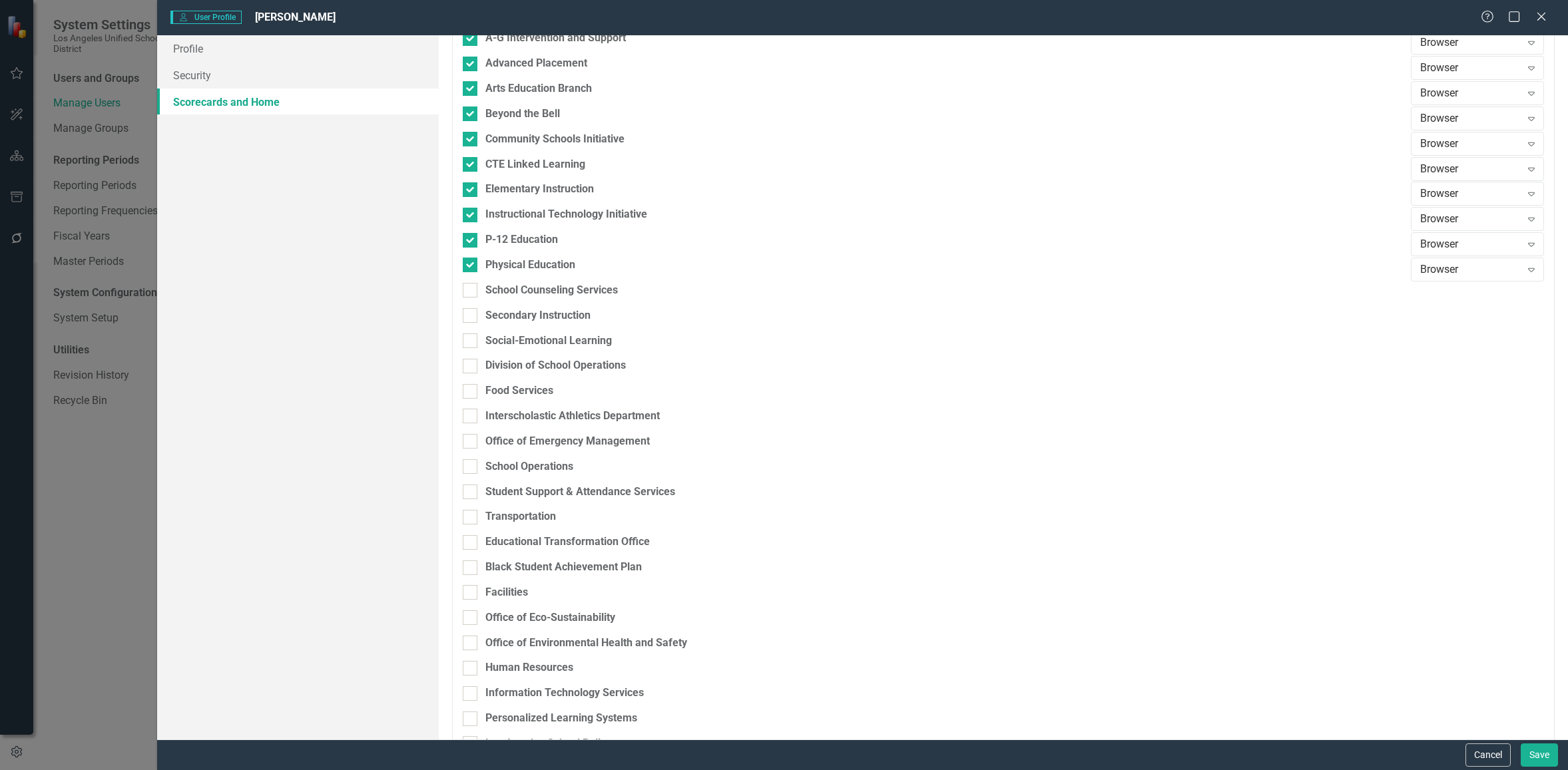
click at [471, 291] on input "School Counseling Services" at bounding box center [467, 287] width 8 height 8
checkbox input "true"
click at [478, 314] on div at bounding box center [470, 315] width 15 height 15
click at [471, 314] on input "Secondary Instruction" at bounding box center [467, 312] width 8 height 8
checkbox input "true"
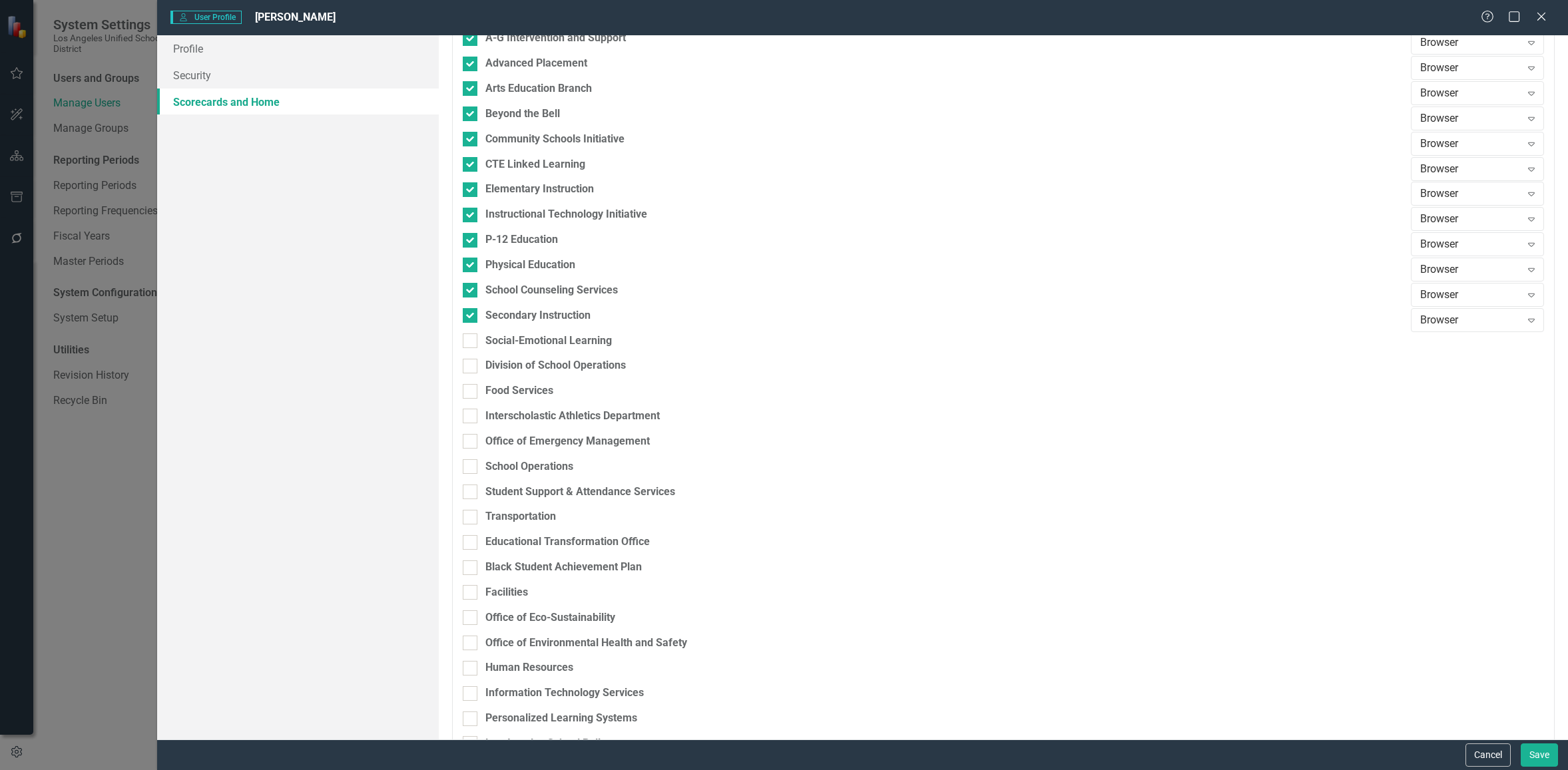
drag, startPoint x: 477, startPoint y: 339, endPoint x: 478, endPoint y: 355, distance: 16.0
click at [477, 339] on div at bounding box center [470, 341] width 15 height 15
click at [471, 339] on input "Social-Emotional Learning" at bounding box center [467, 338] width 8 height 8
checkbox input "true"
click at [478, 367] on div at bounding box center [470, 366] width 15 height 15
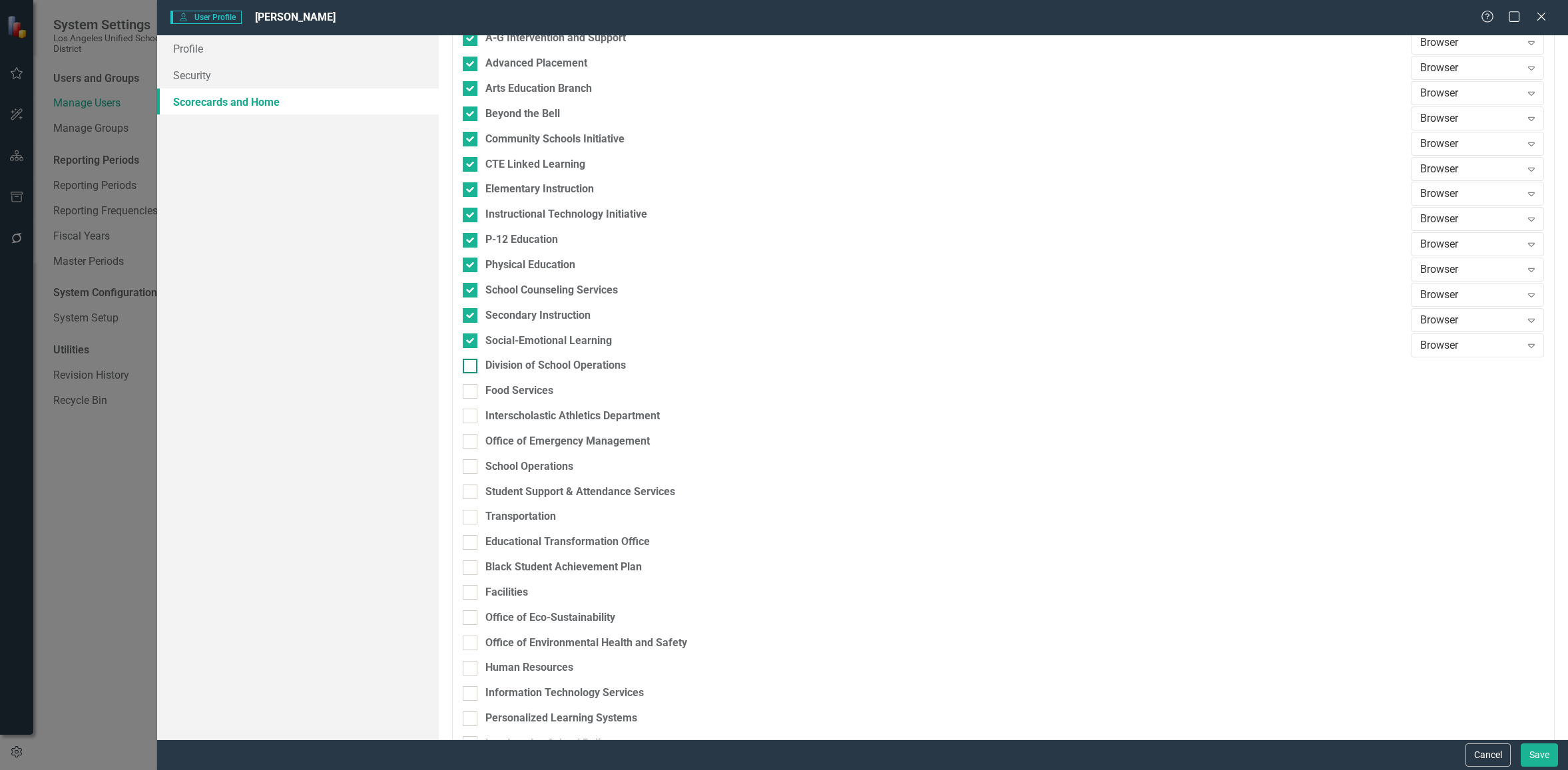
click at [471, 367] on input "Division of School Operations" at bounding box center [467, 363] width 8 height 8
checkbox input "true"
drag, startPoint x: 470, startPoint y: 391, endPoint x: 476, endPoint y: 383, distance: 10.0
click at [472, 389] on div at bounding box center [470, 391] width 15 height 15
click at [471, 389] on input "Food Services" at bounding box center [467, 388] width 8 height 8
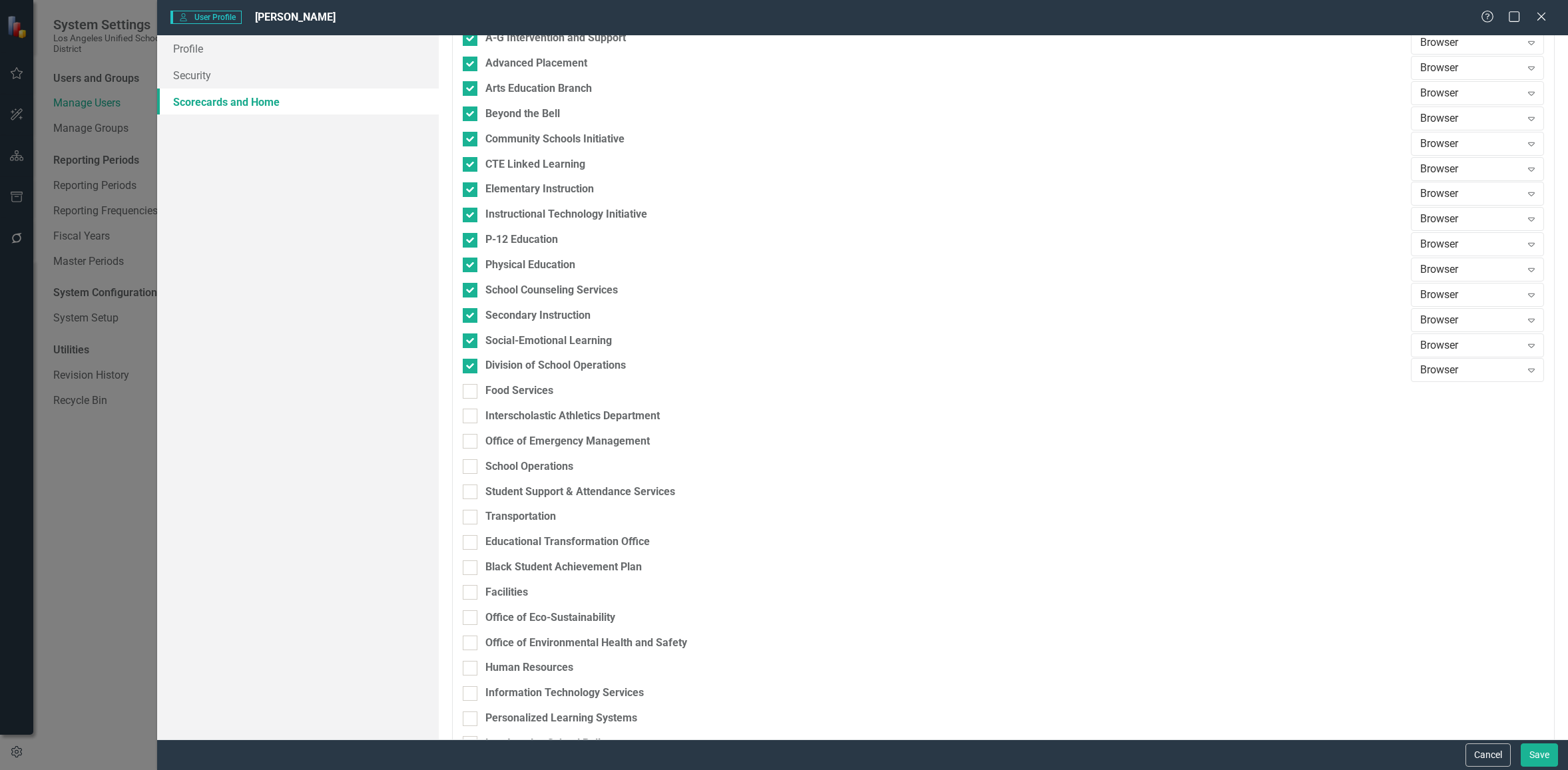
checkbox input "true"
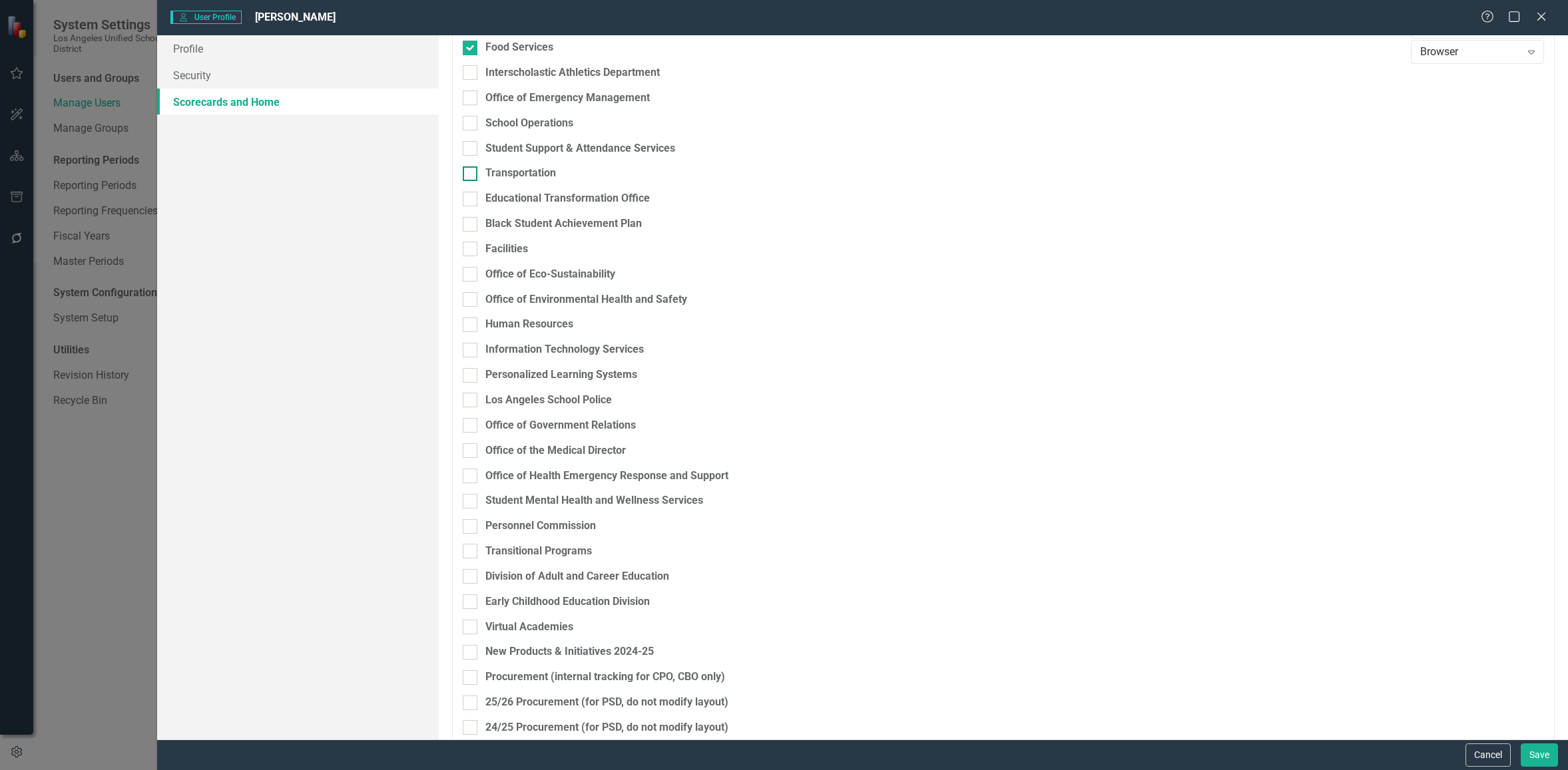
scroll to position [1332, 0]
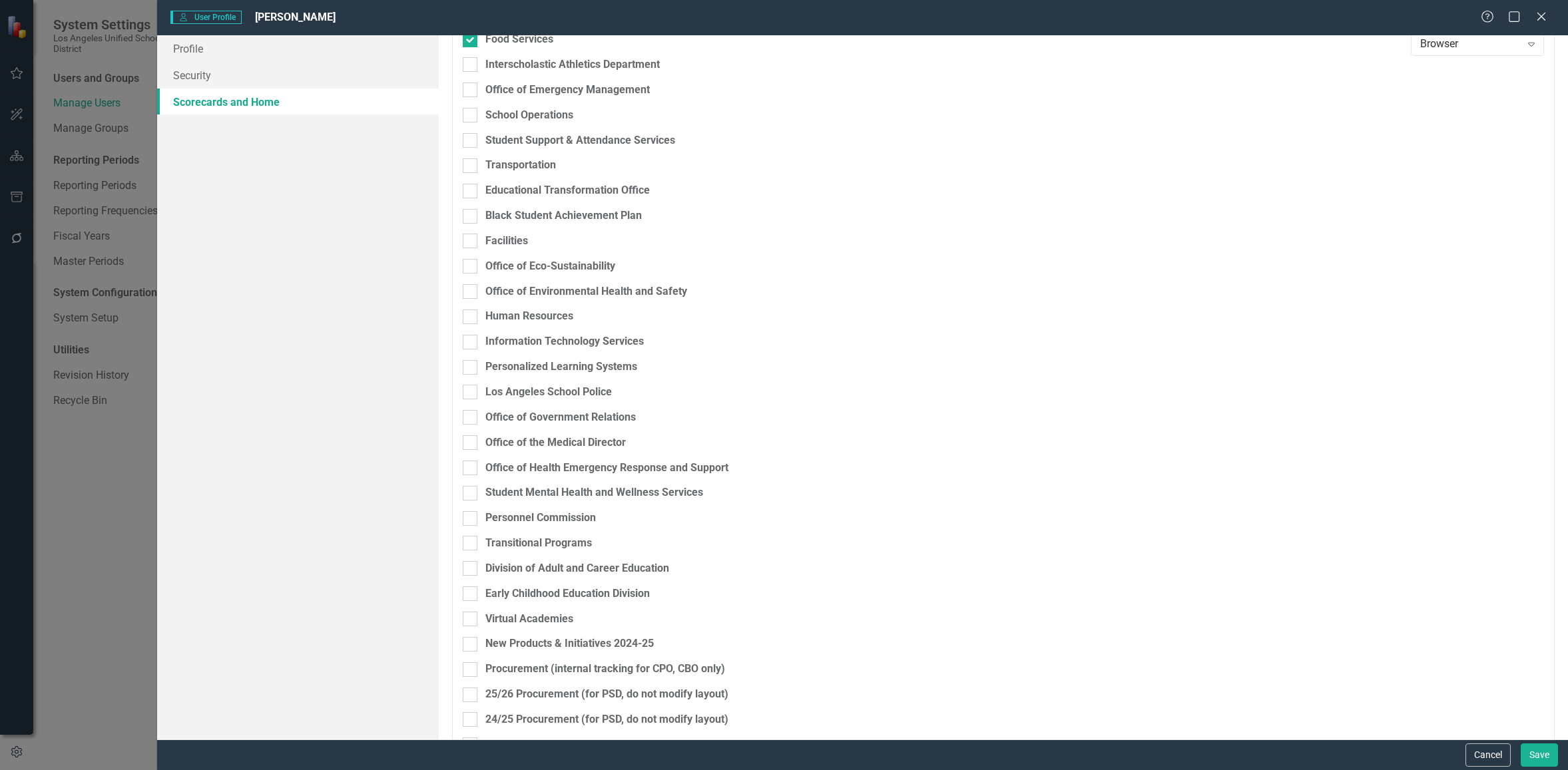
drag, startPoint x: 469, startPoint y: 62, endPoint x: 469, endPoint y: 77, distance: 15.0
click at [469, 63] on input "Interscholastic Athletics Department" at bounding box center [467, 61] width 8 height 8
checkbox input "true"
click at [469, 83] on input "Office of Emergency Management" at bounding box center [467, 86] width 8 height 8
checkbox input "true"
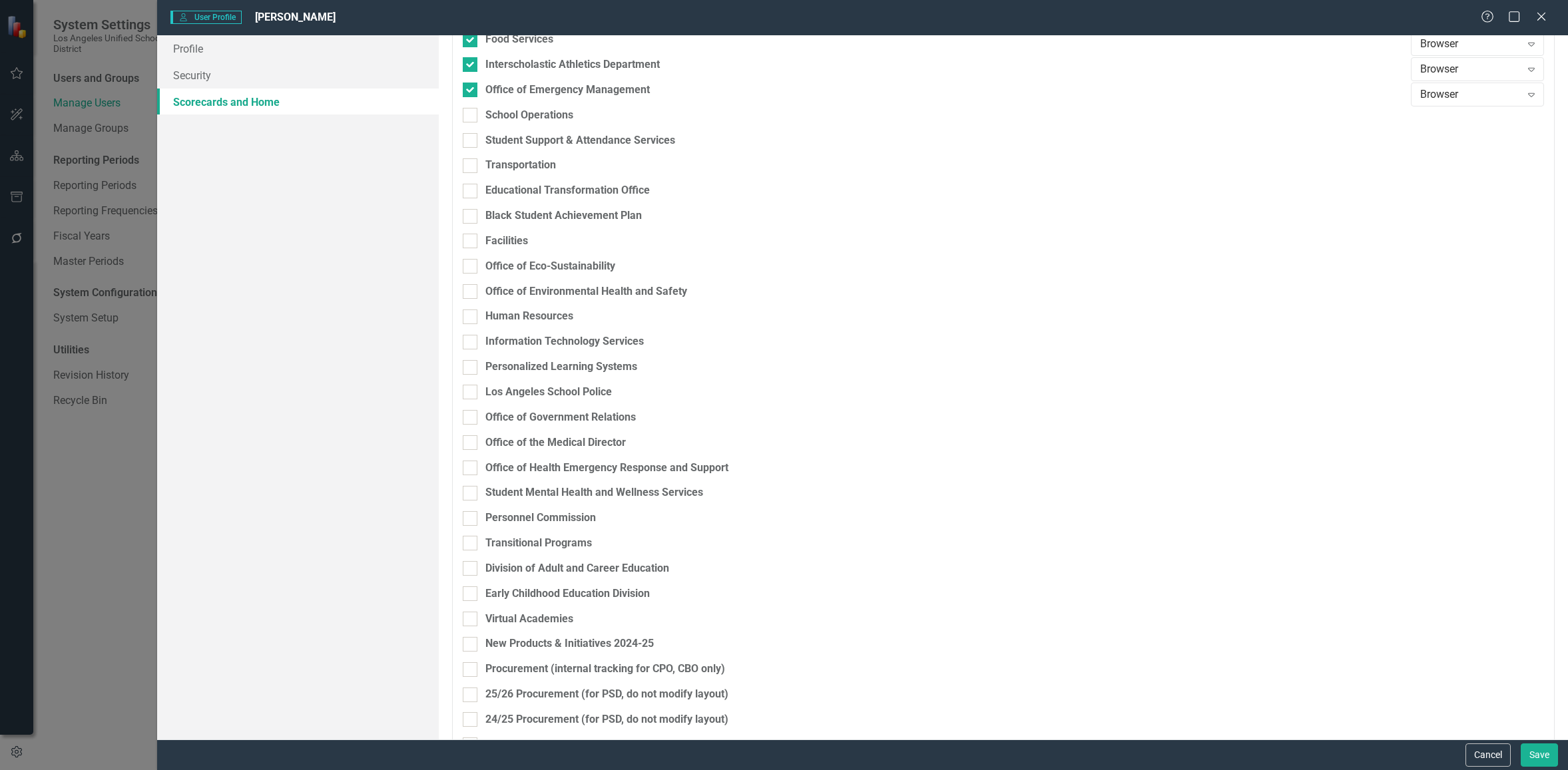
drag, startPoint x: 471, startPoint y: 112, endPoint x: 473, endPoint y: 125, distance: 13.2
click at [471, 112] on div at bounding box center [470, 115] width 15 height 15
click at [471, 112] on input "School Operations" at bounding box center [467, 111] width 8 height 8
checkbox input "true"
drag, startPoint x: 473, startPoint y: 135, endPoint x: 477, endPoint y: 150, distance: 15.5
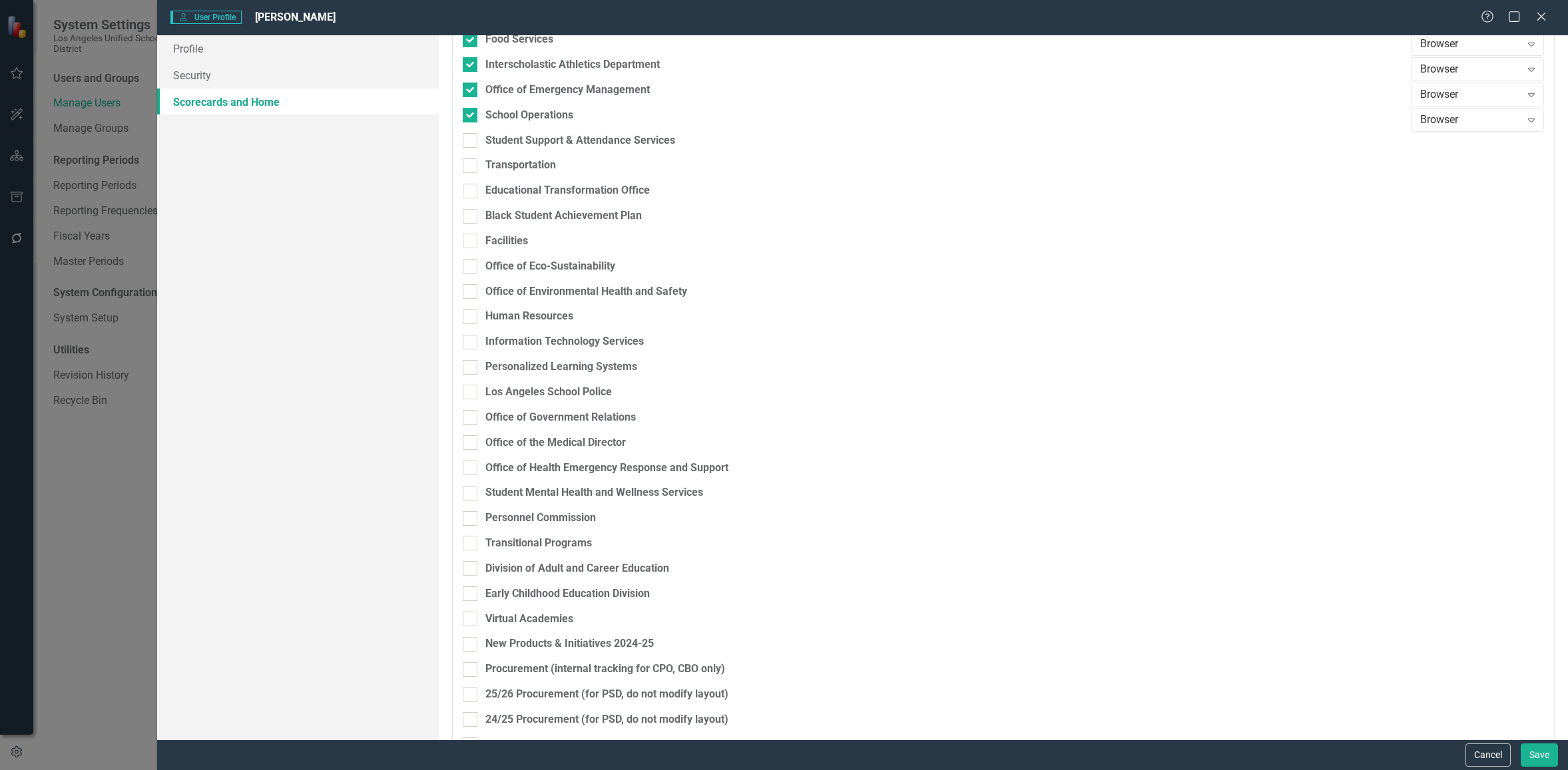
click at [473, 135] on div at bounding box center [470, 141] width 15 height 15
click at [471, 135] on input "Student Support & Attendance Services" at bounding box center [467, 137] width 8 height 8
checkbox input "true"
click at [477, 167] on div at bounding box center [470, 166] width 15 height 15
click at [471, 167] on input "Transportation" at bounding box center [467, 162] width 8 height 8
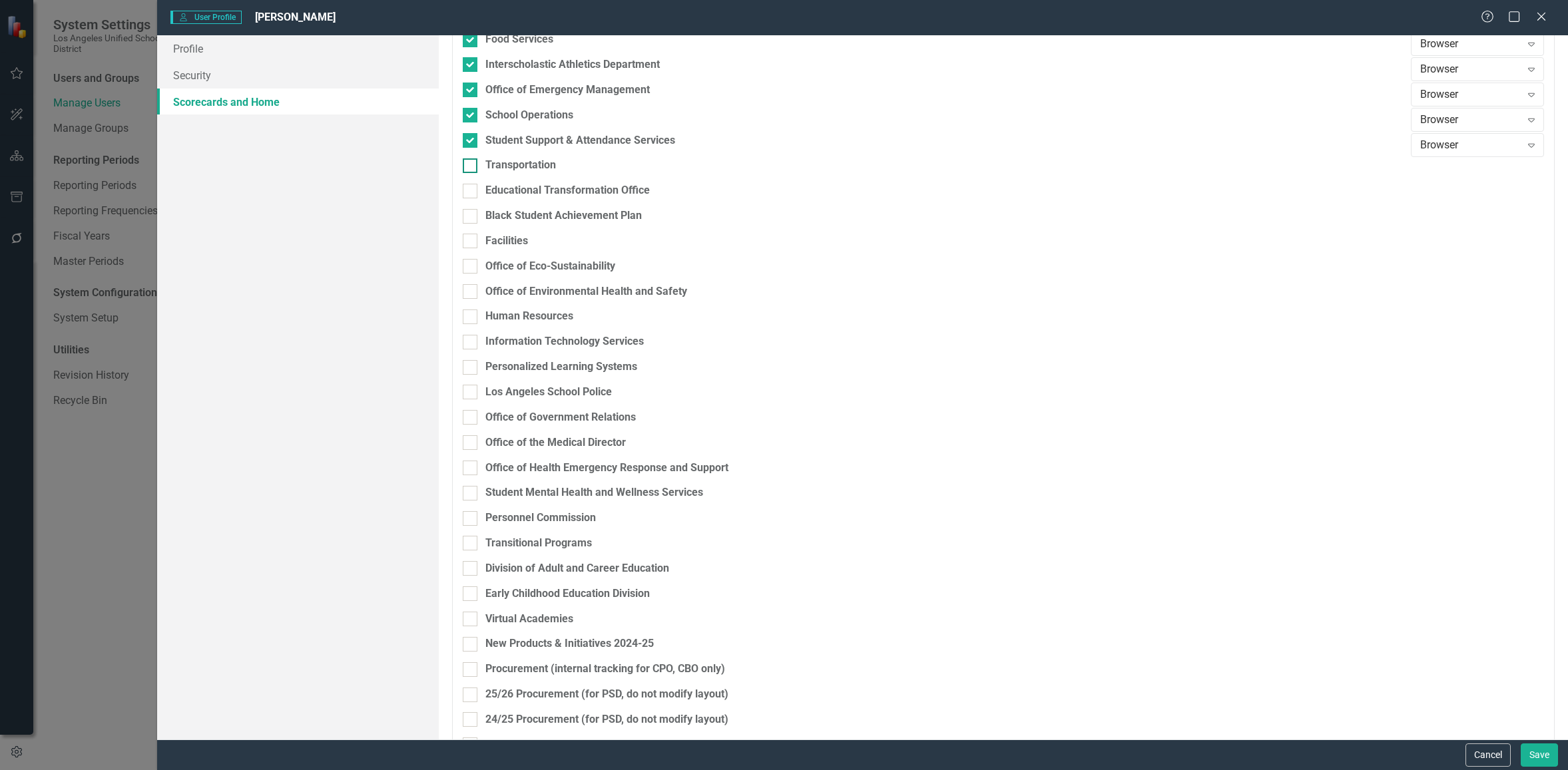
checkbox input "true"
click at [472, 192] on div at bounding box center [470, 191] width 15 height 15
click at [471, 192] on input "Educational Transformation Office" at bounding box center [467, 187] width 8 height 8
checkbox input "true"
click at [470, 221] on div at bounding box center [470, 216] width 15 height 15
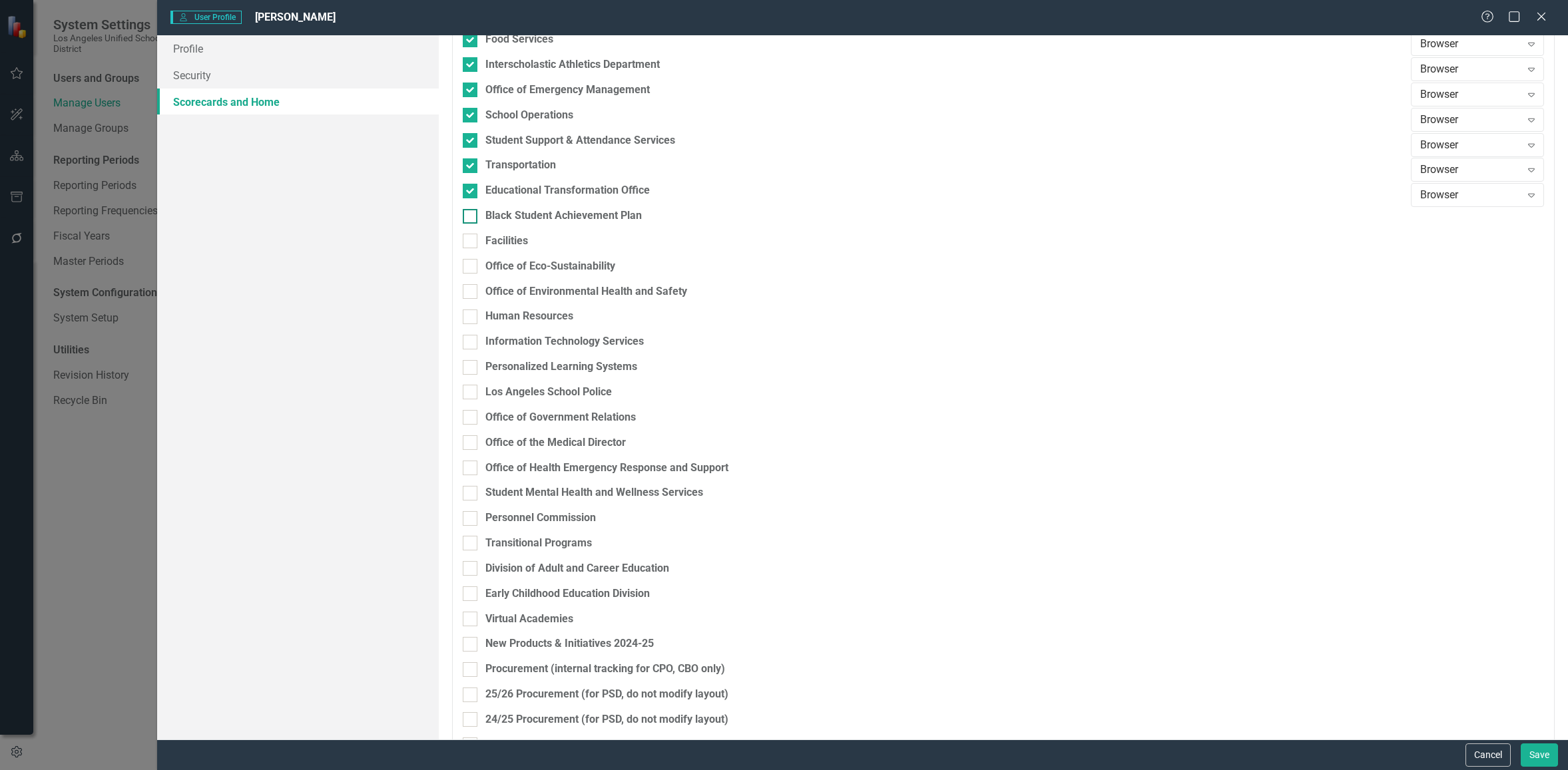
click at [470, 218] on input "Black Student Achievement Plan" at bounding box center [467, 212] width 8 height 8
checkbox input "true"
drag, startPoint x: 470, startPoint y: 239, endPoint x: 472, endPoint y: 256, distance: 17.1
click at [470, 239] on input "Facilities" at bounding box center [467, 237] width 8 height 8
checkbox input "true"
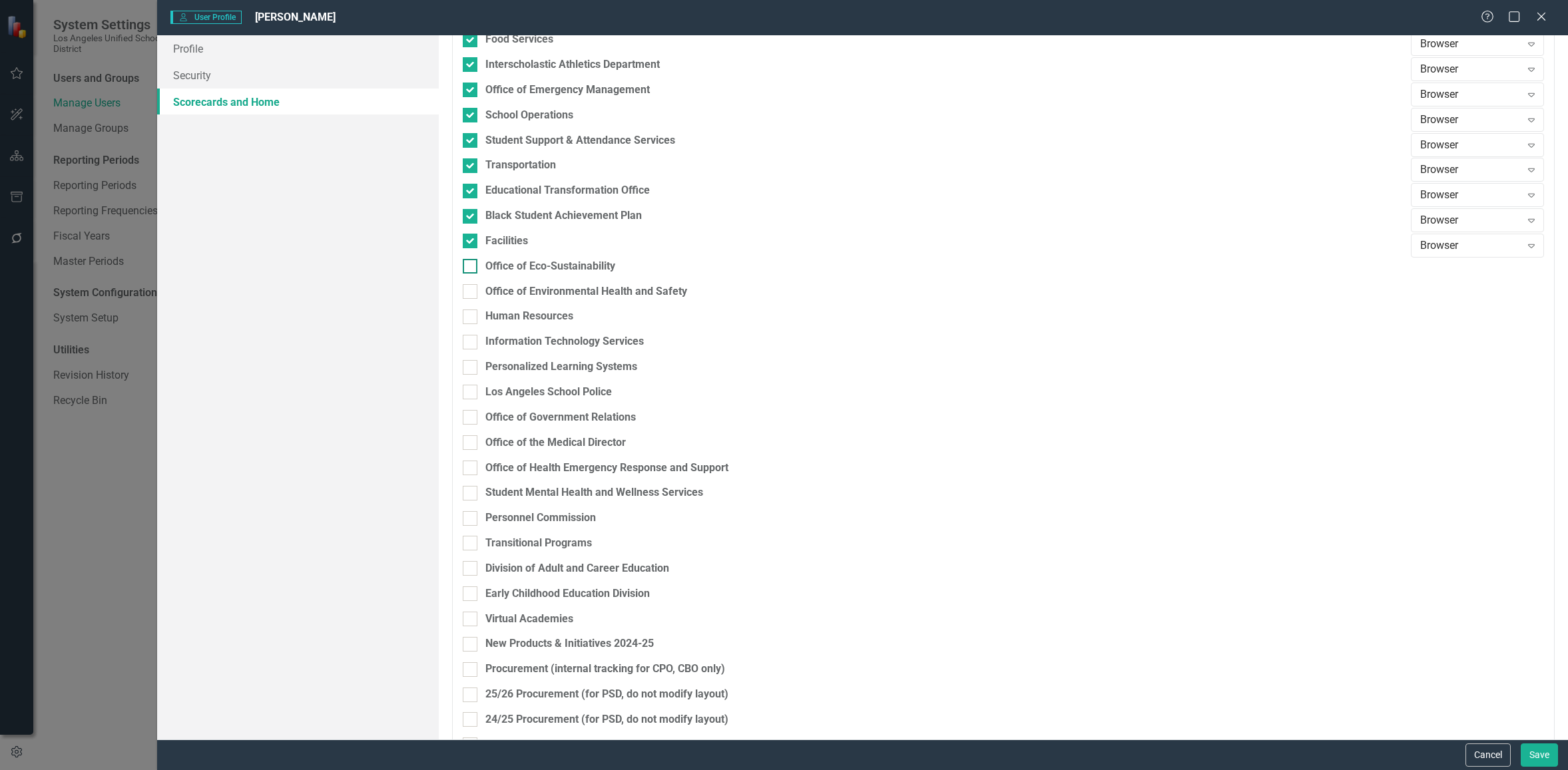
click at [470, 261] on input "Office of Eco-Sustainability" at bounding box center [467, 263] width 8 height 8
checkbox input "true"
click at [470, 294] on div at bounding box center [470, 291] width 15 height 15
click at [470, 293] on input "Office of Environmental Health and Safety" at bounding box center [467, 288] width 8 height 8
checkbox input "true"
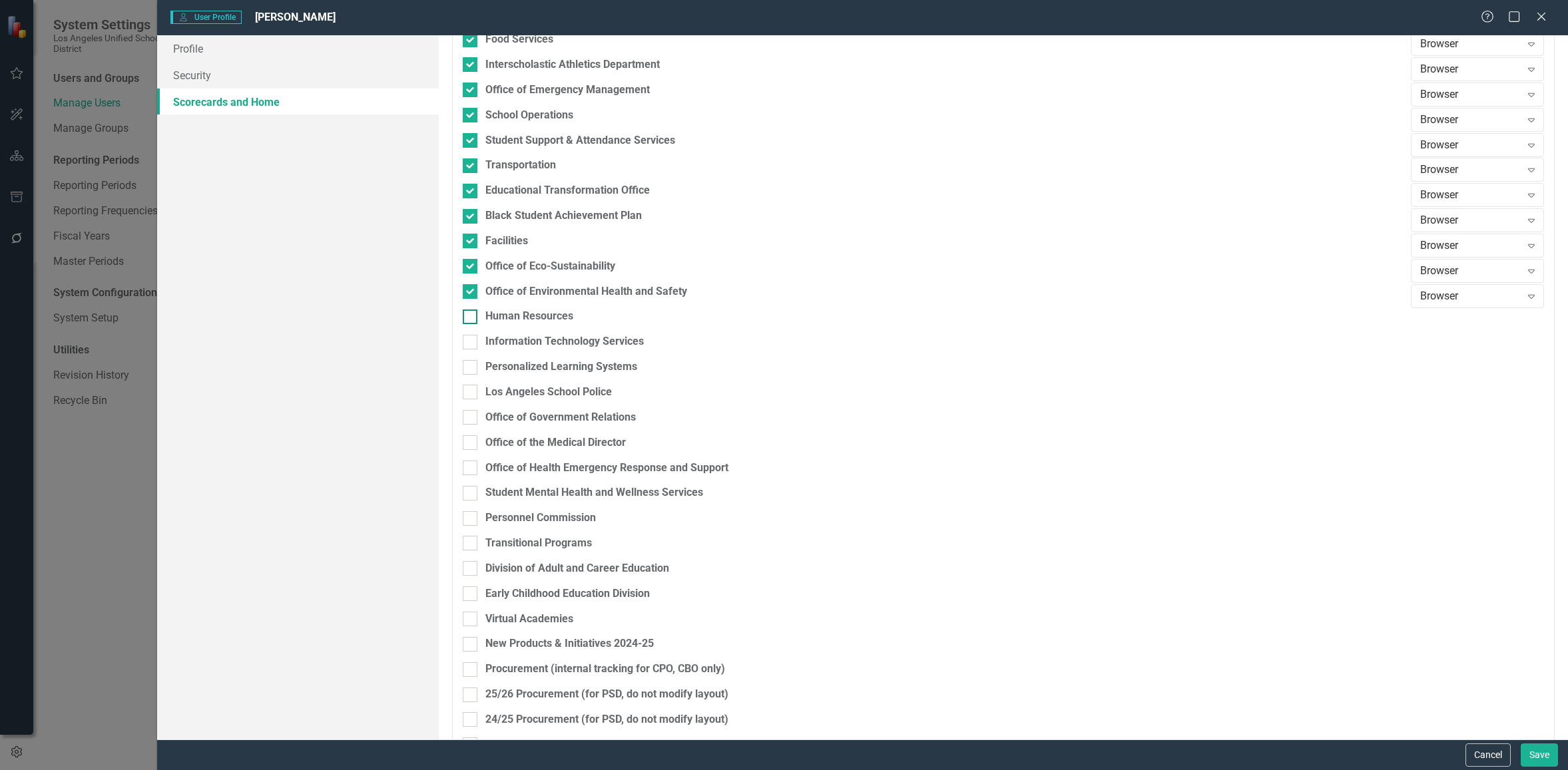
click at [470, 313] on input "Human Resources" at bounding box center [467, 314] width 8 height 8
checkbox input "true"
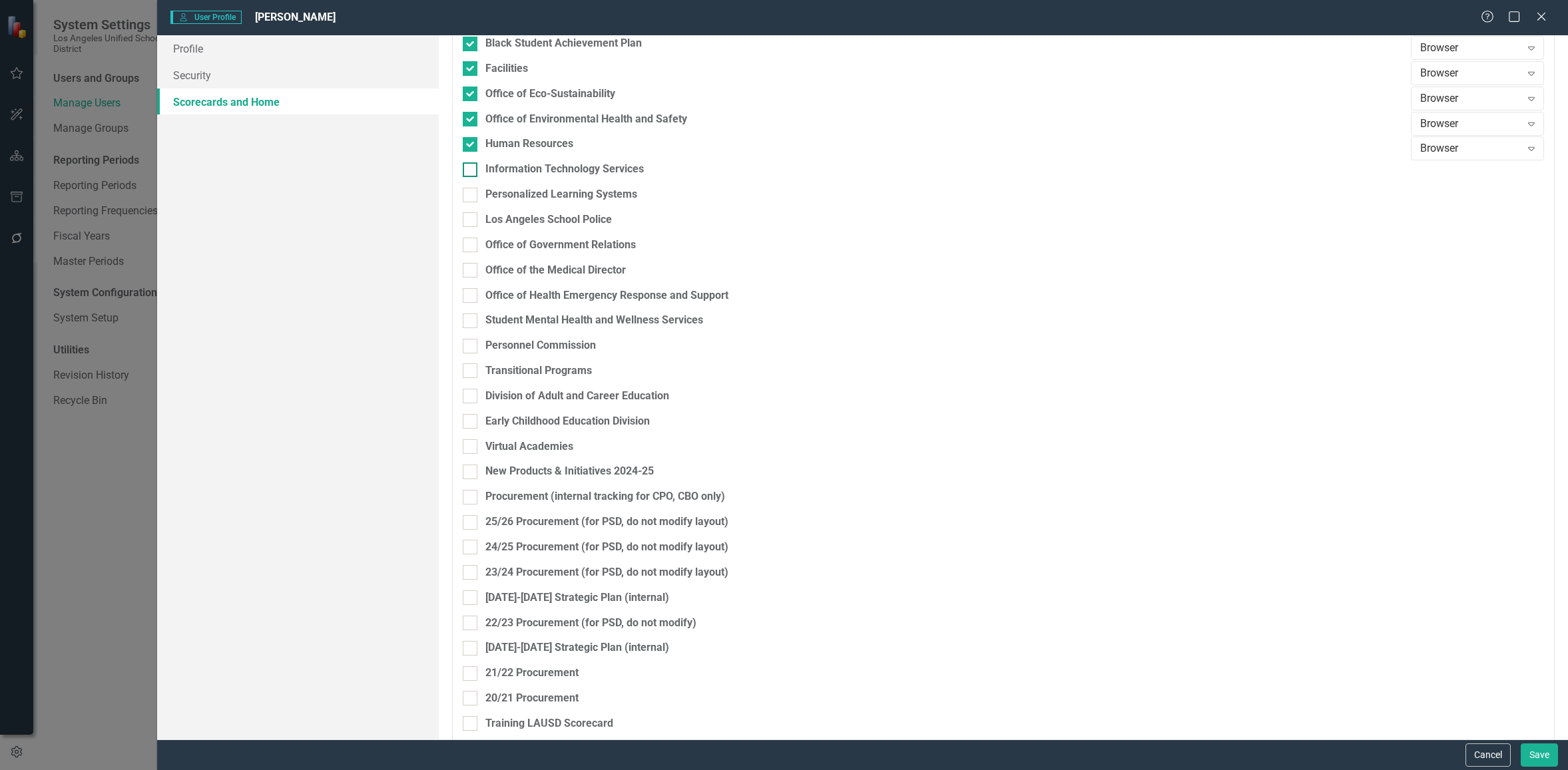
scroll to position [1506, 0]
click at [470, 166] on input "Information Technology Services" at bounding box center [467, 165] width 8 height 8
checkbox input "true"
click at [470, 190] on input "Personalized Learning Systems" at bounding box center [467, 190] width 8 height 8
checkbox input "true"
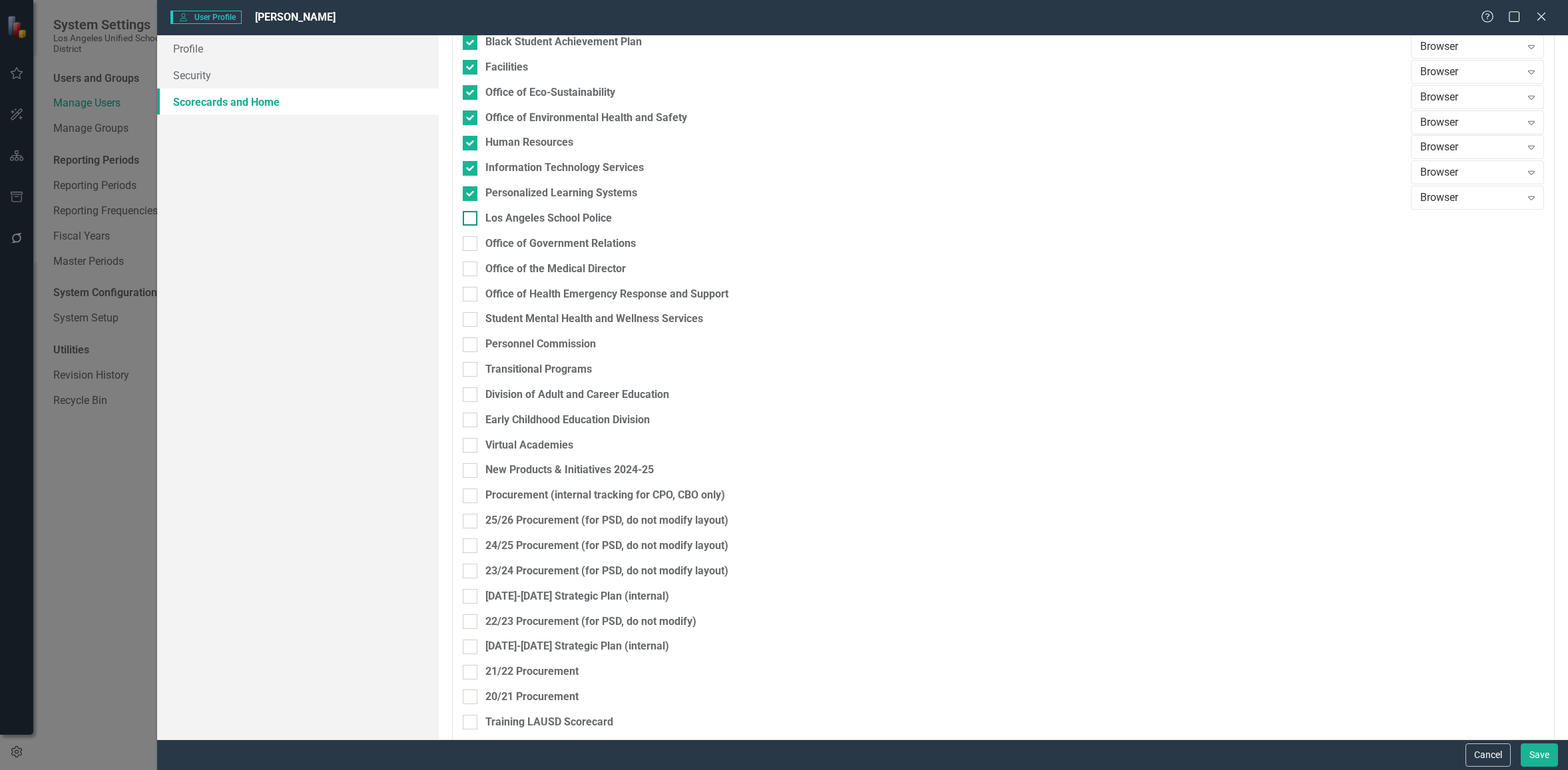
click at [469, 221] on div at bounding box center [470, 219] width 15 height 15
click at [469, 220] on input "Los Angeles School Police" at bounding box center [467, 215] width 8 height 8
checkbox input "true"
click at [472, 244] on div at bounding box center [470, 244] width 15 height 15
click at [471, 244] on input "Office of Government Relations" at bounding box center [467, 240] width 8 height 8
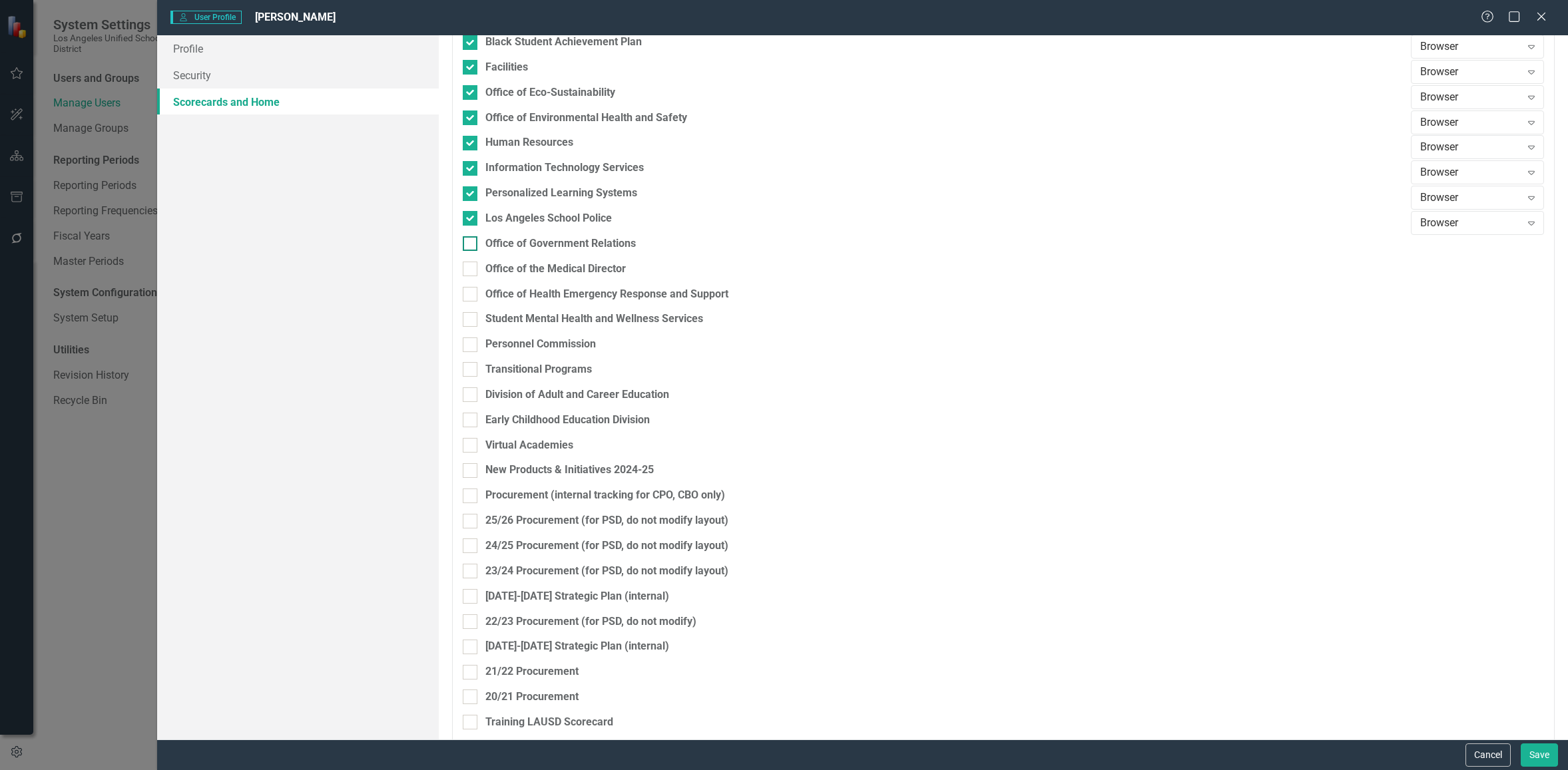
checkbox input "true"
click at [474, 265] on div at bounding box center [470, 269] width 15 height 15
click at [471, 265] on input "Office of the Medical Director" at bounding box center [467, 265] width 8 height 8
checkbox input "true"
click at [477, 294] on div at bounding box center [470, 294] width 15 height 15
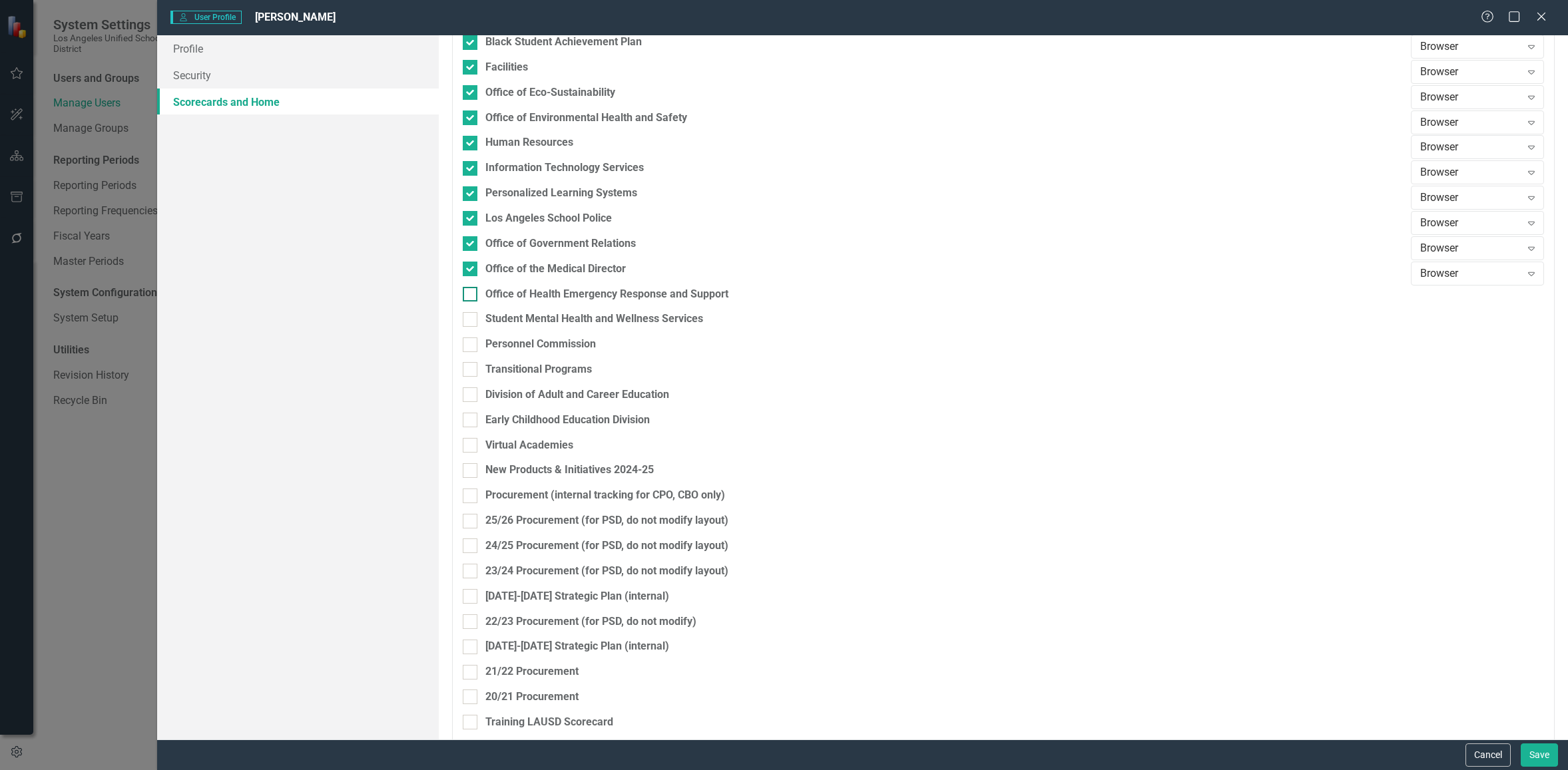
click at [471, 294] on input "Office of Health Emergency Response and Support" at bounding box center [467, 290] width 8 height 8
checkbox input "true"
click at [478, 327] on div "Student Mental Health and Wellness Services" at bounding box center [933, 324] width 942 height 25
click at [473, 319] on div at bounding box center [470, 320] width 15 height 15
click at [471, 319] on input "Student Mental Health and Wellness Services" at bounding box center [467, 316] width 8 height 8
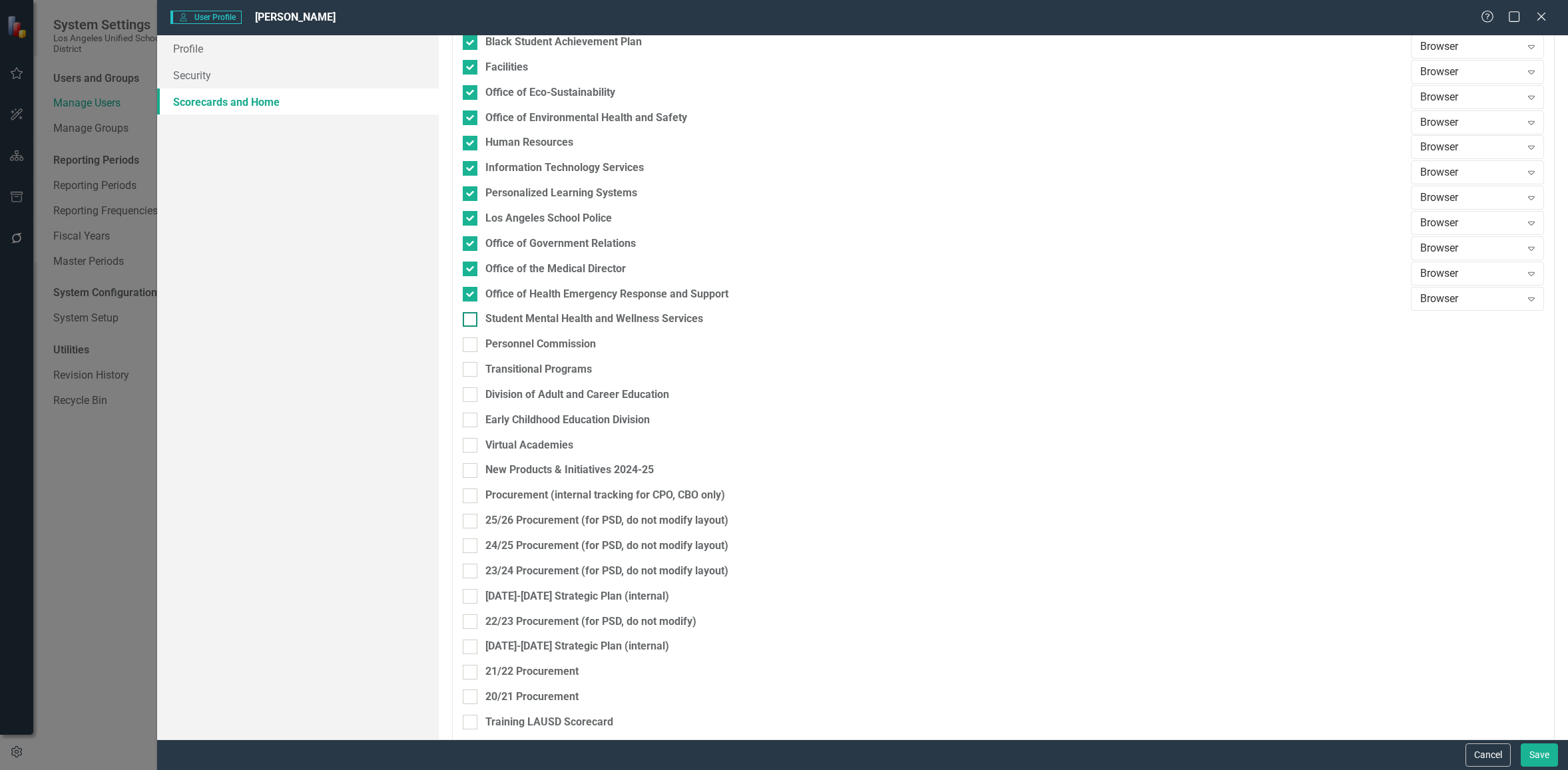
checkbox input "true"
click at [476, 350] on div at bounding box center [470, 345] width 15 height 15
click at [471, 346] on input "Personnel Commission" at bounding box center [467, 341] width 8 height 8
checkbox input "true"
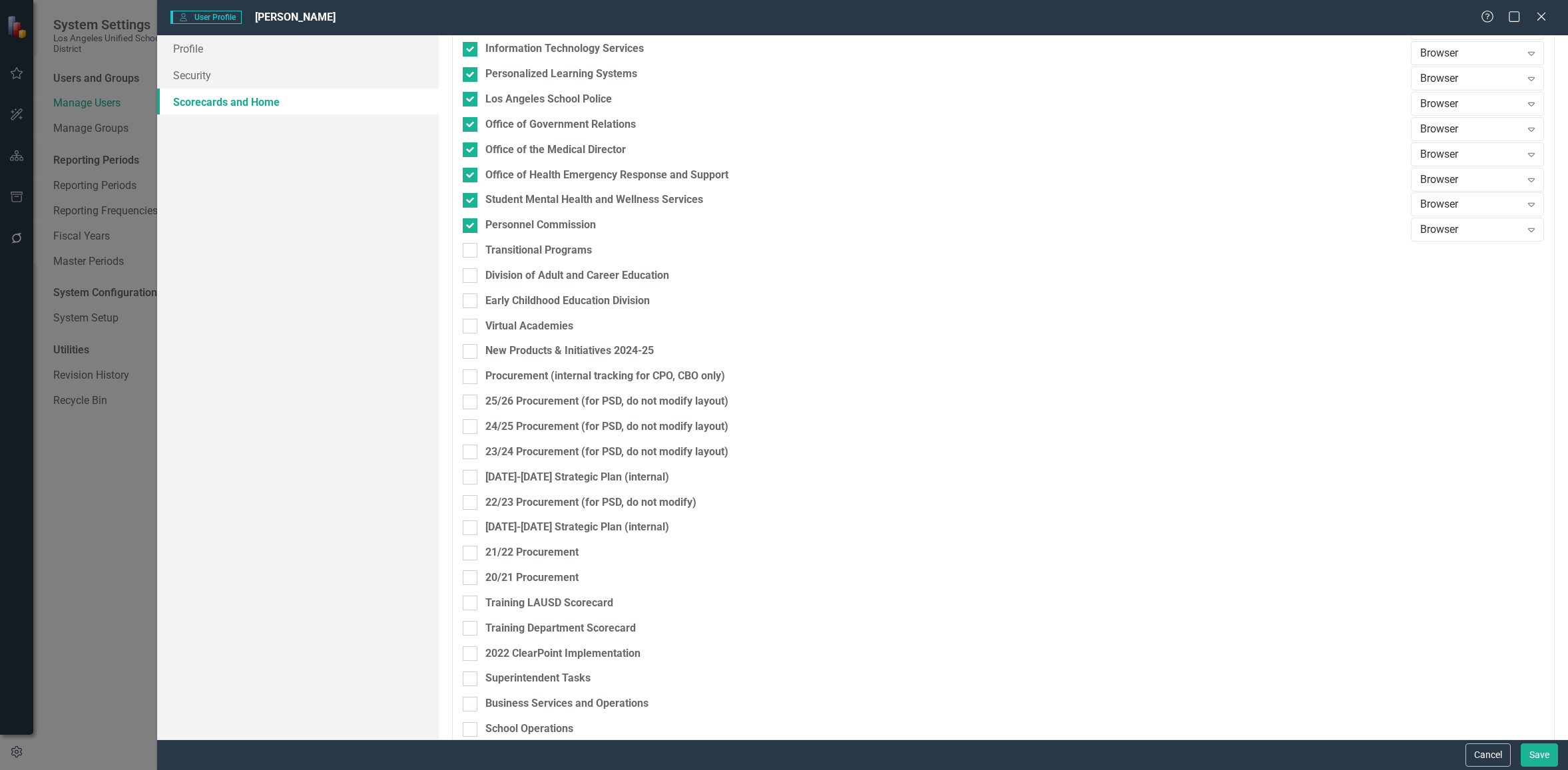
scroll to position [1635, 0]
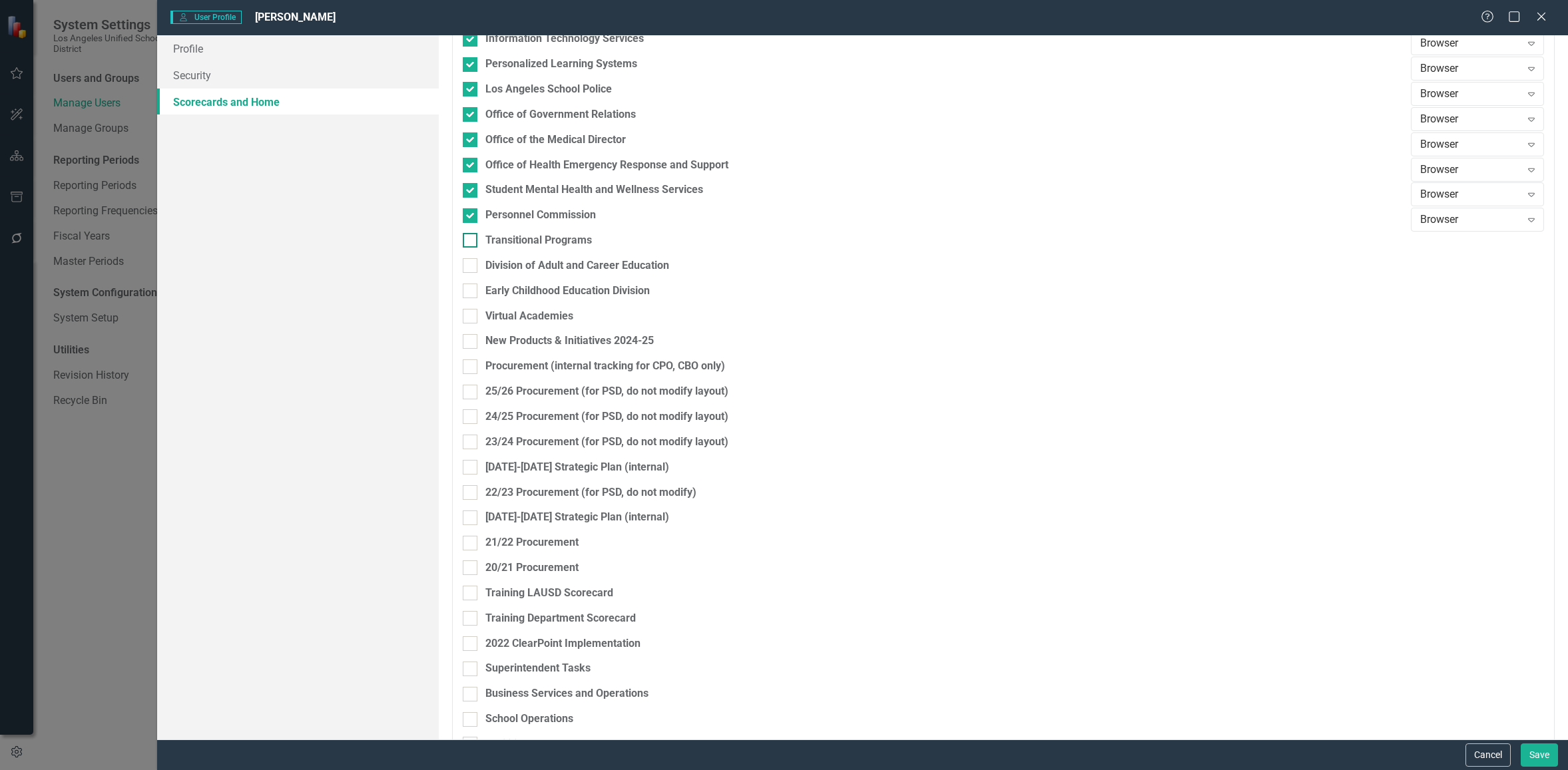
click at [473, 242] on div at bounding box center [470, 240] width 15 height 15
click at [471, 242] on input "Transitional Programs" at bounding box center [467, 237] width 8 height 8
checkbox input "true"
click at [471, 266] on input "Division of Adult and Career Education" at bounding box center [467, 263] width 8 height 8
checkbox input "true"
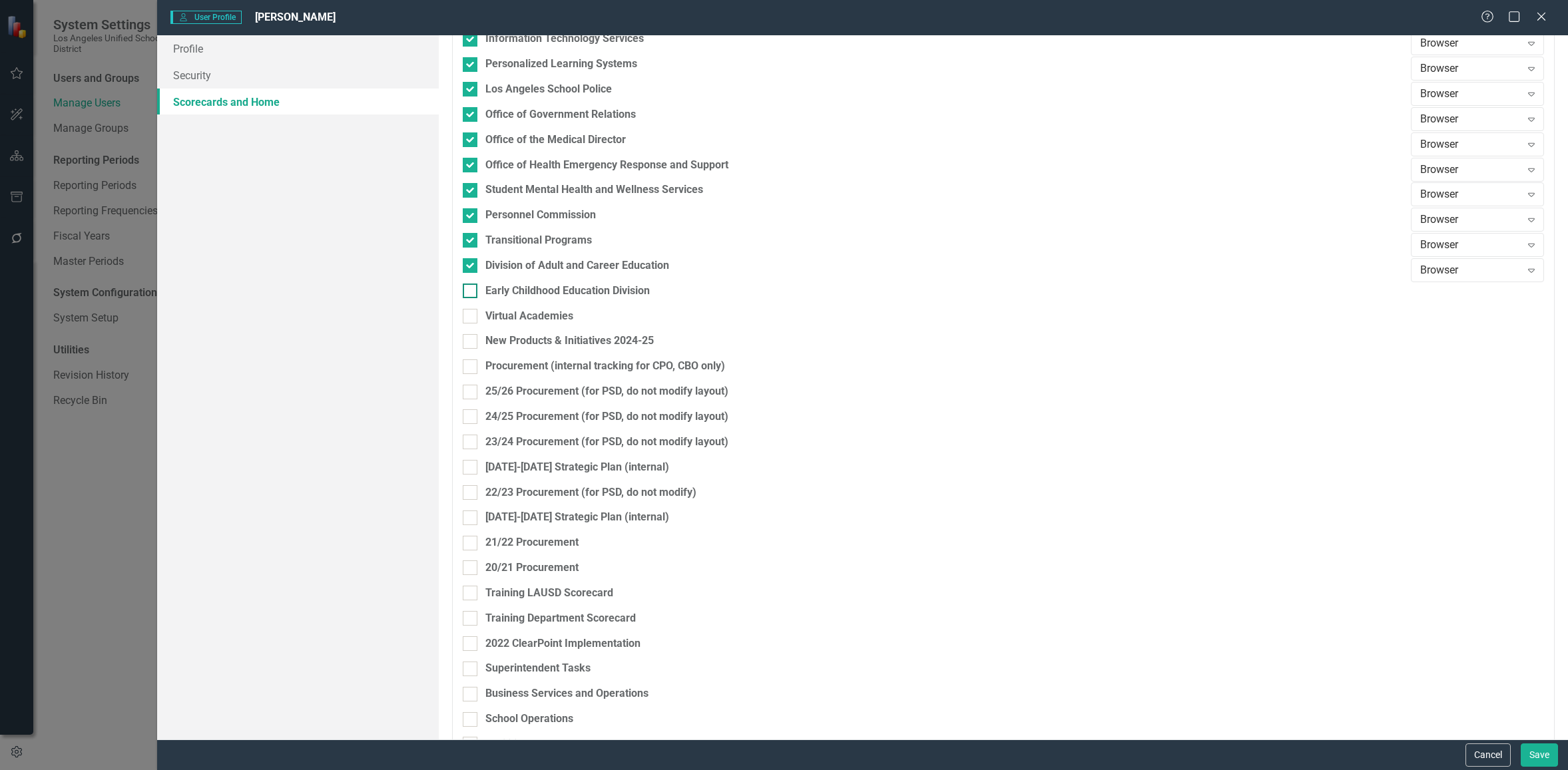
click at [469, 289] on input "Early Childhood Education Division" at bounding box center [467, 288] width 8 height 8
checkbox input "true"
click at [472, 320] on div at bounding box center [470, 316] width 15 height 15
click at [471, 317] on input "Virtual Academies" at bounding box center [467, 313] width 8 height 8
checkbox input "true"
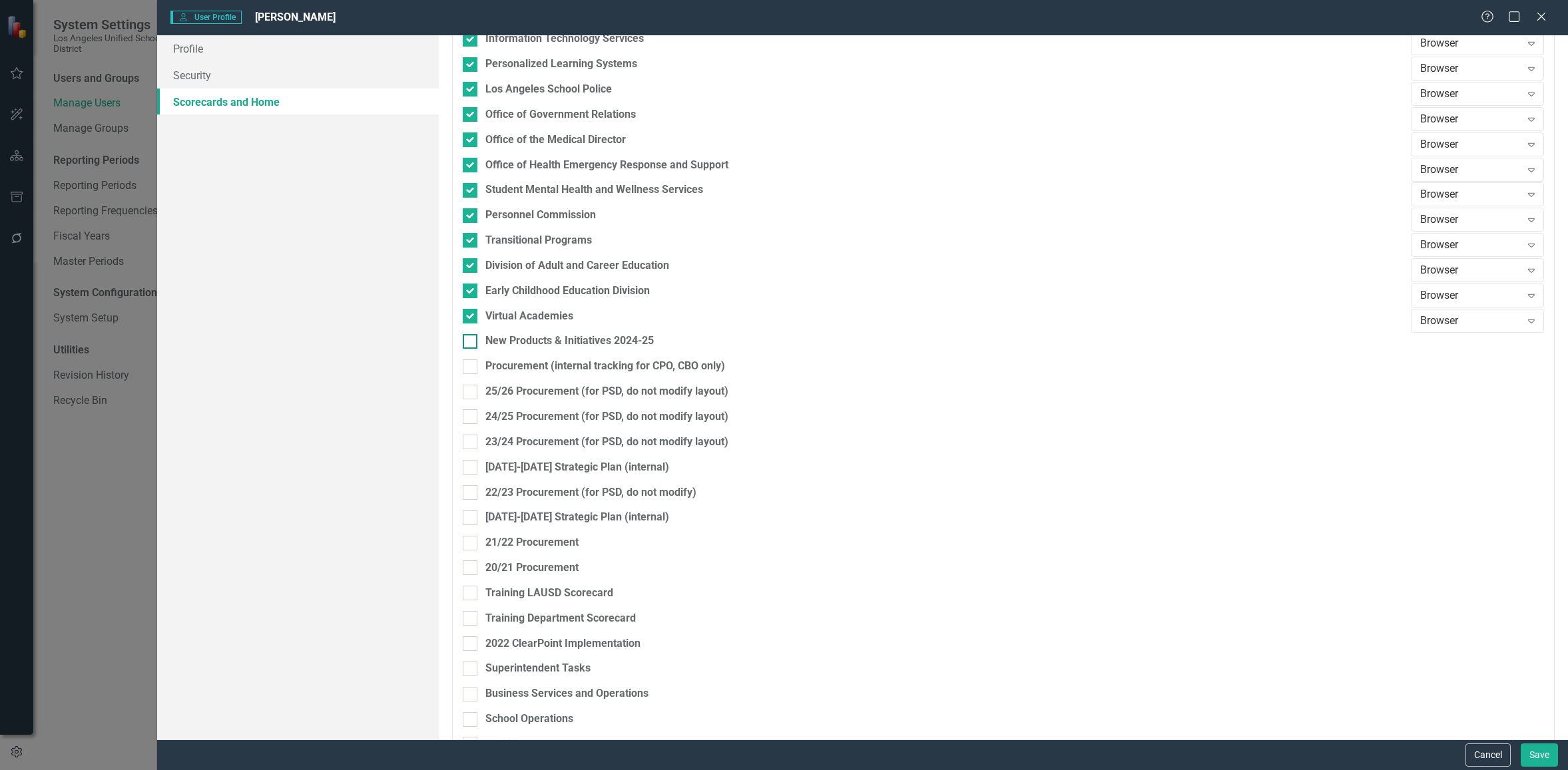
click at [473, 347] on div at bounding box center [470, 341] width 15 height 15
click at [471, 343] on input "New Products & Initiatives 2024-25" at bounding box center [467, 338] width 8 height 8
checkbox input "true"
click at [473, 362] on div at bounding box center [470, 367] width 15 height 15
click at [471, 362] on input "Procurement (internal tracking for CPO, CBO only)" at bounding box center [467, 364] width 8 height 8
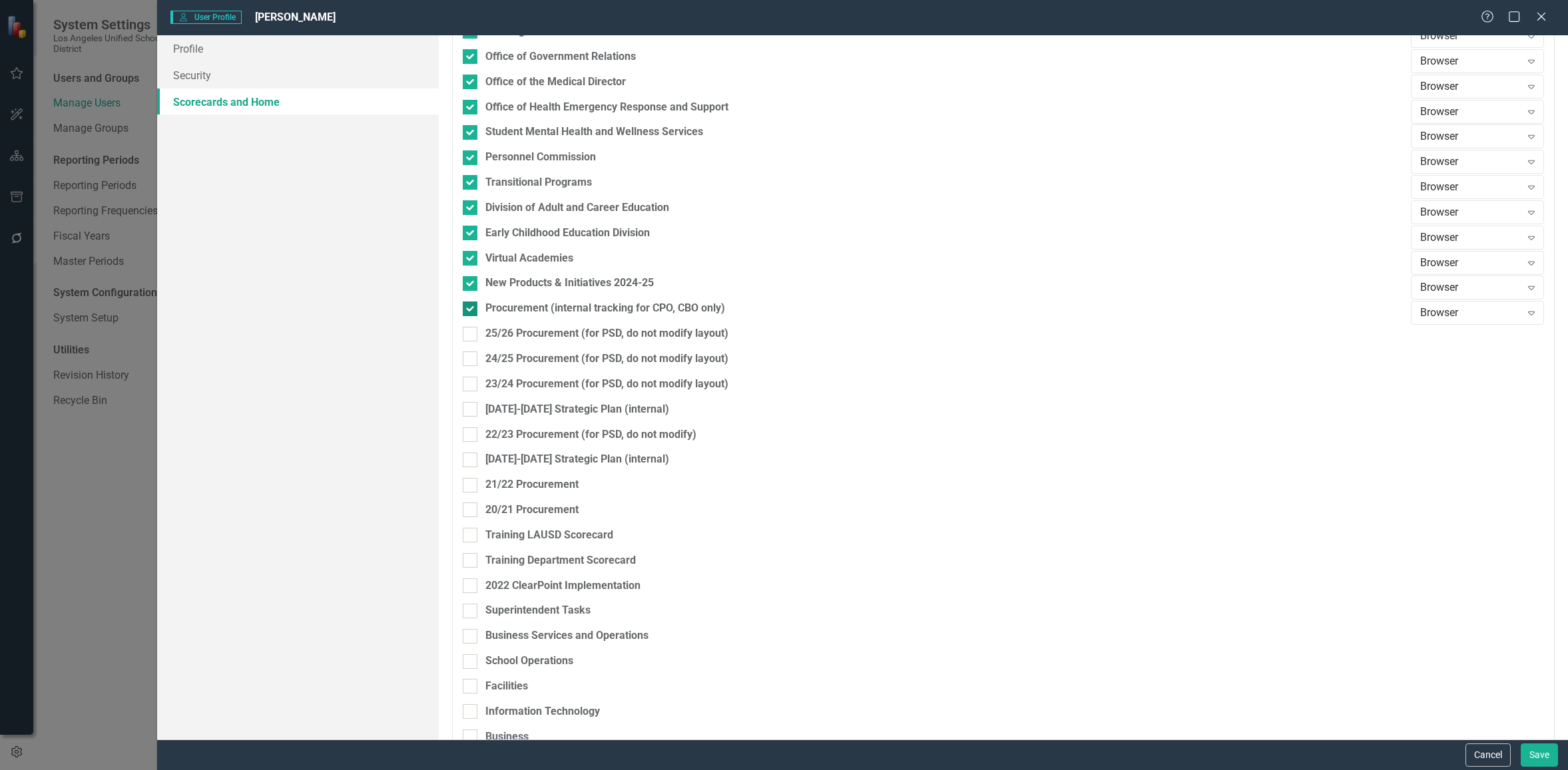
scroll to position [1690, 0]
click at [473, 308] on div at bounding box center [470, 311] width 15 height 15
click at [471, 308] on input "Procurement (internal tracking for CPO, CBO only)" at bounding box center [467, 307] width 8 height 8
checkbox input "false"
click at [471, 288] on div at bounding box center [470, 286] width 15 height 15
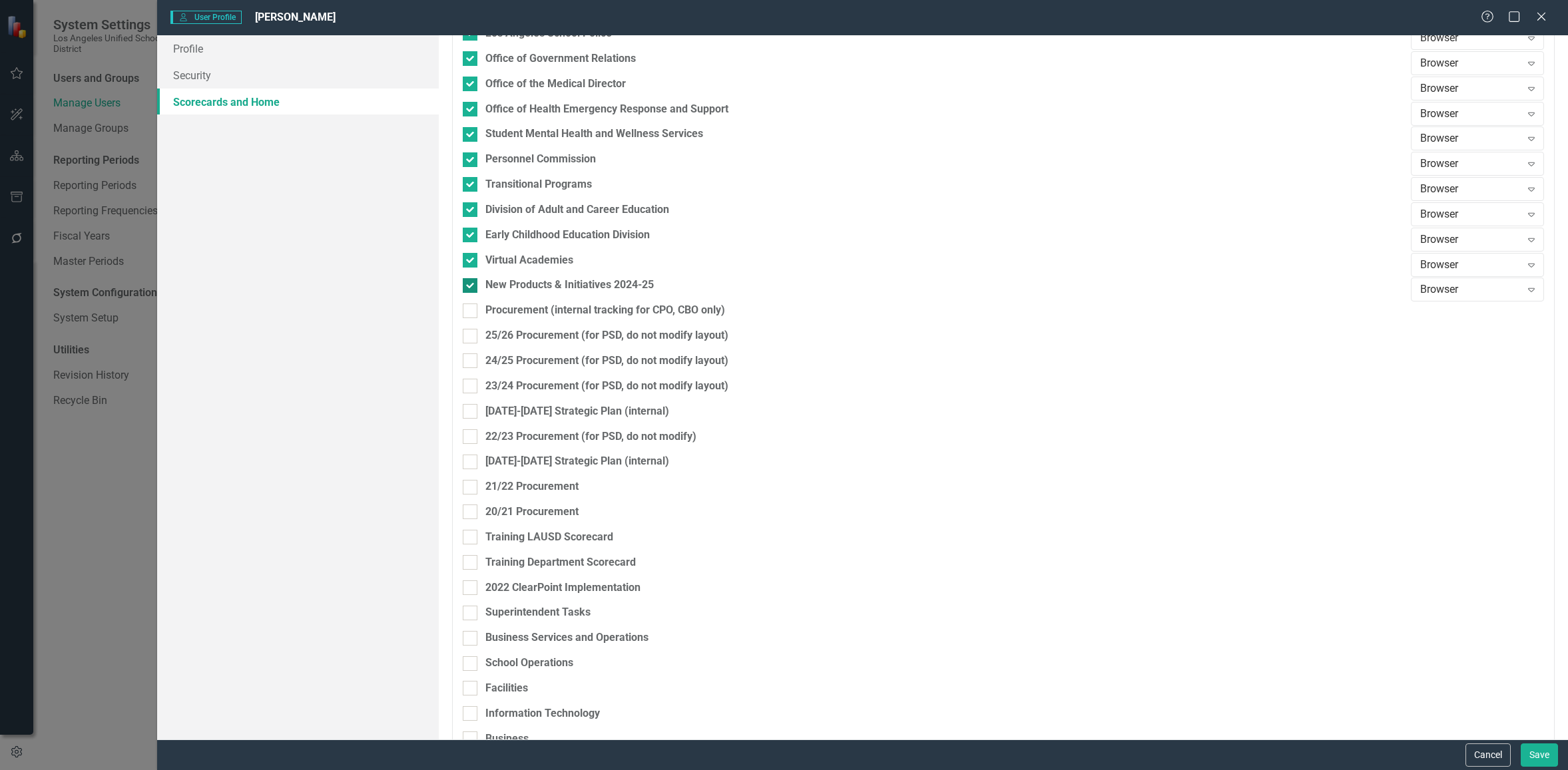
click at [471, 287] on input "New Products & Initiatives 2024-25" at bounding box center [467, 282] width 8 height 8
checkbox input "false"
click at [1534, 751] on button "Save" at bounding box center [1539, 755] width 37 height 23
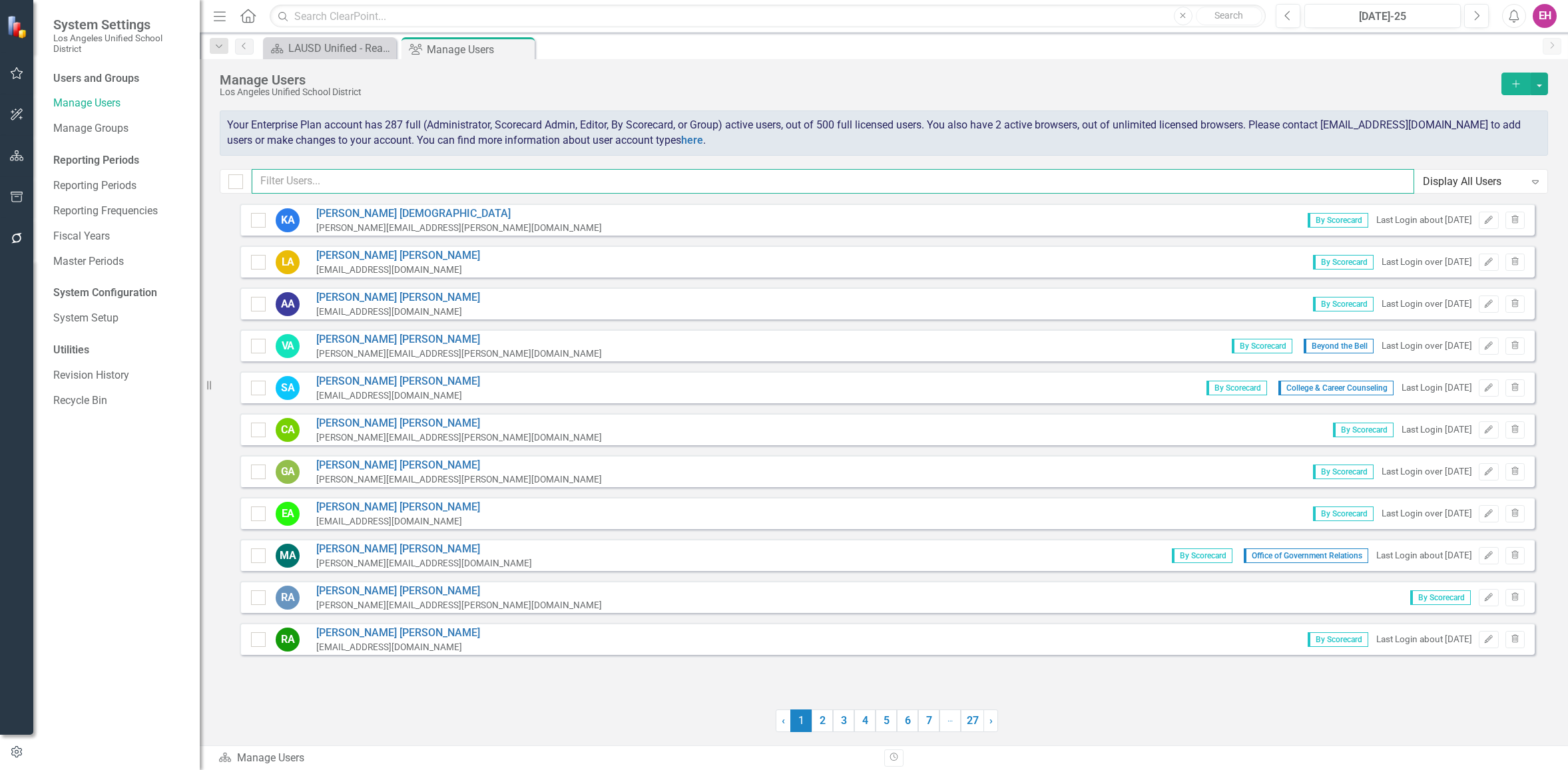
click at [289, 174] on input "text" at bounding box center [832, 181] width 1163 height 25
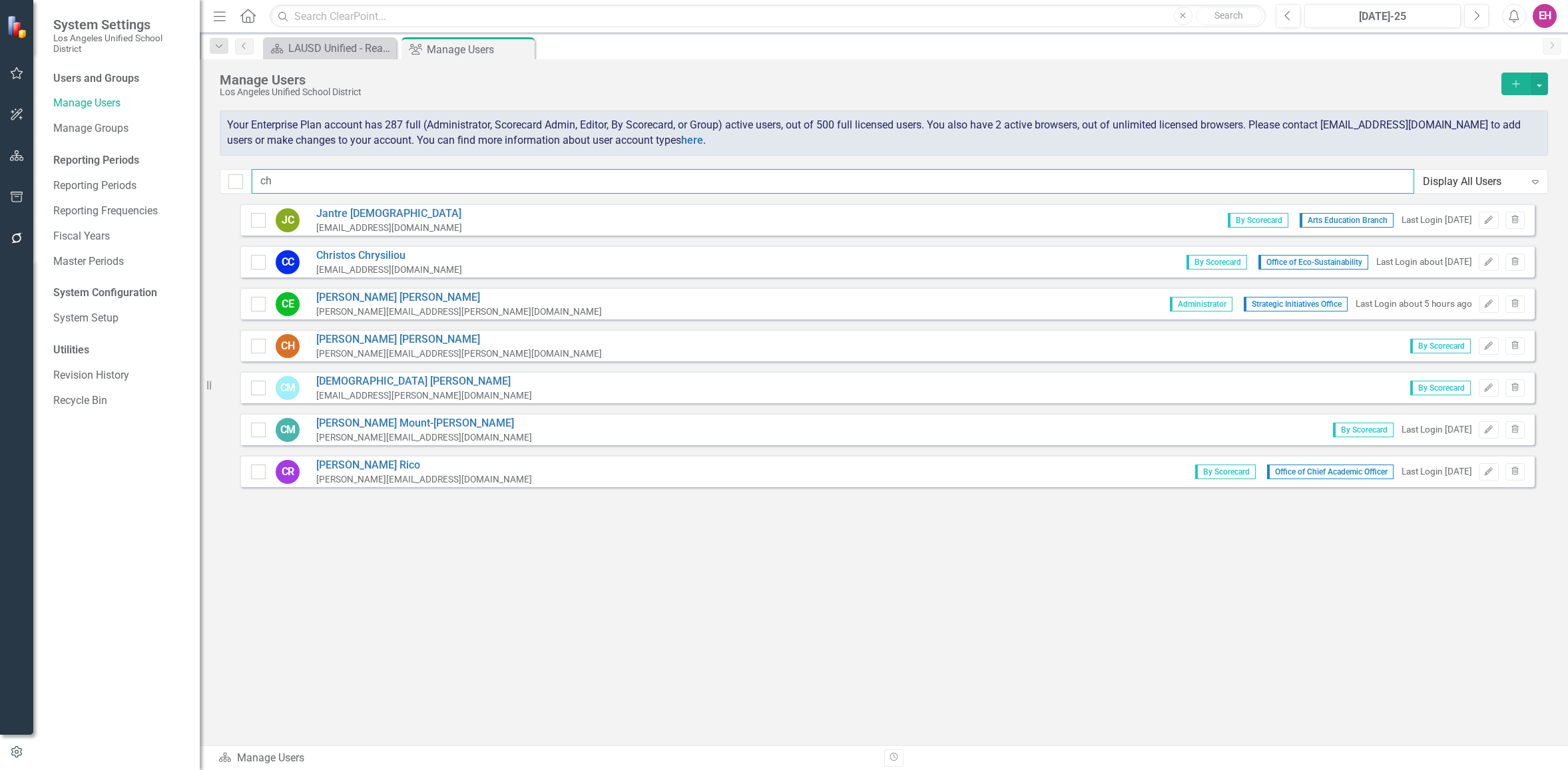
type input "c"
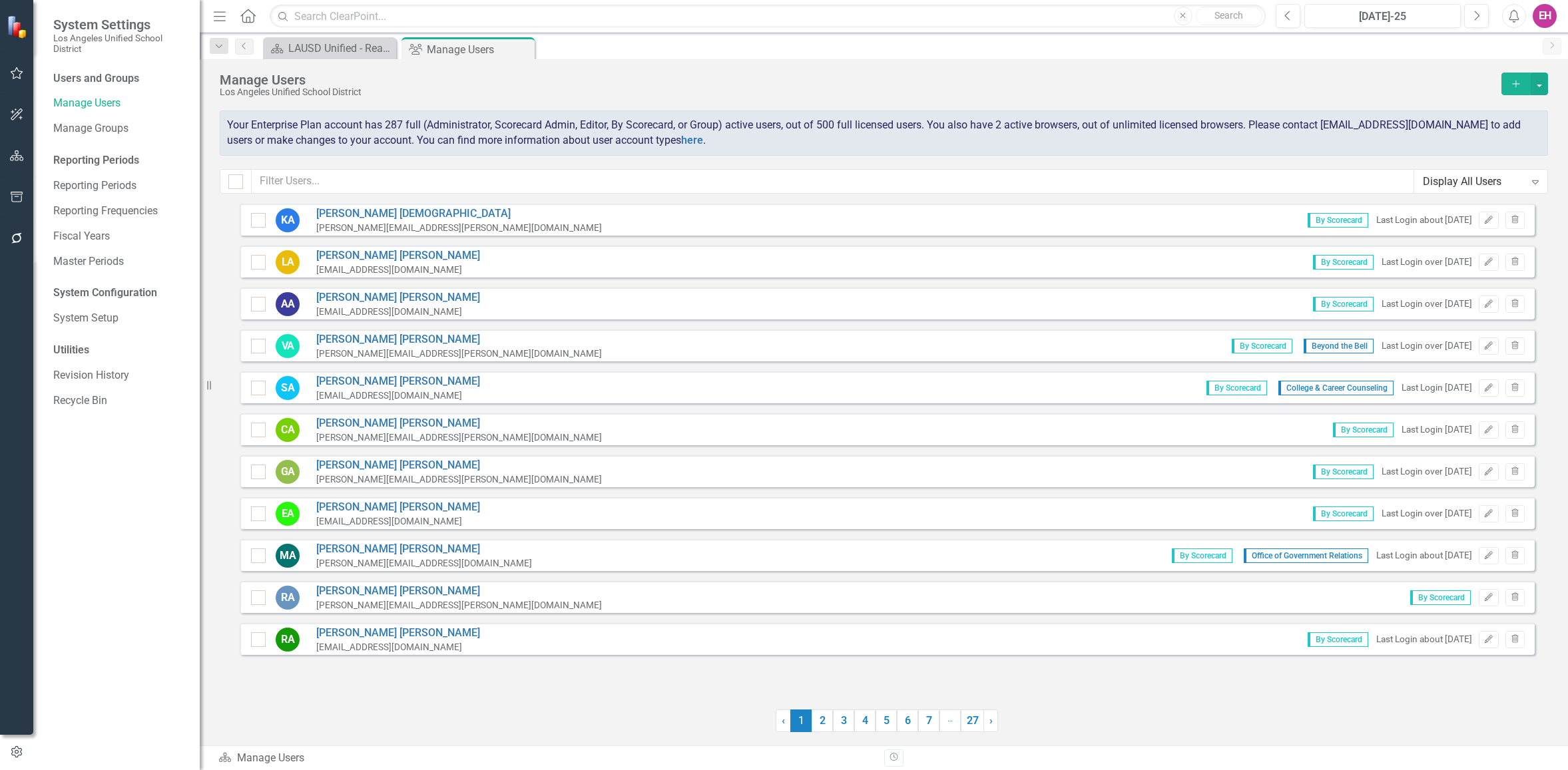
click at [1556, 18] on div "EH" at bounding box center [1545, 16] width 24 height 24
click at [1489, 194] on link "Logout Log Out" at bounding box center [1503, 193] width 105 height 25
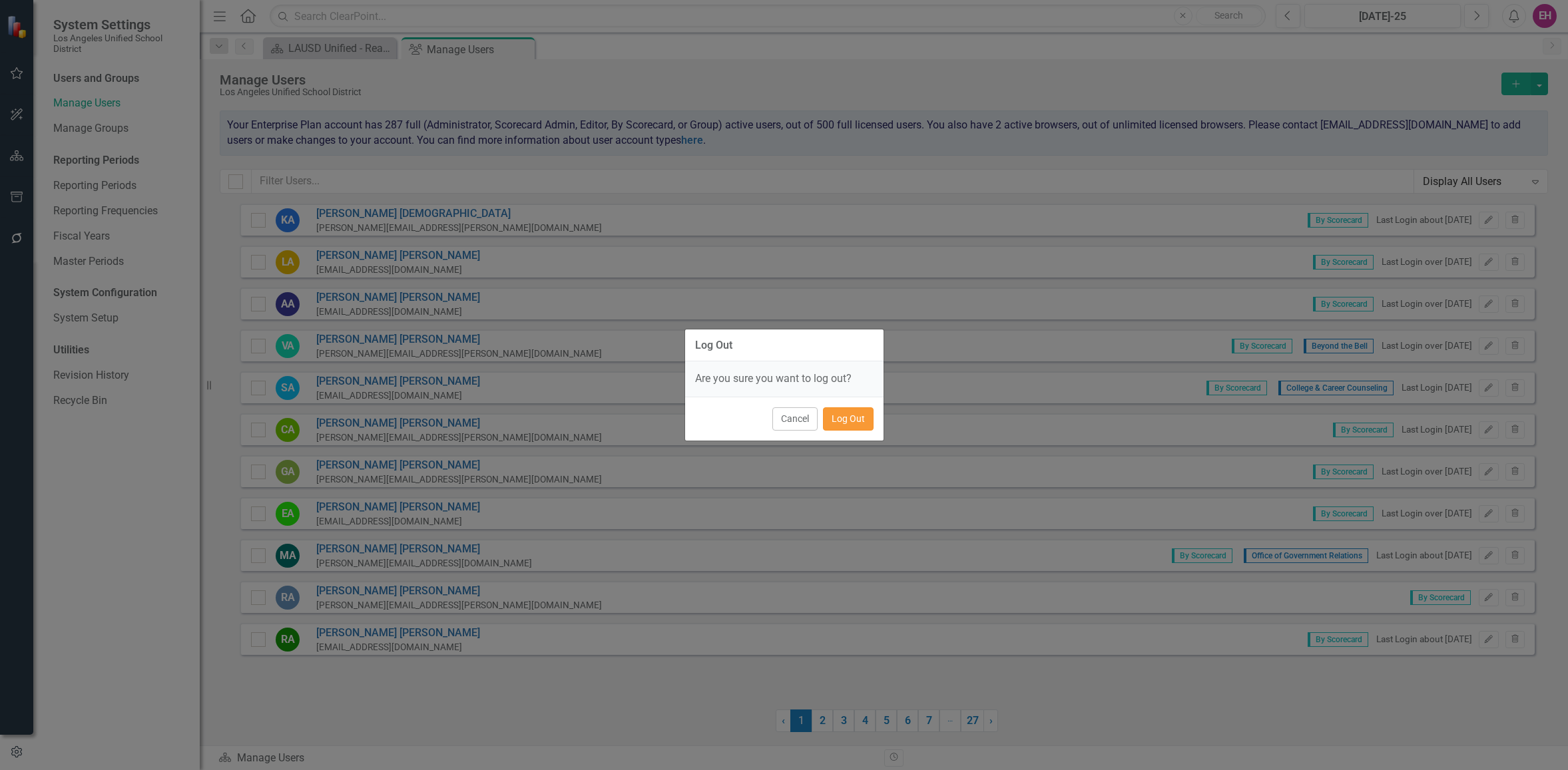
click at [863, 414] on button "Log Out" at bounding box center [848, 418] width 51 height 23
